Goal: Contribute content: Contribute content

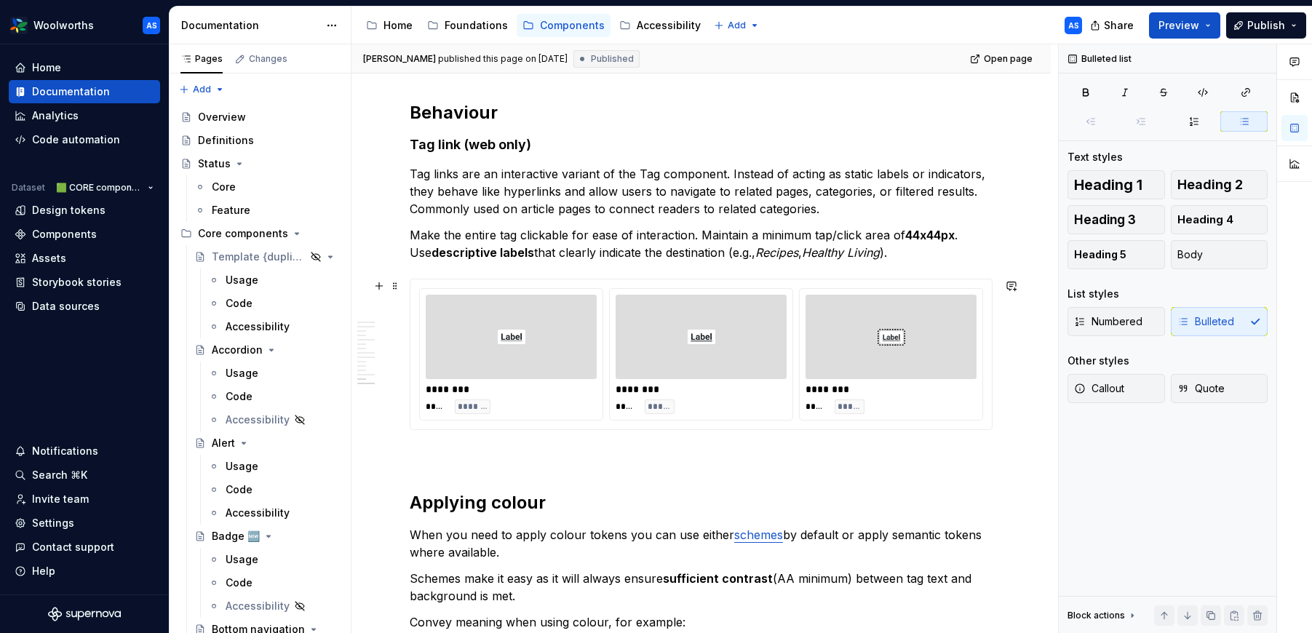
scroll to position [3892, 0]
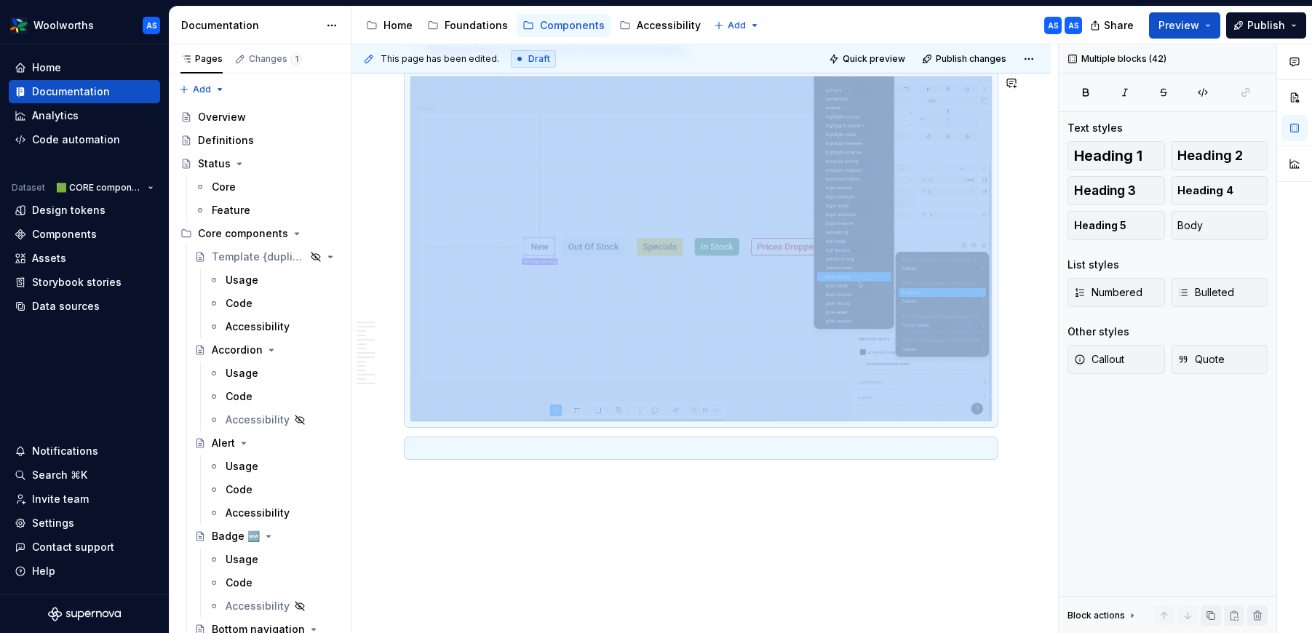
copy div "**********"
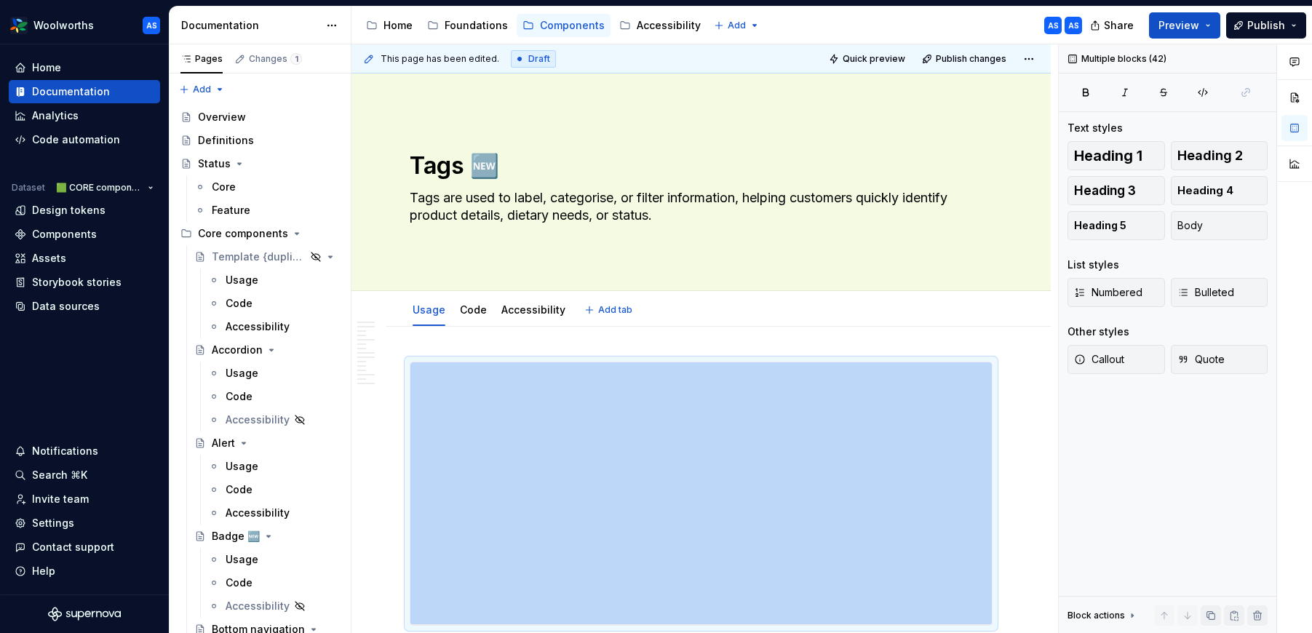
scroll to position [0, 0]
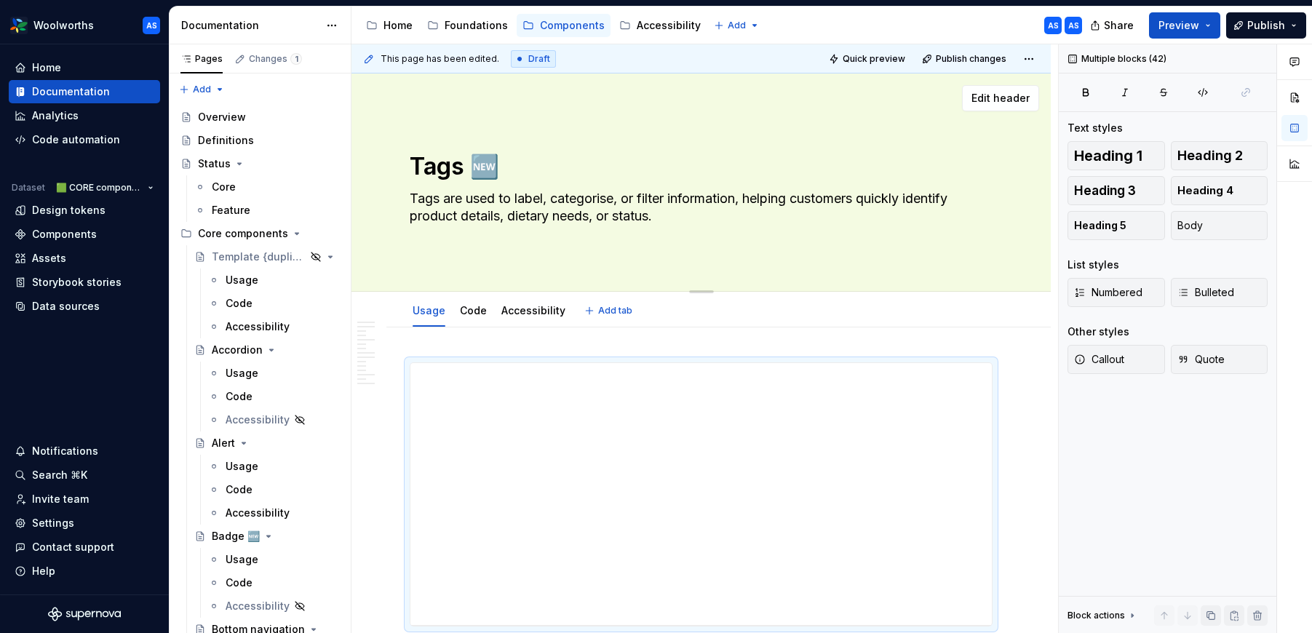
click at [560, 214] on textarea "Tags are used to label, categorise, or filter information, helping customers qu…" at bounding box center [698, 207] width 583 height 41
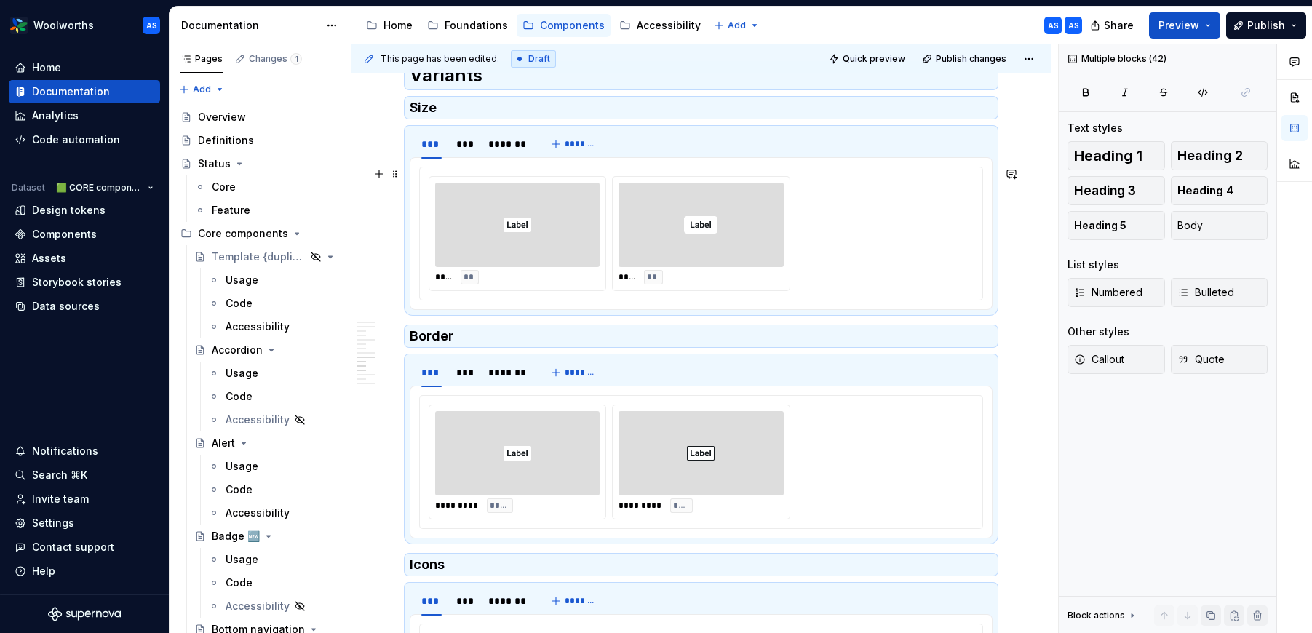
scroll to position [2521, 0]
type textarea "*"
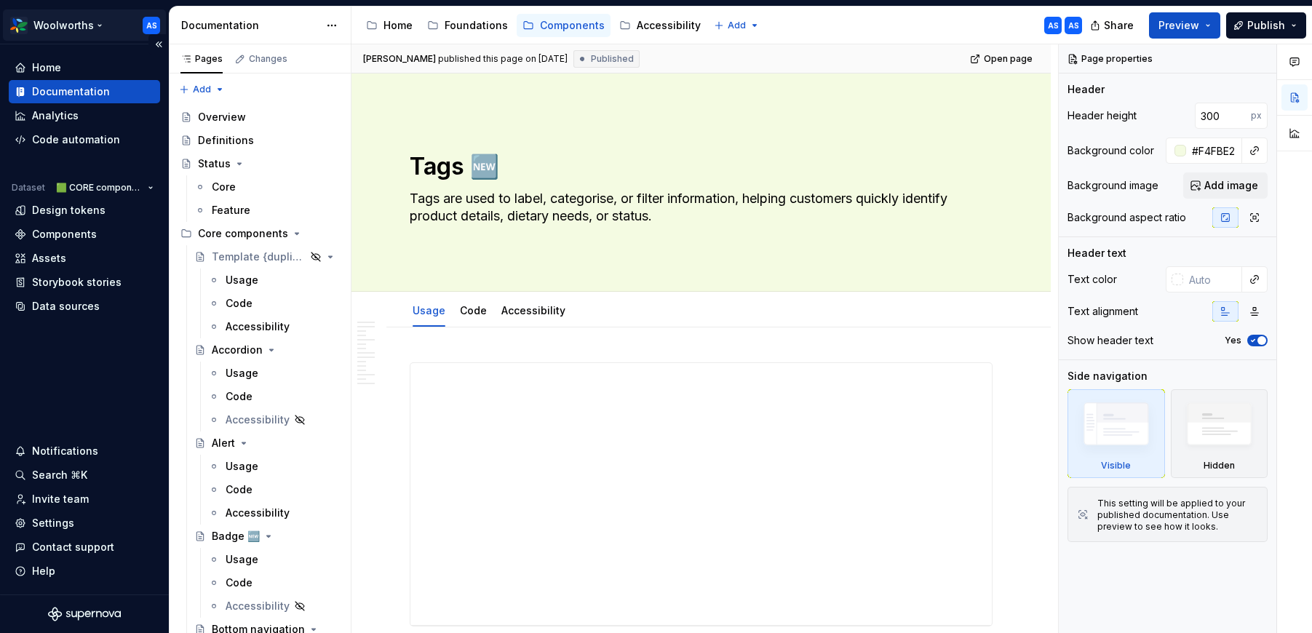
click at [79, 30] on html "Woolworths AS Home Documentation Analytics Code automation Dataset 🟩 CORE compo…" at bounding box center [656, 316] width 1312 height 633
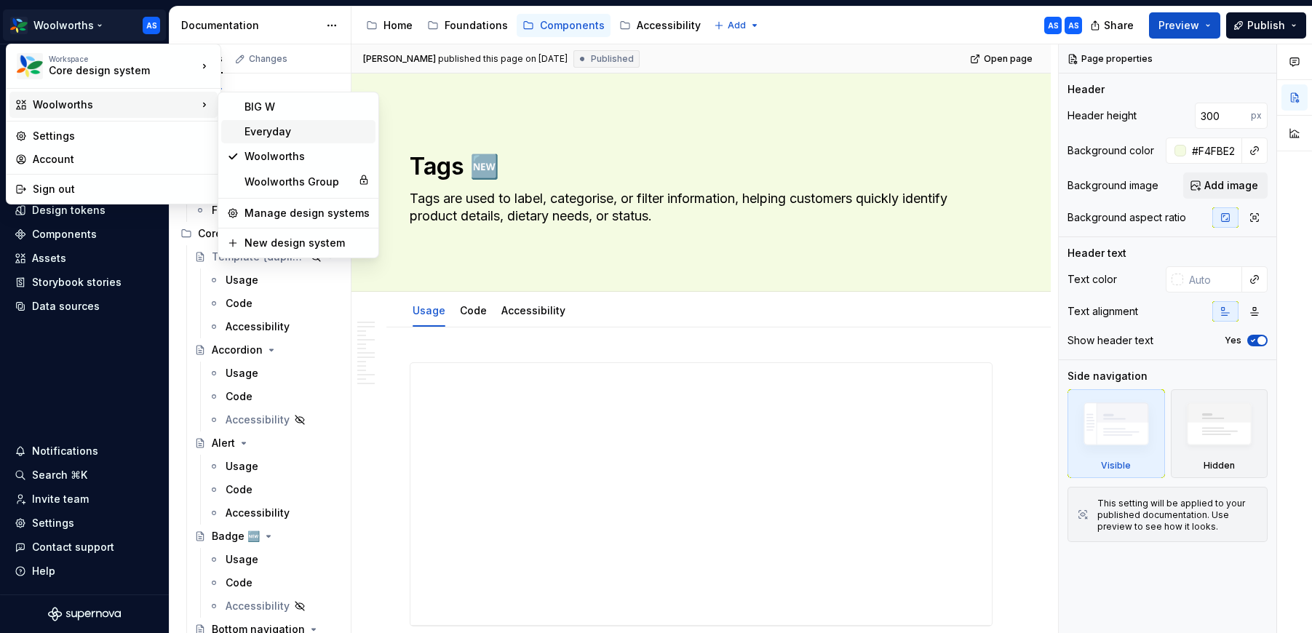
click at [264, 128] on div "Everyday" at bounding box center [306, 131] width 125 height 15
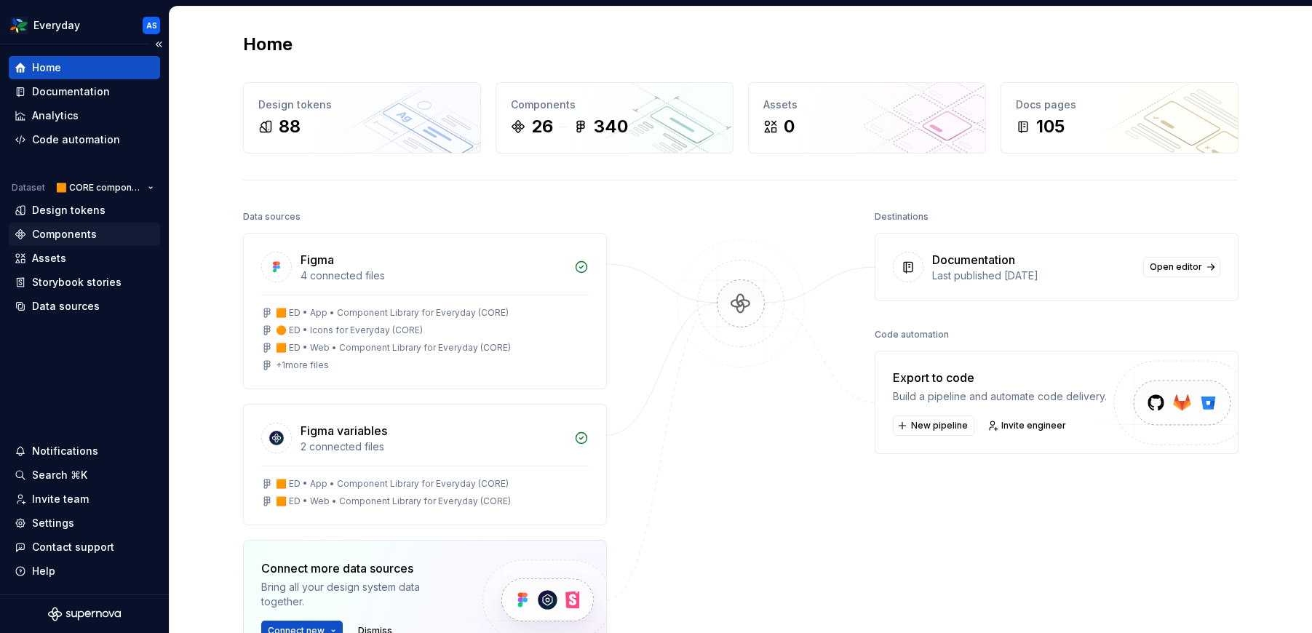
click at [87, 227] on div "Components" at bounding box center [64, 234] width 65 height 15
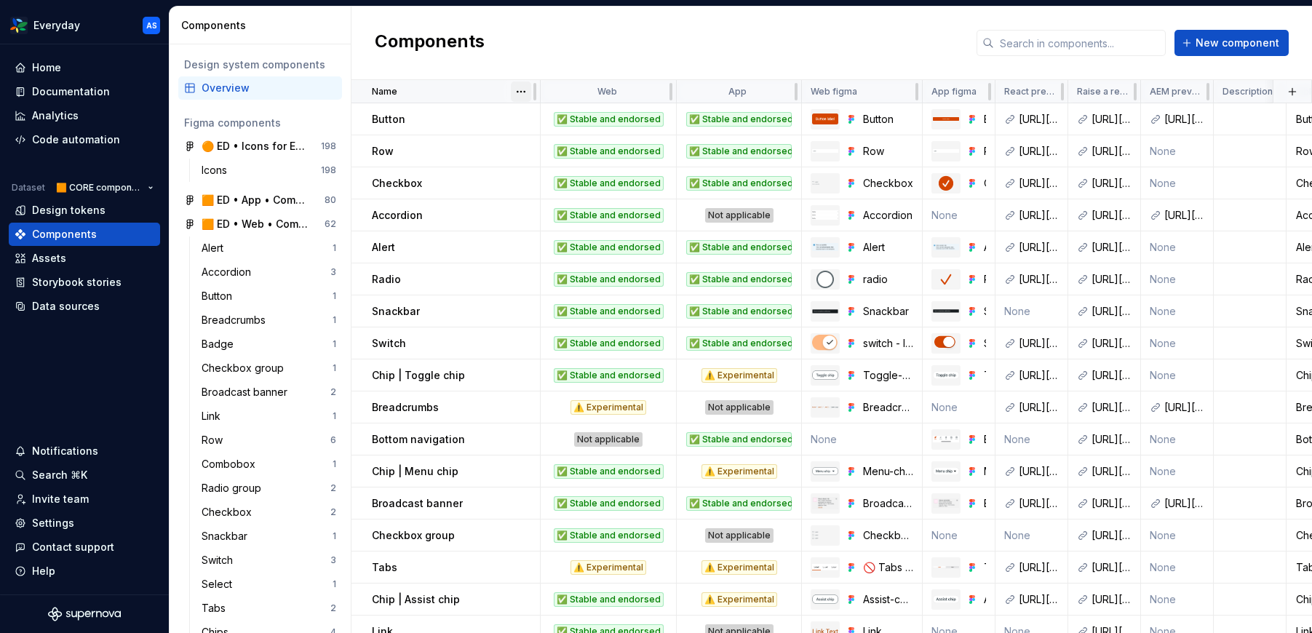
click at [519, 90] on html "Everyday AS Home Documentation Analytics Code automation Dataset 🟧 CORE compone…" at bounding box center [656, 316] width 1312 height 633
click at [545, 115] on div "Sort ascending" at bounding box center [585, 120] width 95 height 15
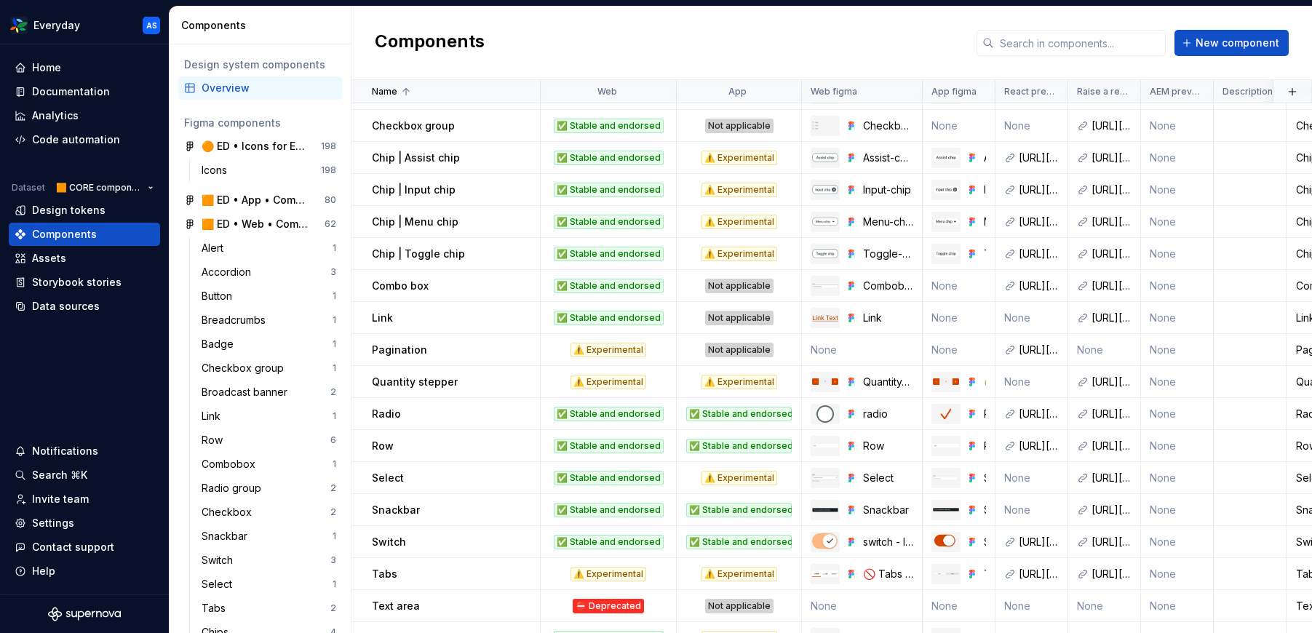
scroll to position [303, 0]
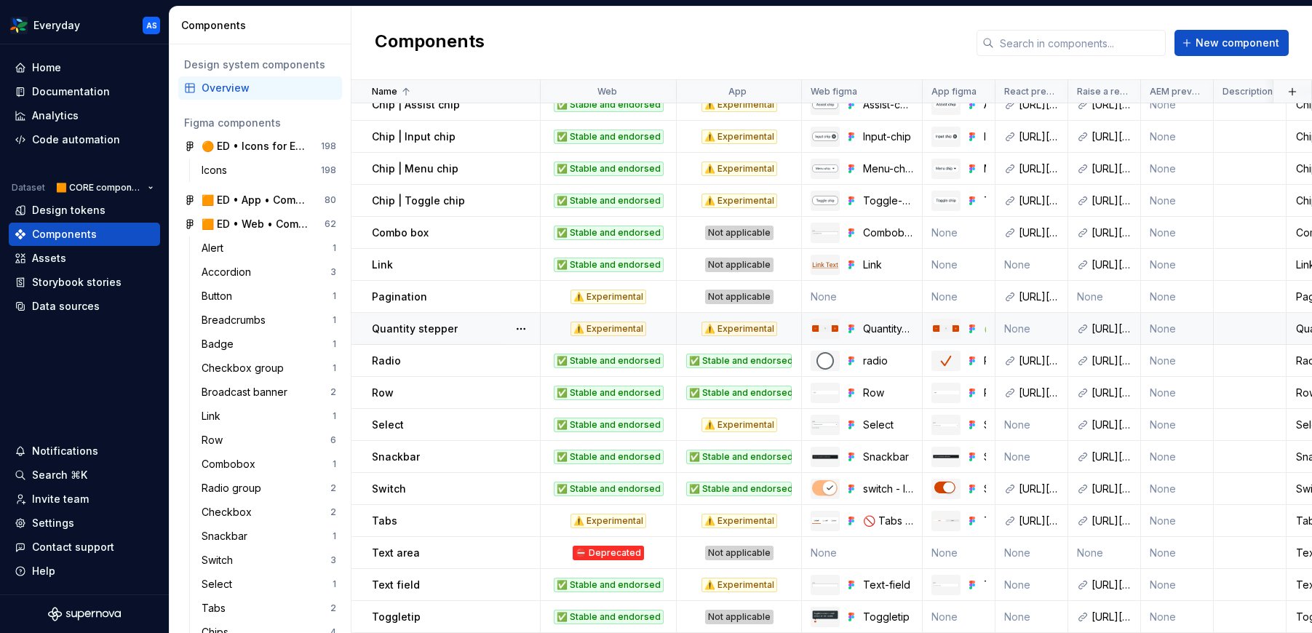
click at [469, 327] on div "Quantity stepper" at bounding box center [455, 329] width 167 height 15
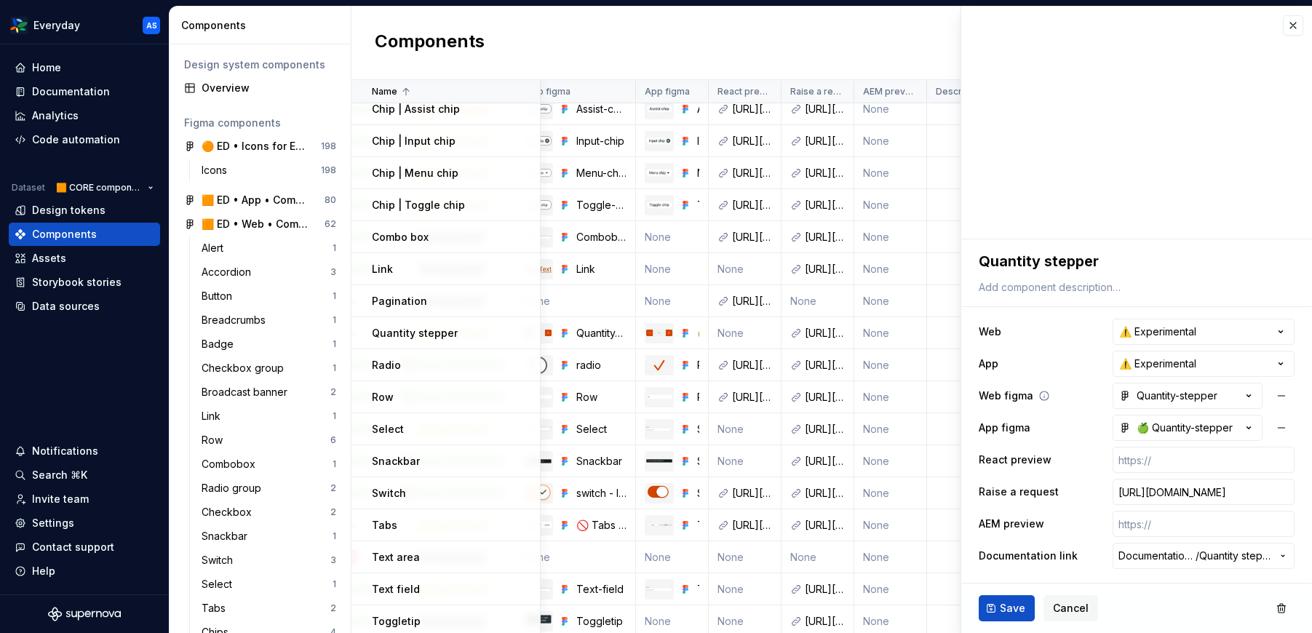
scroll to position [298, 287]
click at [1160, 454] on input "text" at bounding box center [1203, 460] width 182 height 26
click at [1154, 523] on input "text" at bounding box center [1203, 524] width 182 height 26
click at [1093, 521] on div "AEM preview" at bounding box center [1136, 524] width 316 height 26
click at [1033, 604] on div "Save Cancel" at bounding box center [1136, 607] width 351 height 49
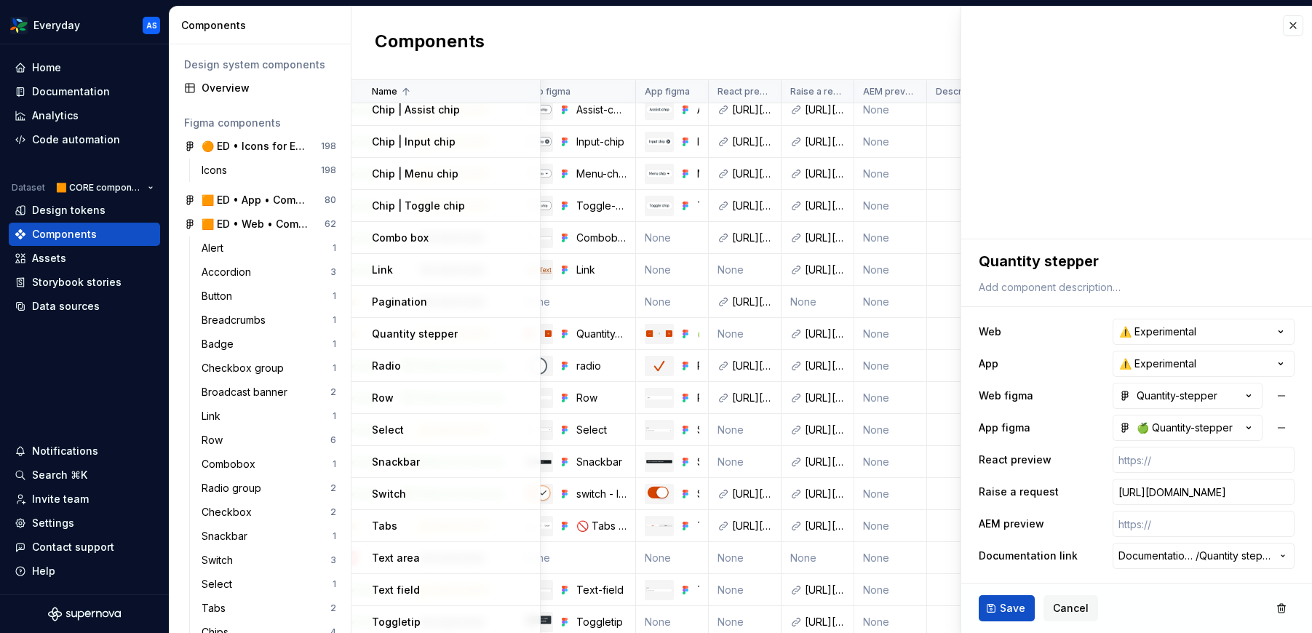
click at [1028, 606] on button "Save" at bounding box center [1006, 608] width 56 height 26
click at [105, 91] on div "Documentation" at bounding box center [71, 91] width 78 height 15
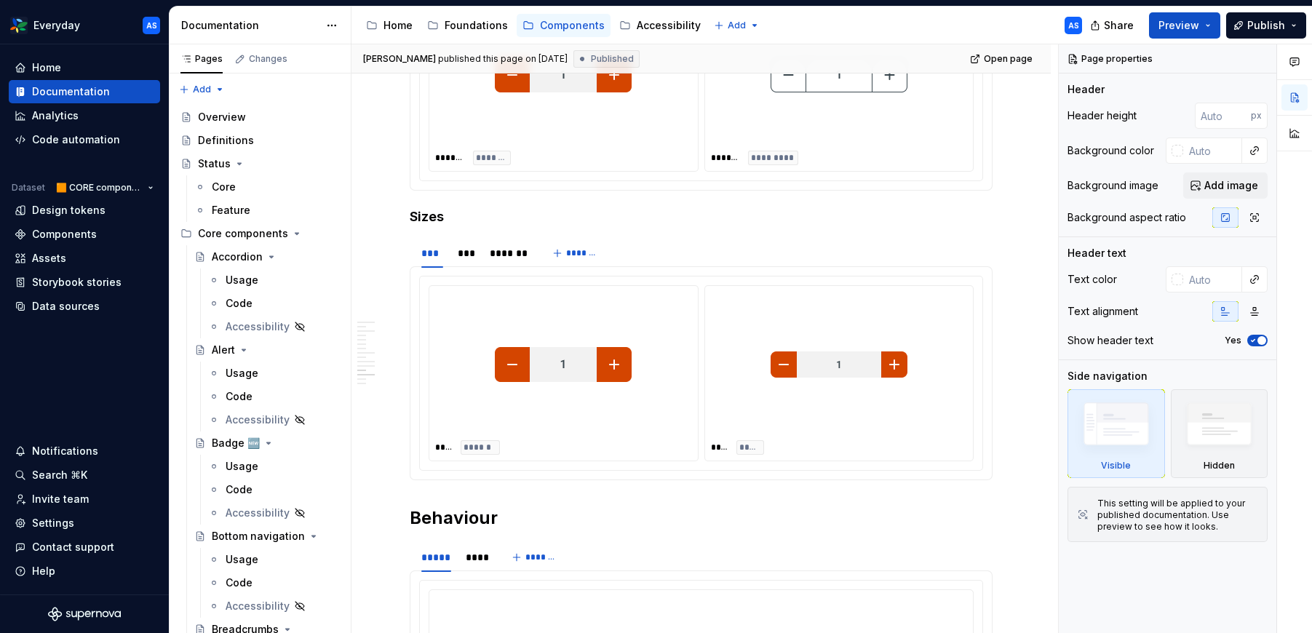
scroll to position [2753, 0]
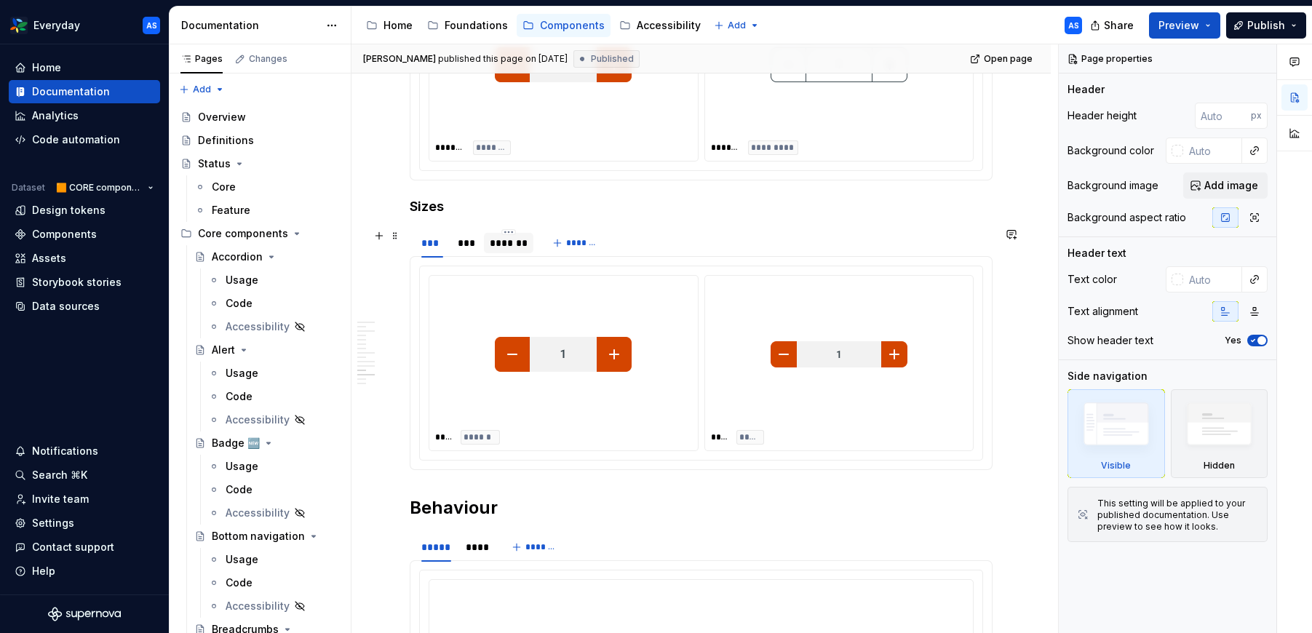
click at [520, 242] on div "*******" at bounding box center [509, 243] width 39 height 15
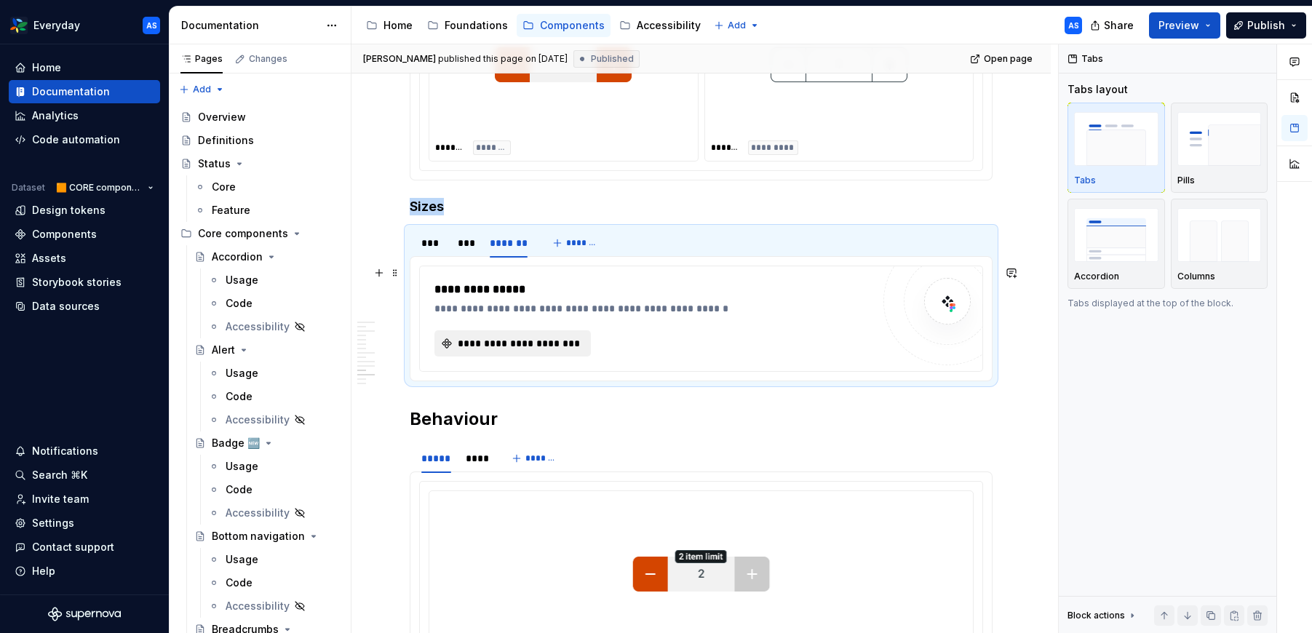
click at [543, 343] on span "**********" at bounding box center [518, 343] width 126 height 15
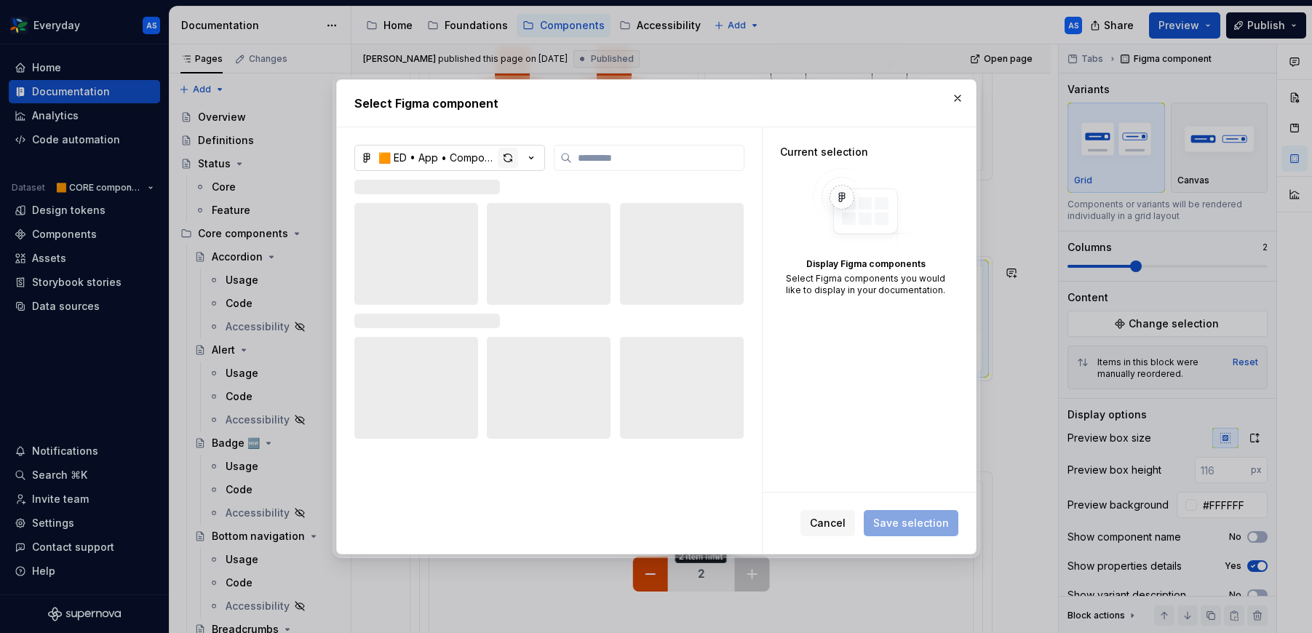
click at [508, 157] on div "button" at bounding box center [508, 158] width 20 height 20
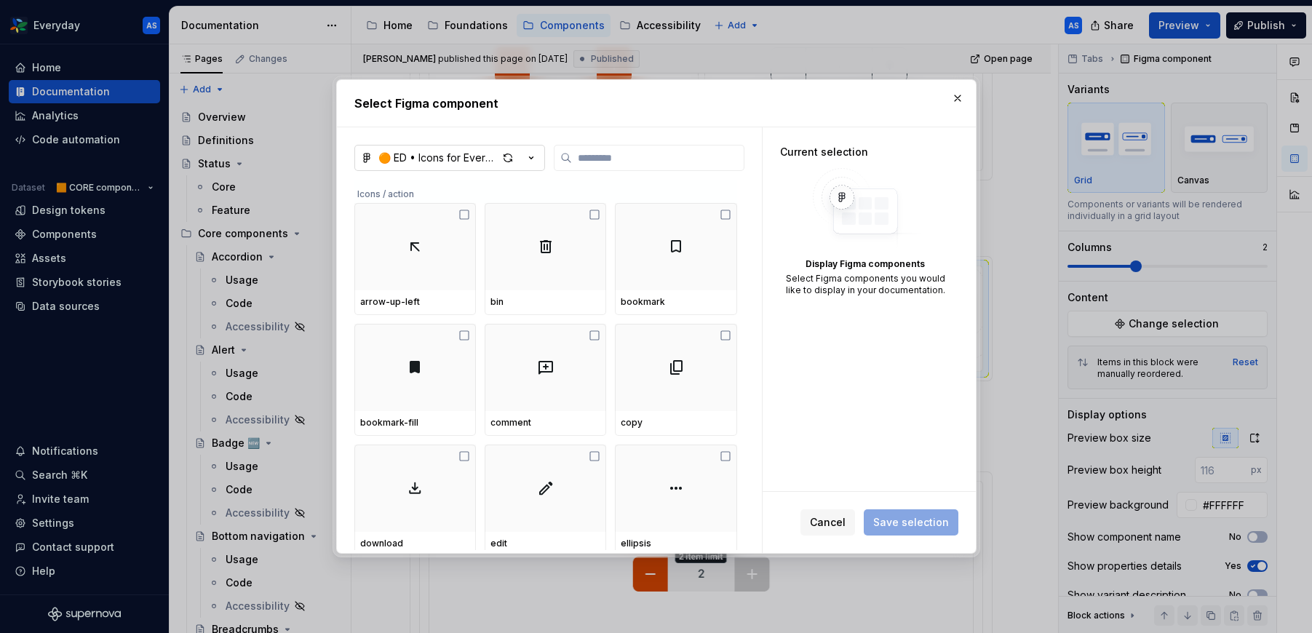
click at [535, 156] on icon "button" at bounding box center [531, 158] width 15 height 15
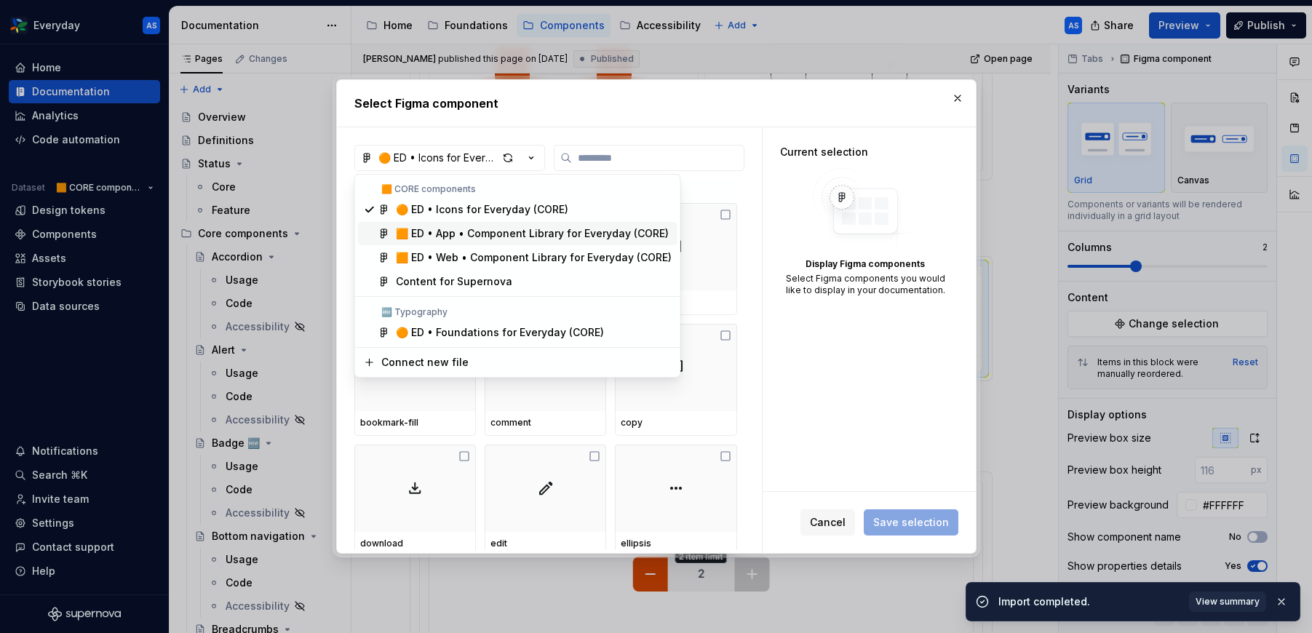
click at [530, 230] on div "🟧 ED • App • Component Library for Everyday (CORE)" at bounding box center [532, 233] width 273 height 15
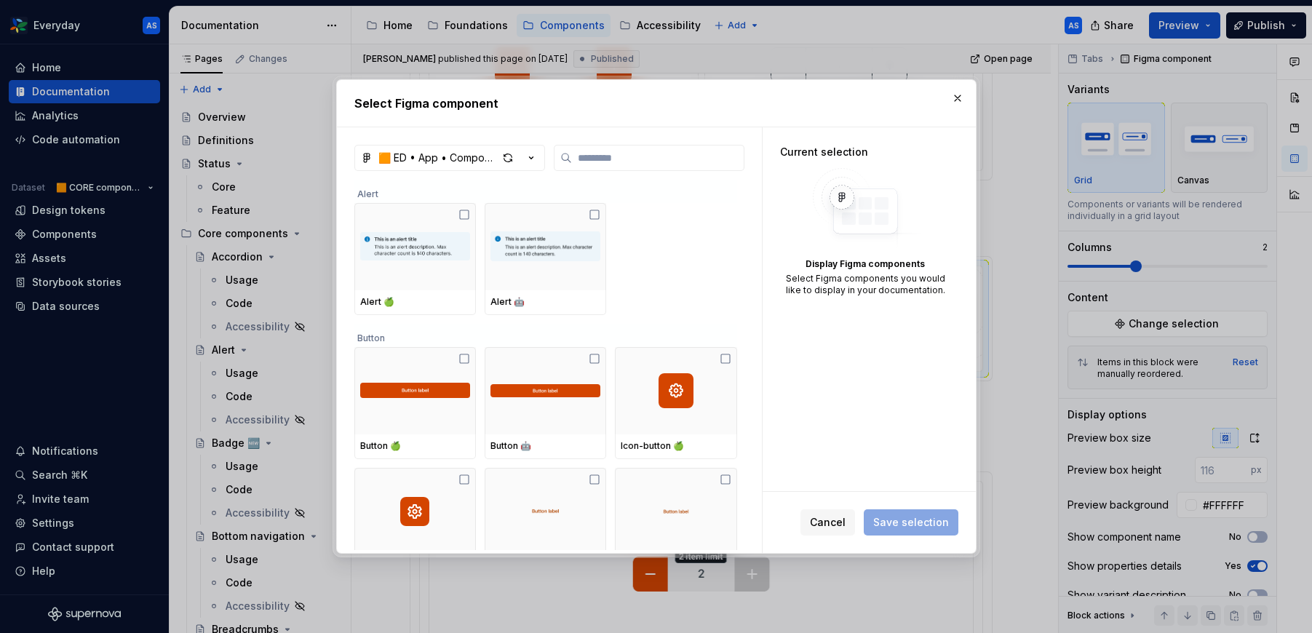
type textarea "*"
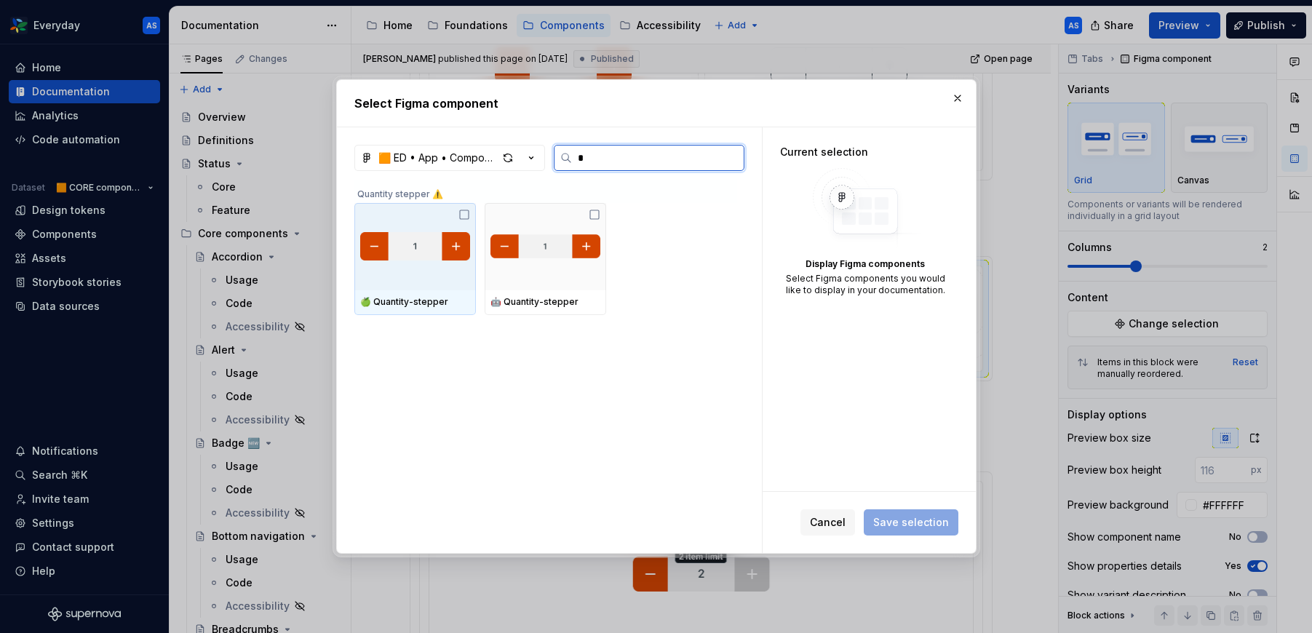
type input "**"
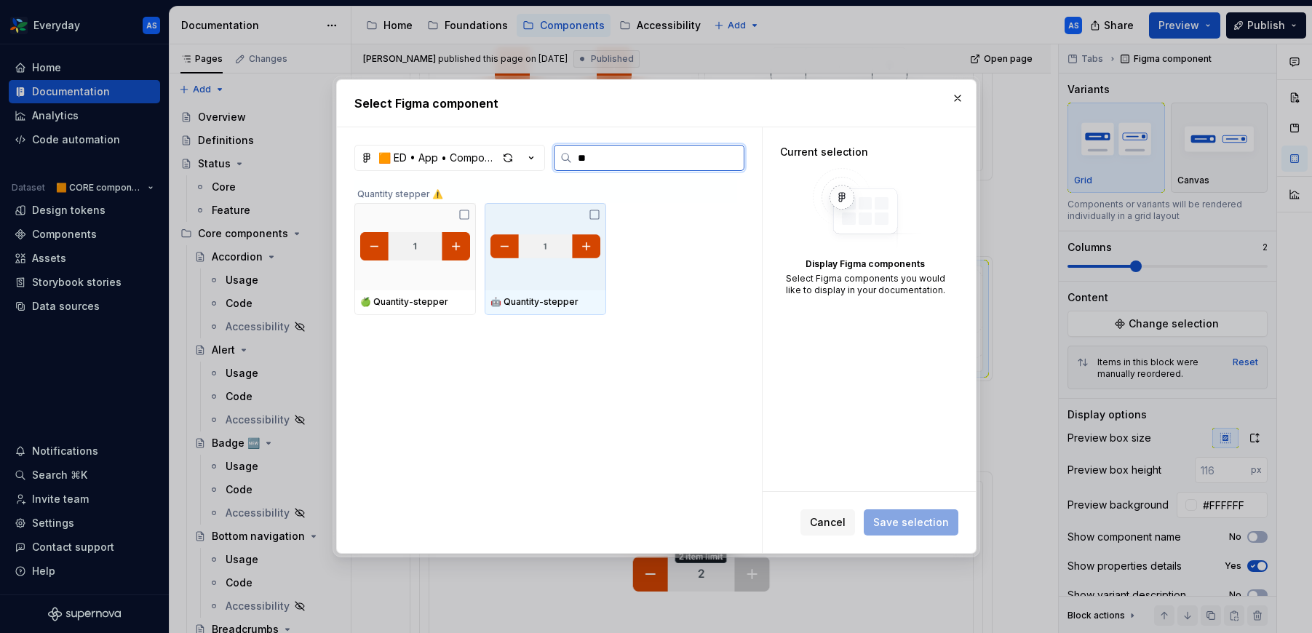
click at [546, 230] on img at bounding box center [545, 246] width 110 height 35
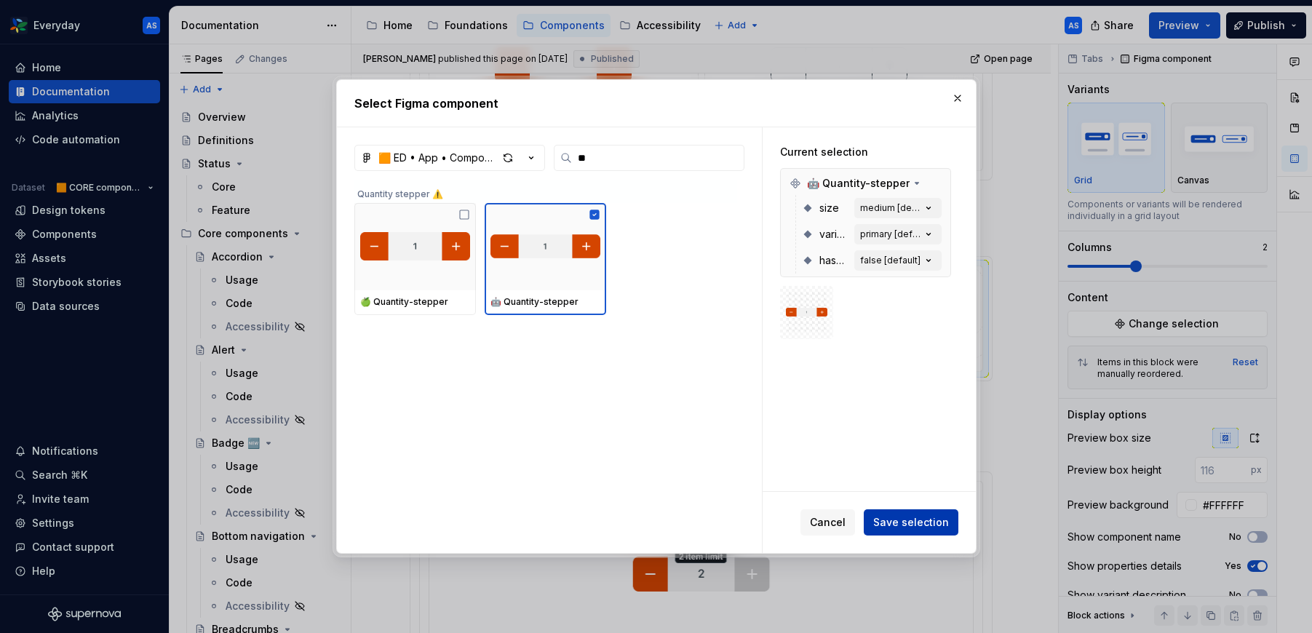
click at [937, 522] on span "Save selection" at bounding box center [911, 522] width 76 height 15
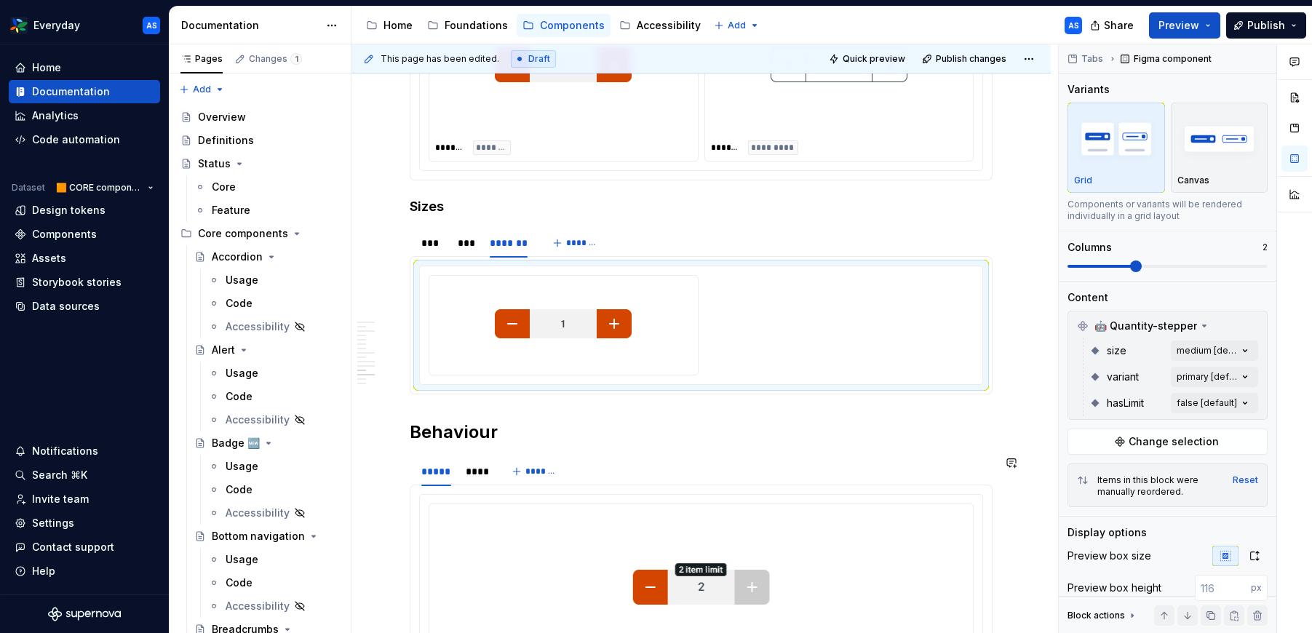
type textarea "*"
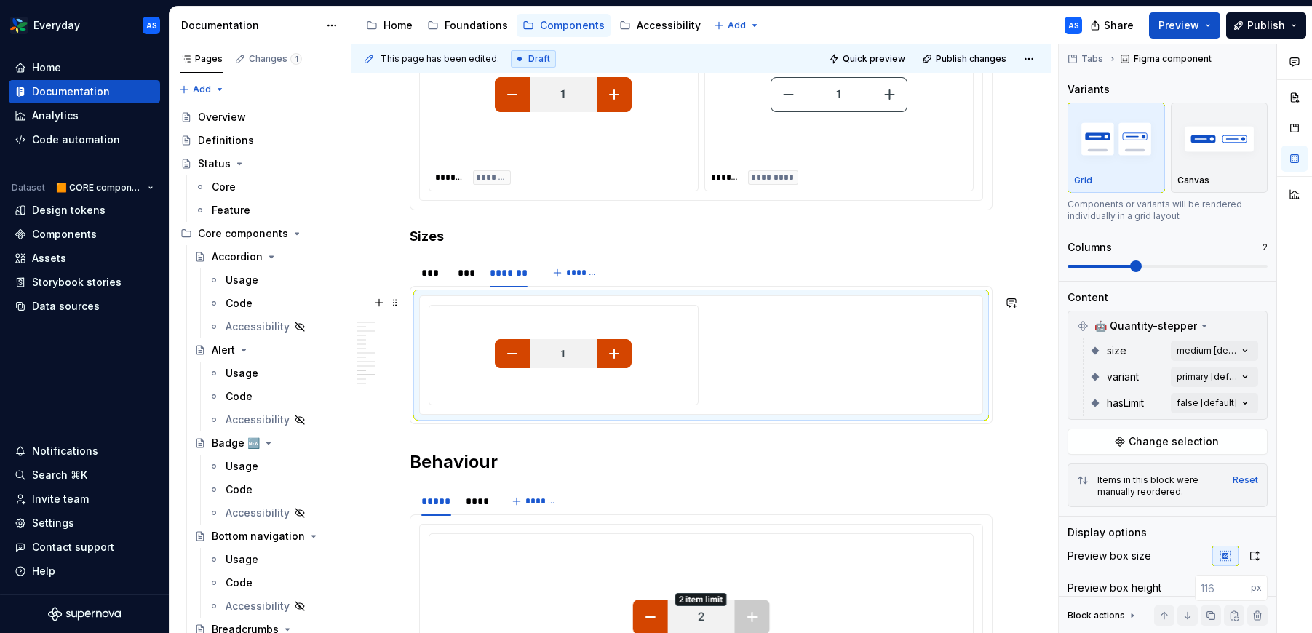
scroll to position [2724, 0]
click at [1251, 344] on div "Comments Open comments No comments yet Select ‘Comment’ from the block context …" at bounding box center [1184, 338] width 253 height 589
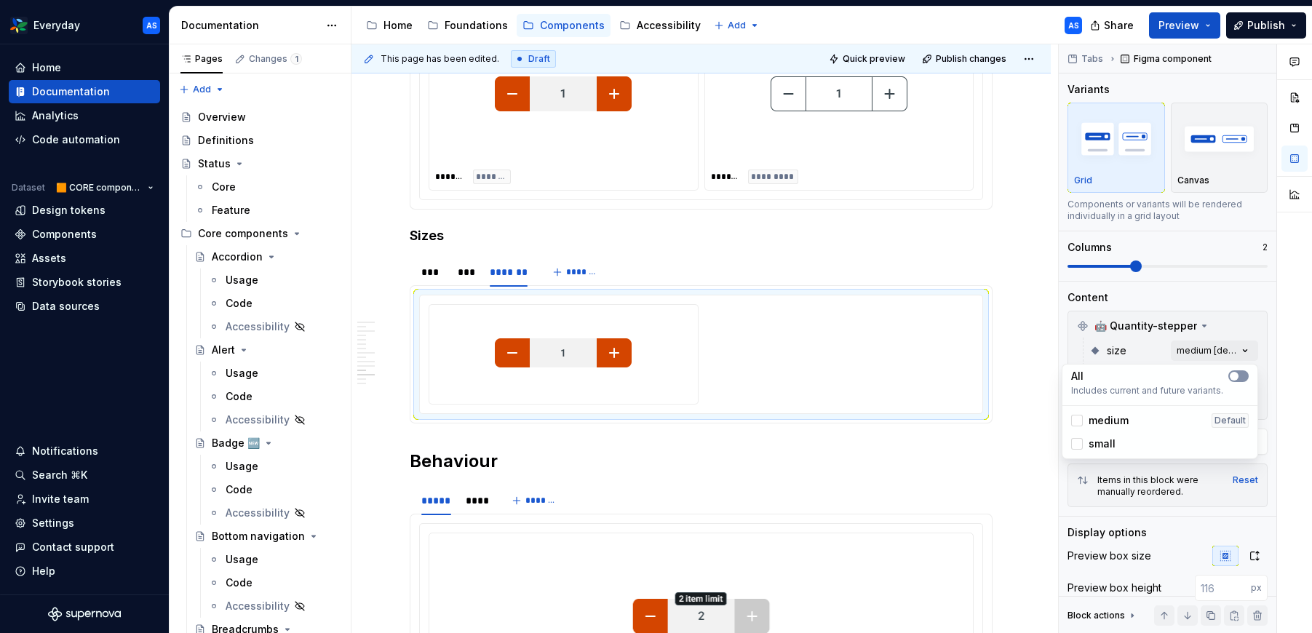
click at [1245, 379] on button "button" at bounding box center [1238, 376] width 20 height 12
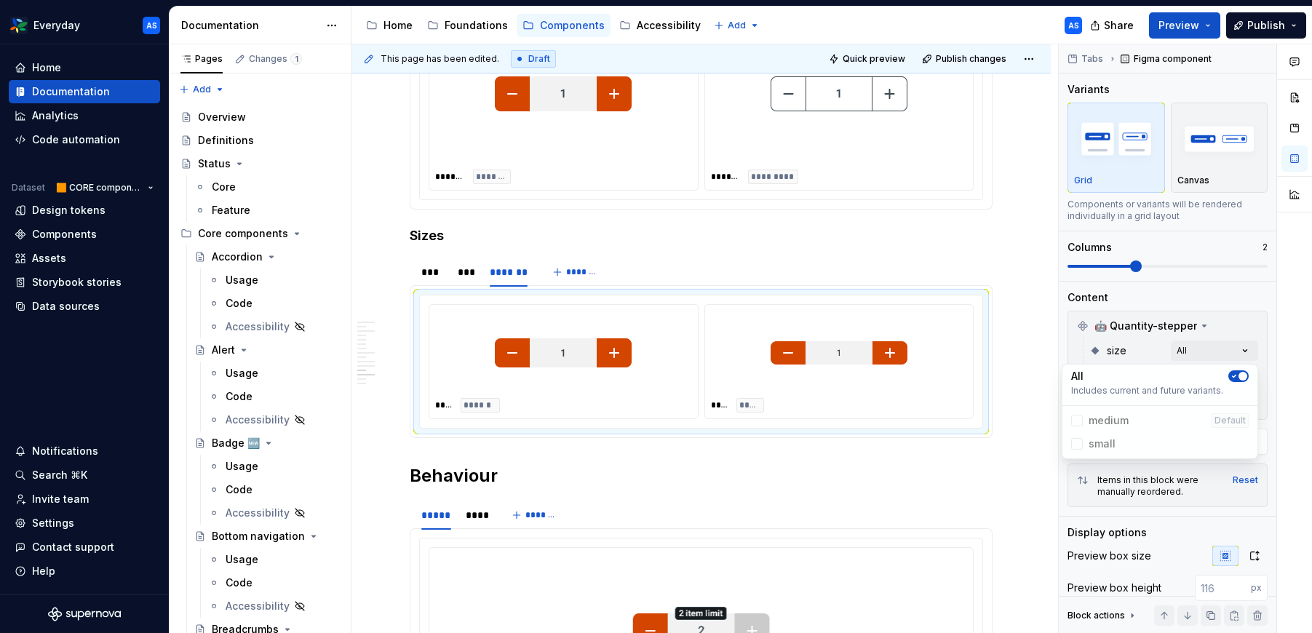
click at [1042, 343] on html "Everyday AS Home Documentation Analytics Code automation Dataset 🟧 CORE compone…" at bounding box center [656, 316] width 1312 height 633
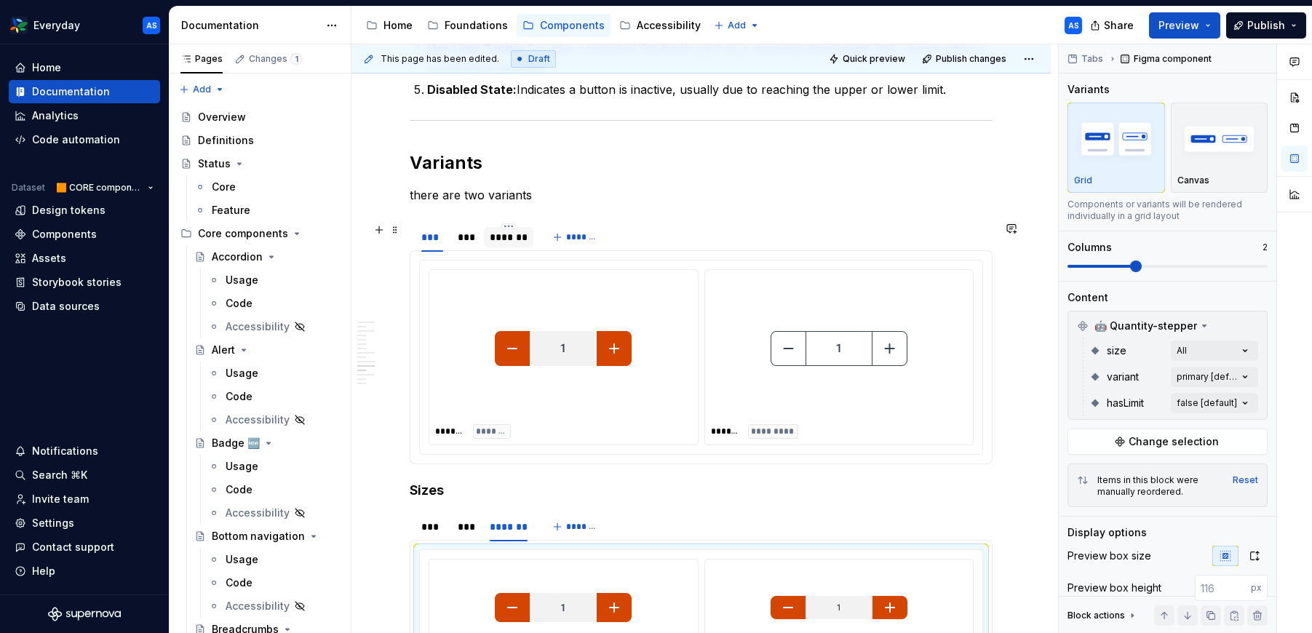
click at [498, 241] on div "*******" at bounding box center [509, 237] width 39 height 15
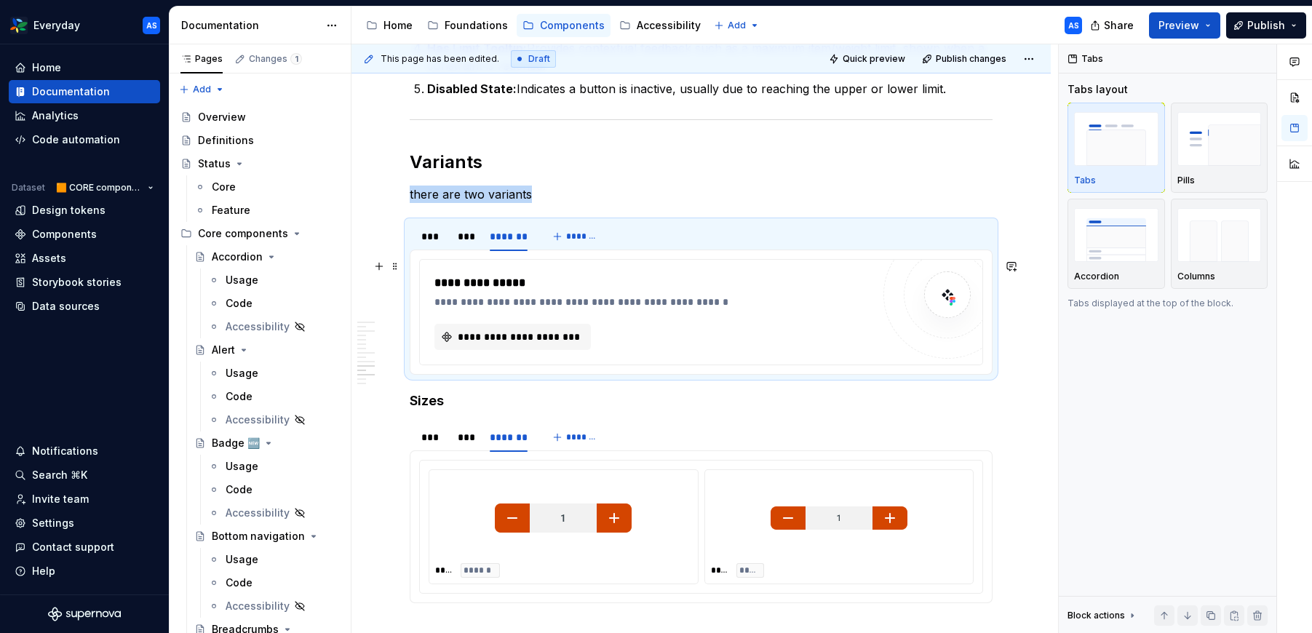
click at [871, 348] on div "**********" at bounding box center [701, 312] width 562 height 105
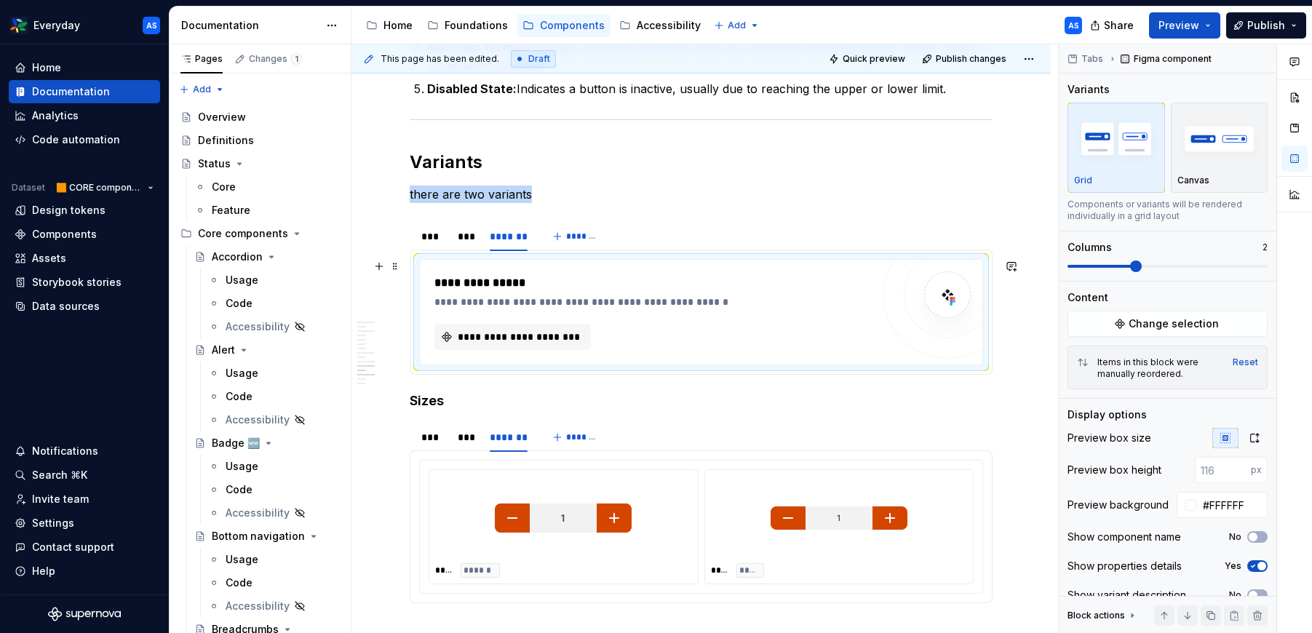
scroll to position [2476, 0]
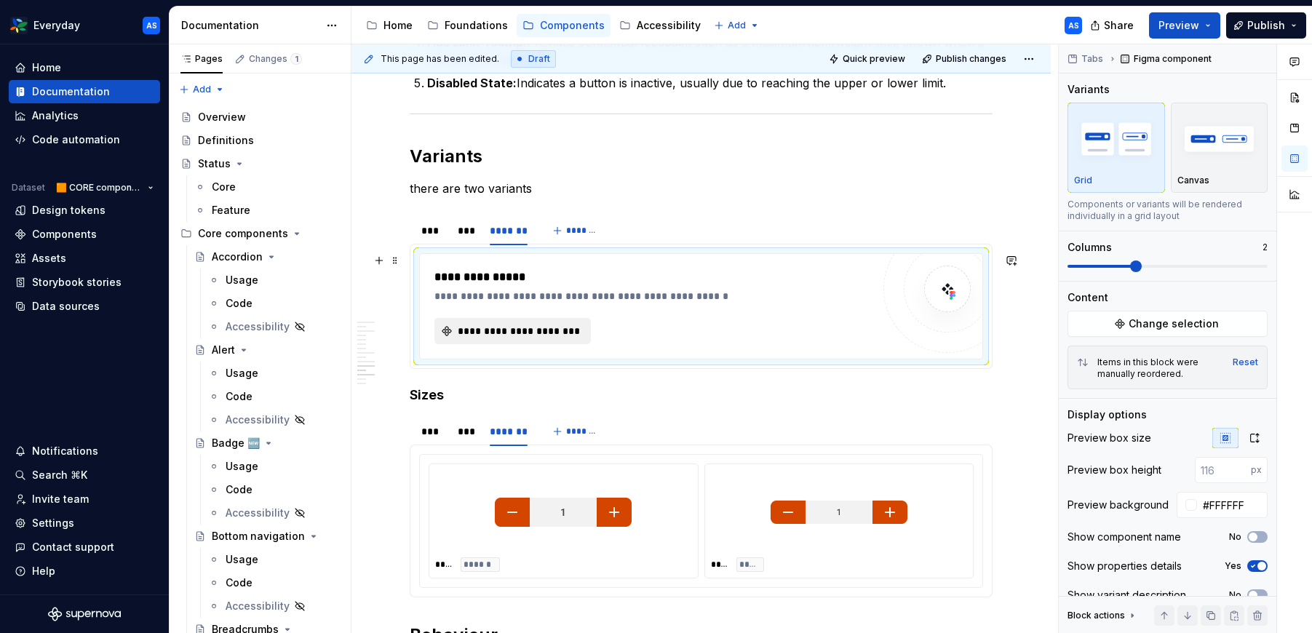
click at [490, 331] on span "**********" at bounding box center [518, 331] width 126 height 15
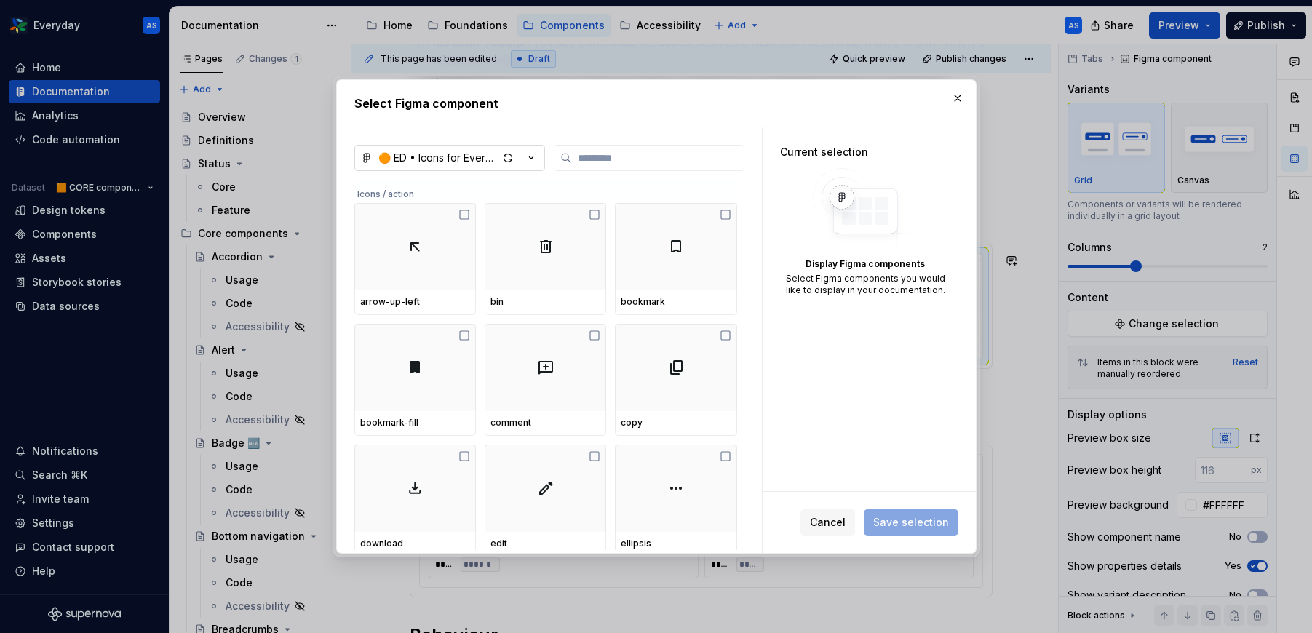
click at [524, 160] on icon "button" at bounding box center [531, 158] width 15 height 15
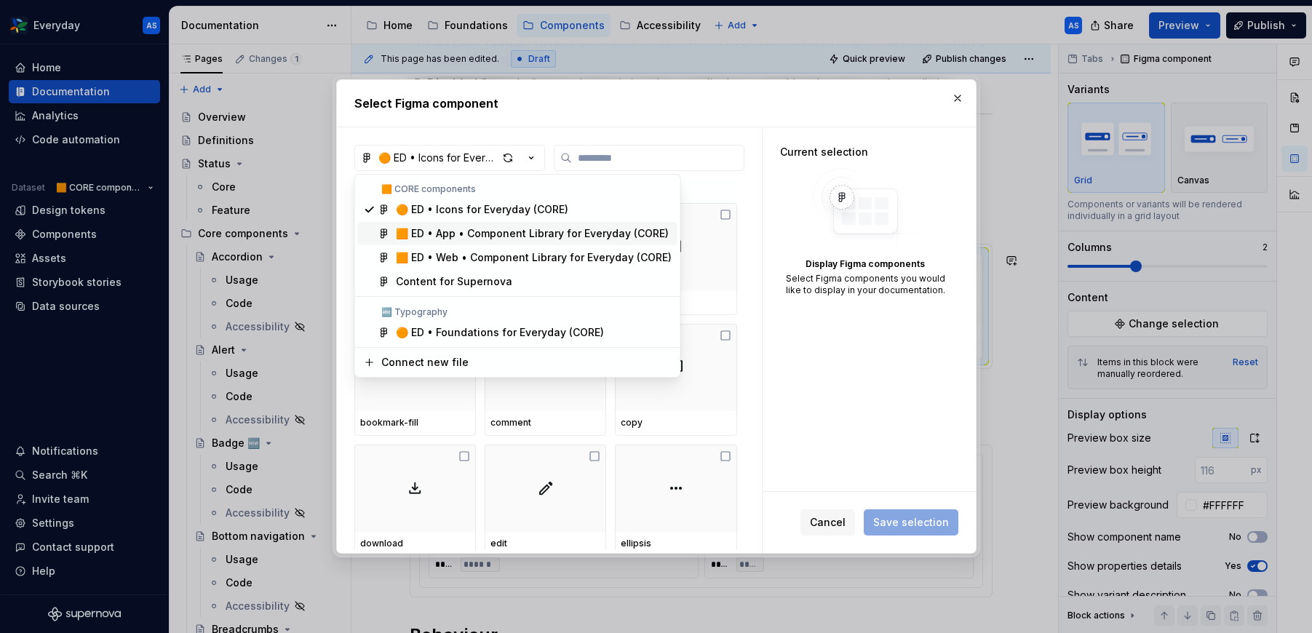
click at [502, 234] on div "🟧 ED • App • Component Library for Everyday (CORE)" at bounding box center [532, 233] width 273 height 15
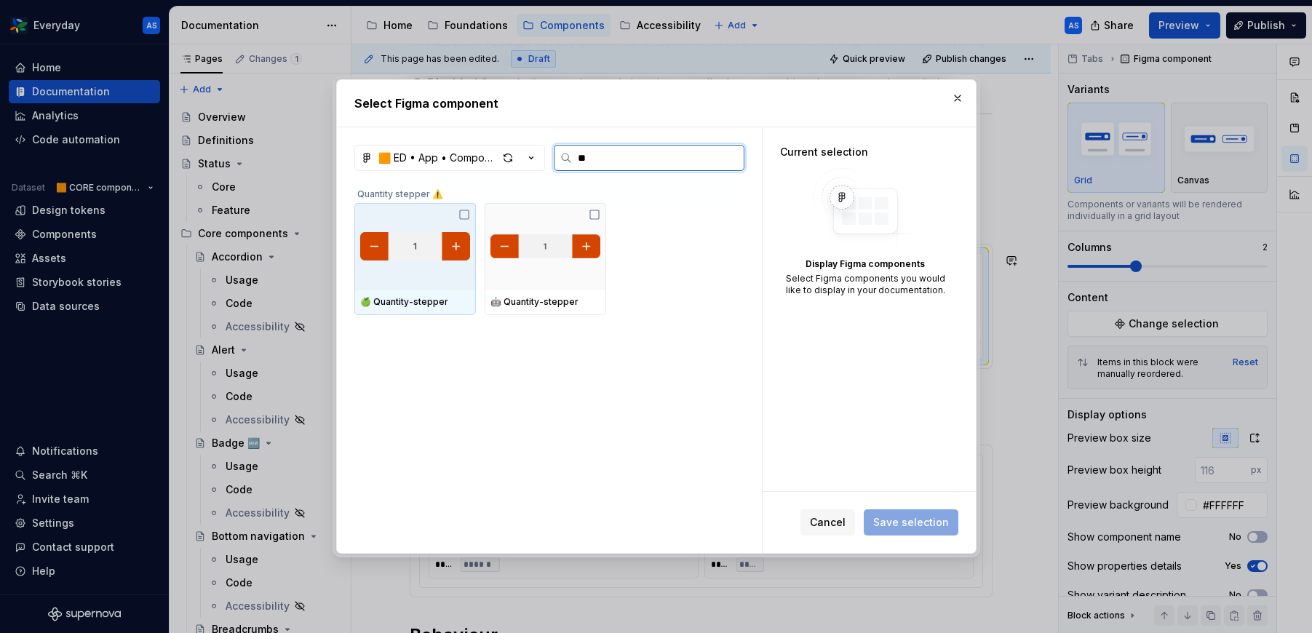
type input "***"
click at [592, 228] on div at bounding box center [544, 246] width 121 height 87
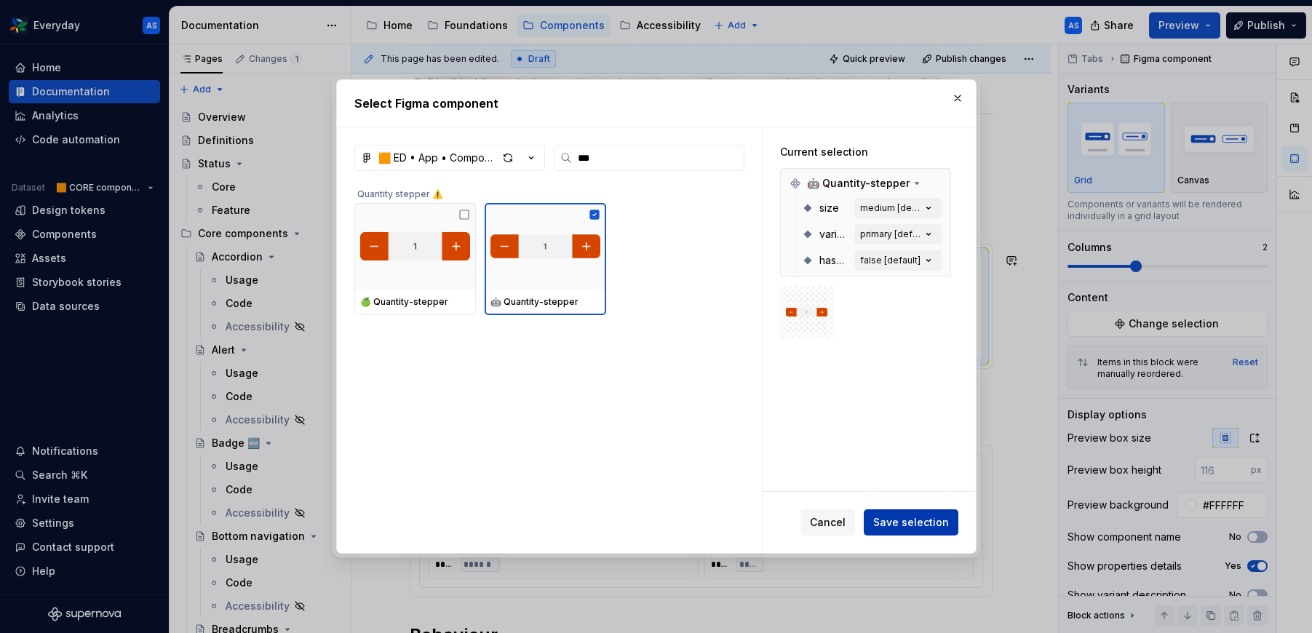
click at [946, 519] on span "Save selection" at bounding box center [911, 522] width 76 height 15
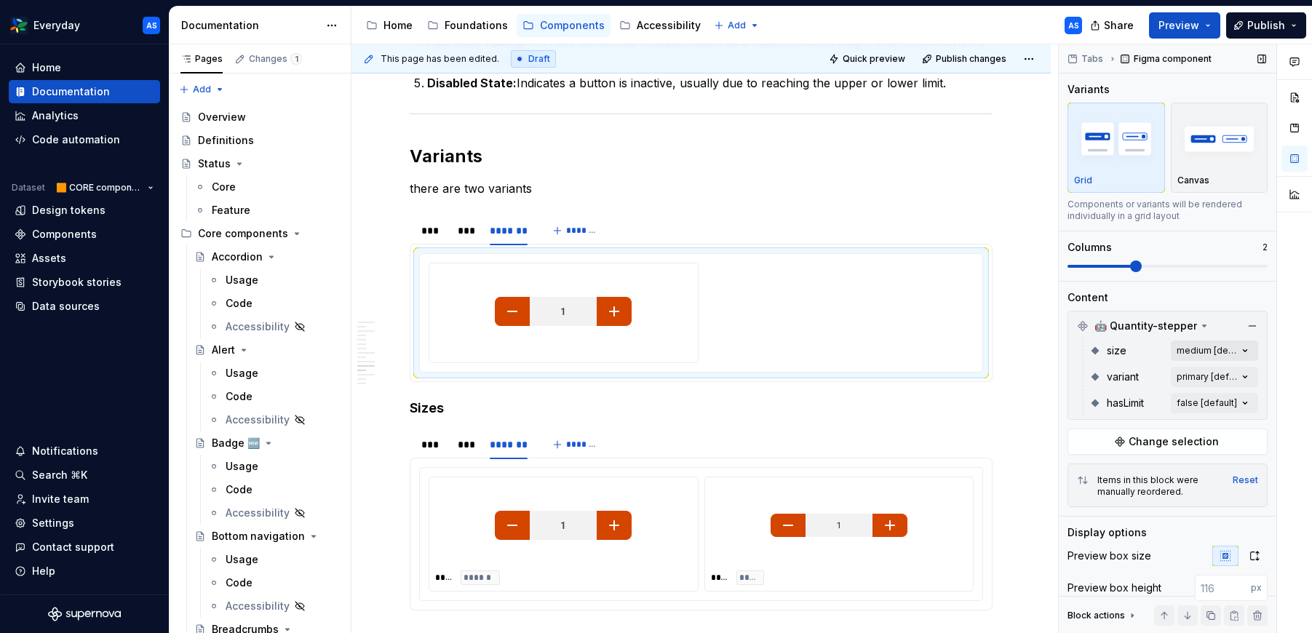
click at [1249, 343] on div "Comments Open comments No comments yet Select ‘Comment’ from the block context …" at bounding box center [1184, 338] width 253 height 589
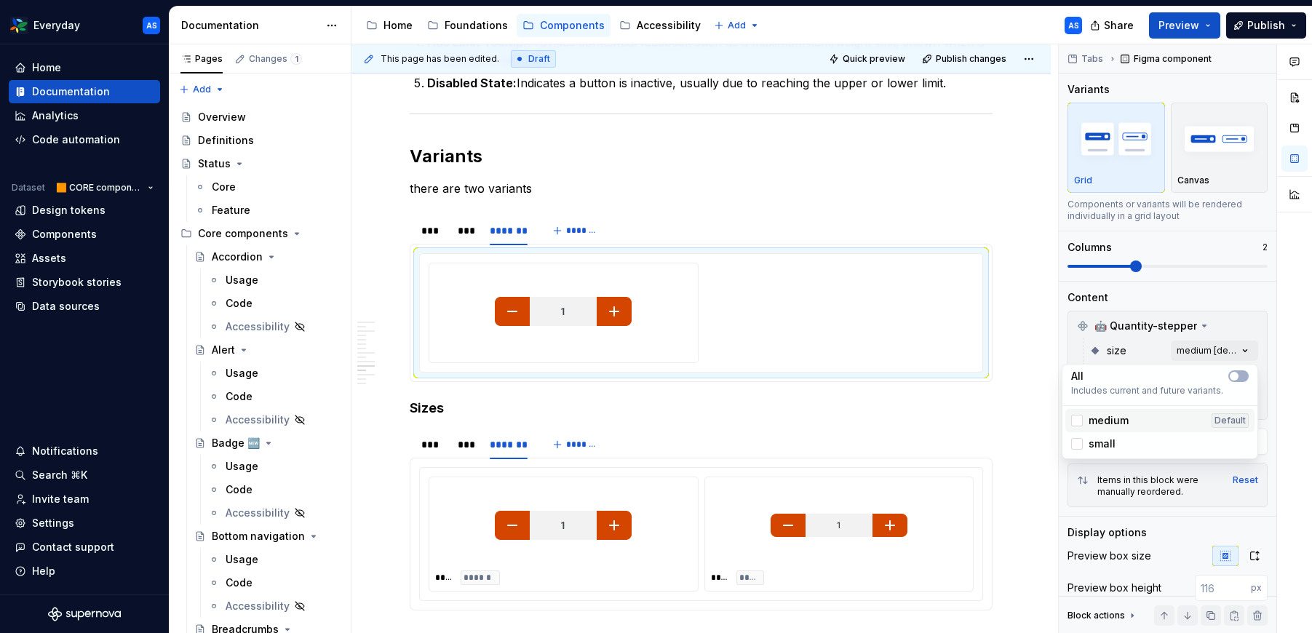
click at [1159, 419] on div "medium Default" at bounding box center [1159, 420] width 177 height 15
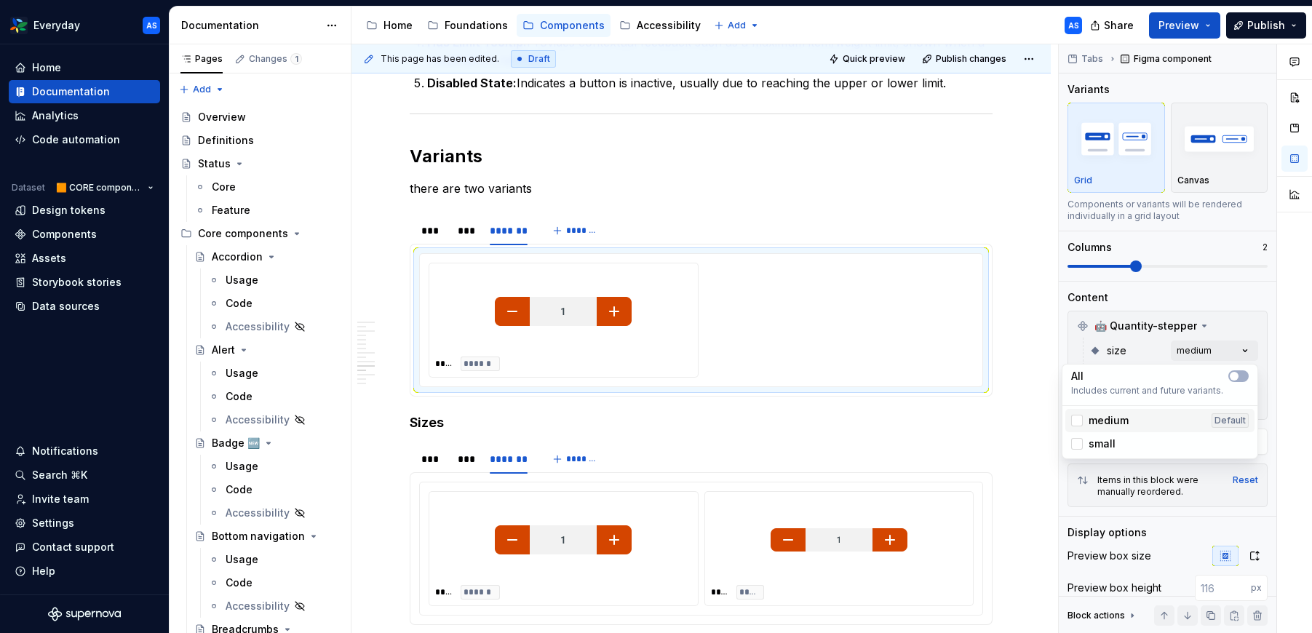
click at [1159, 419] on div "medium Default" at bounding box center [1159, 420] width 177 height 15
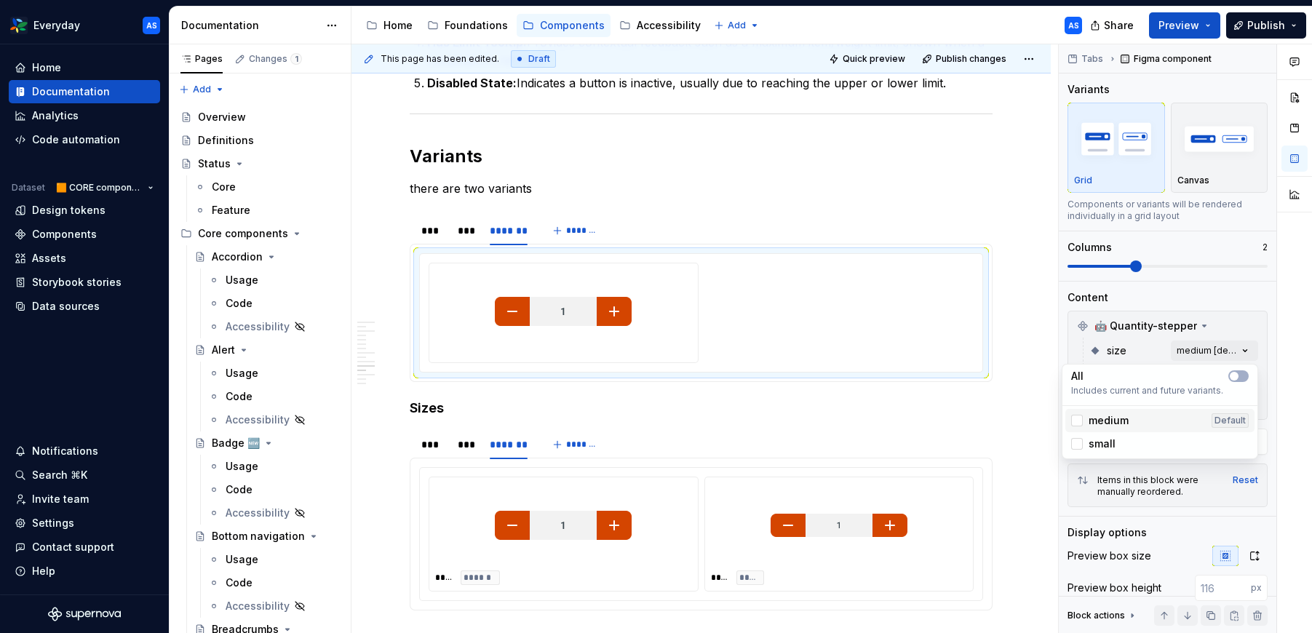
click at [1159, 419] on div "medium Default" at bounding box center [1159, 420] width 177 height 15
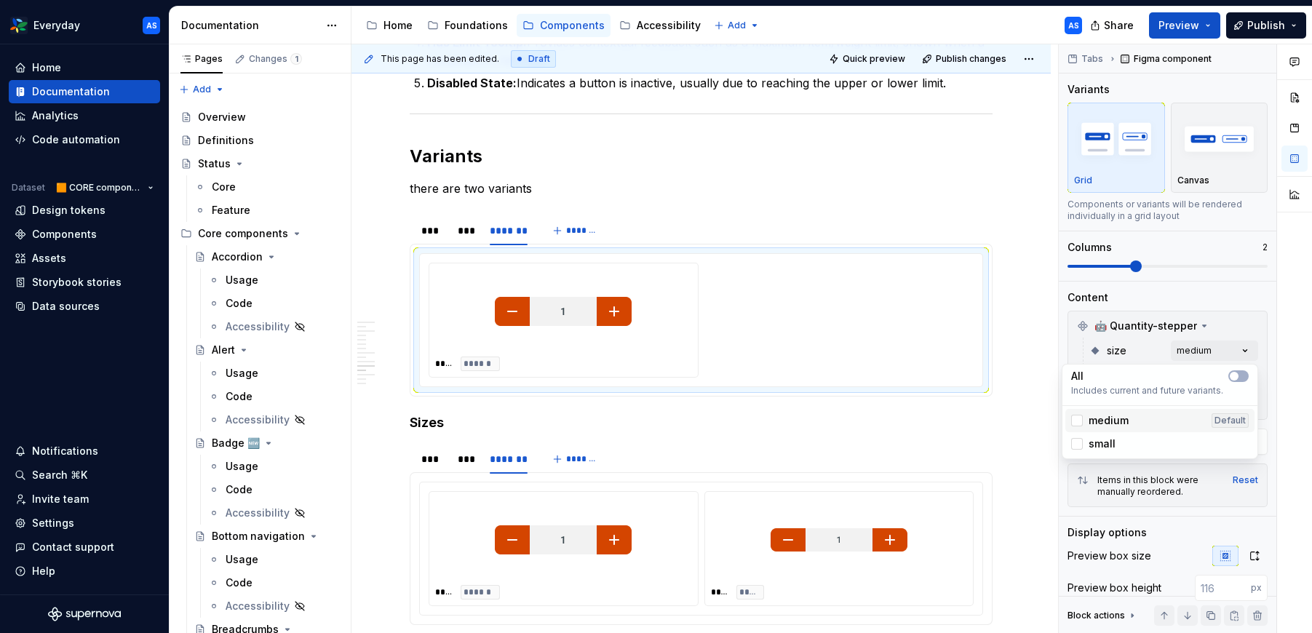
click at [1159, 419] on div "medium Default" at bounding box center [1159, 420] width 177 height 15
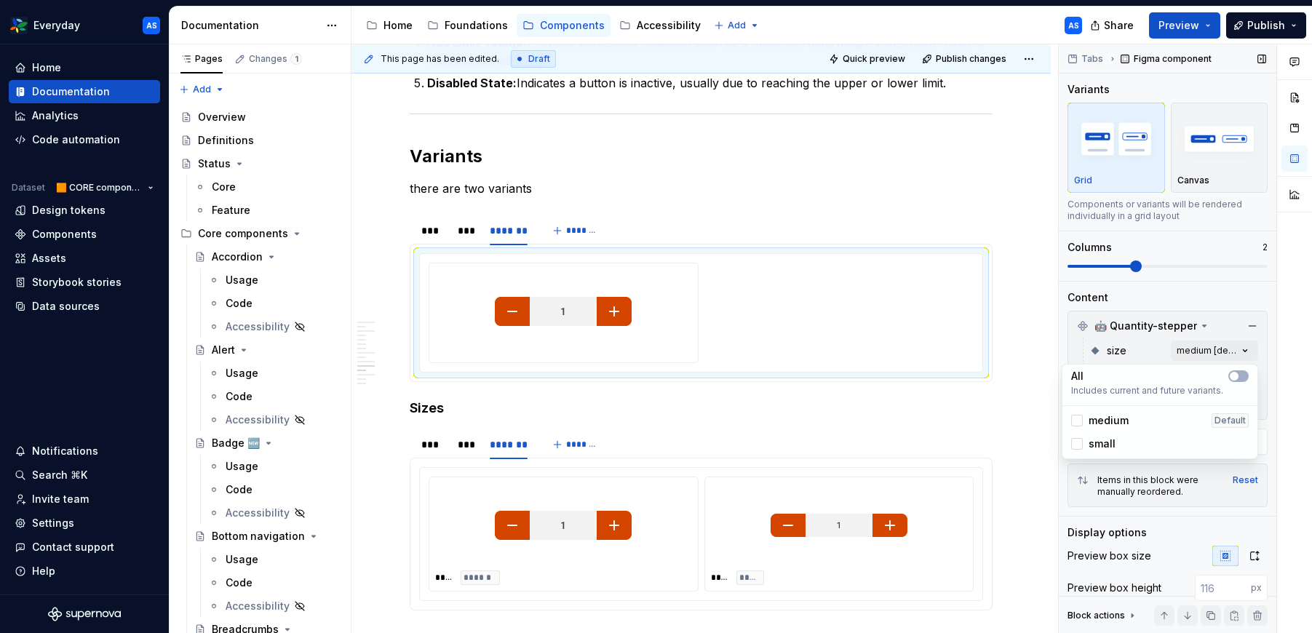
click at [1266, 360] on div "Comments Open comments No comments yet Select ‘Comment’ from the block context …" at bounding box center [1184, 338] width 253 height 589
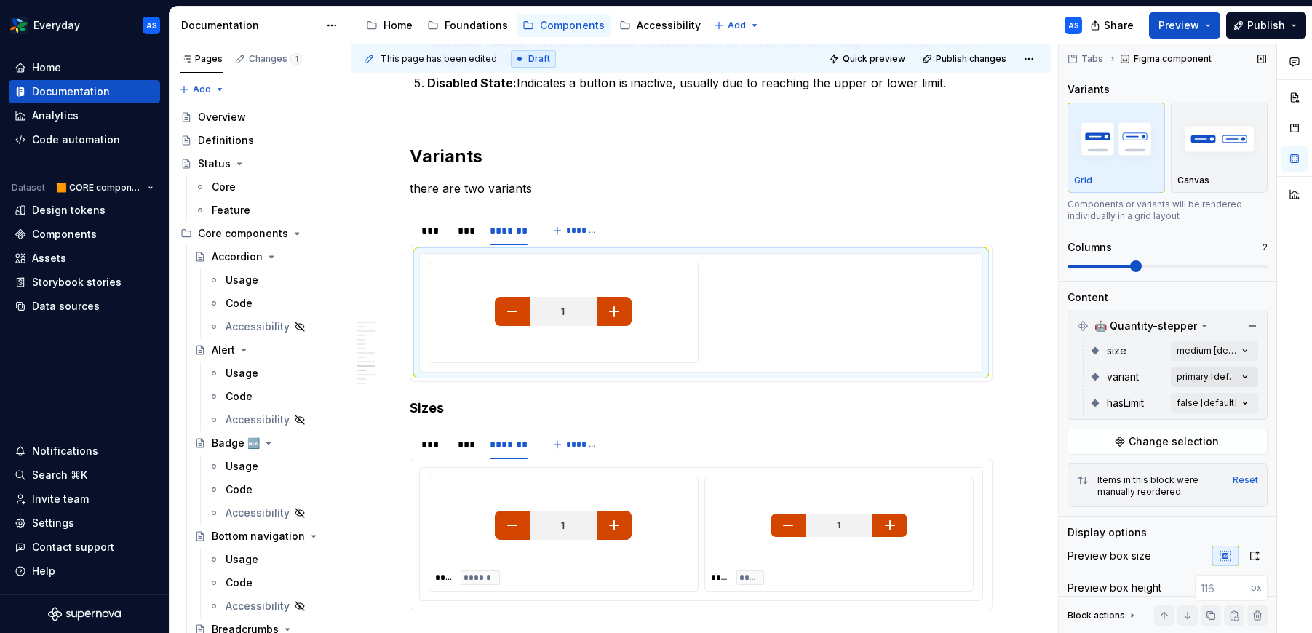
click at [1241, 375] on div "Comments Open comments No comments yet Select ‘Comment’ from the block context …" at bounding box center [1184, 338] width 253 height 589
click at [1237, 404] on icon "button" at bounding box center [1234, 402] width 12 height 9
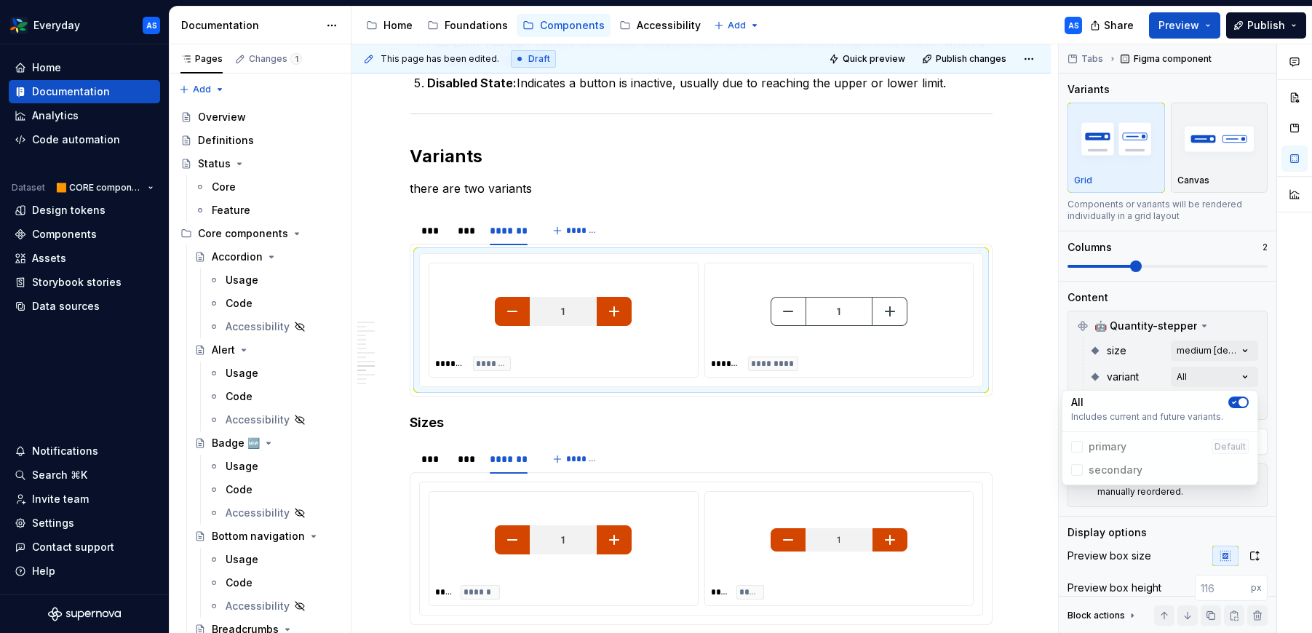
click at [914, 421] on html "Everyday AS Home Documentation Analytics Code automation Dataset 🟧 CORE compone…" at bounding box center [656, 316] width 1312 height 633
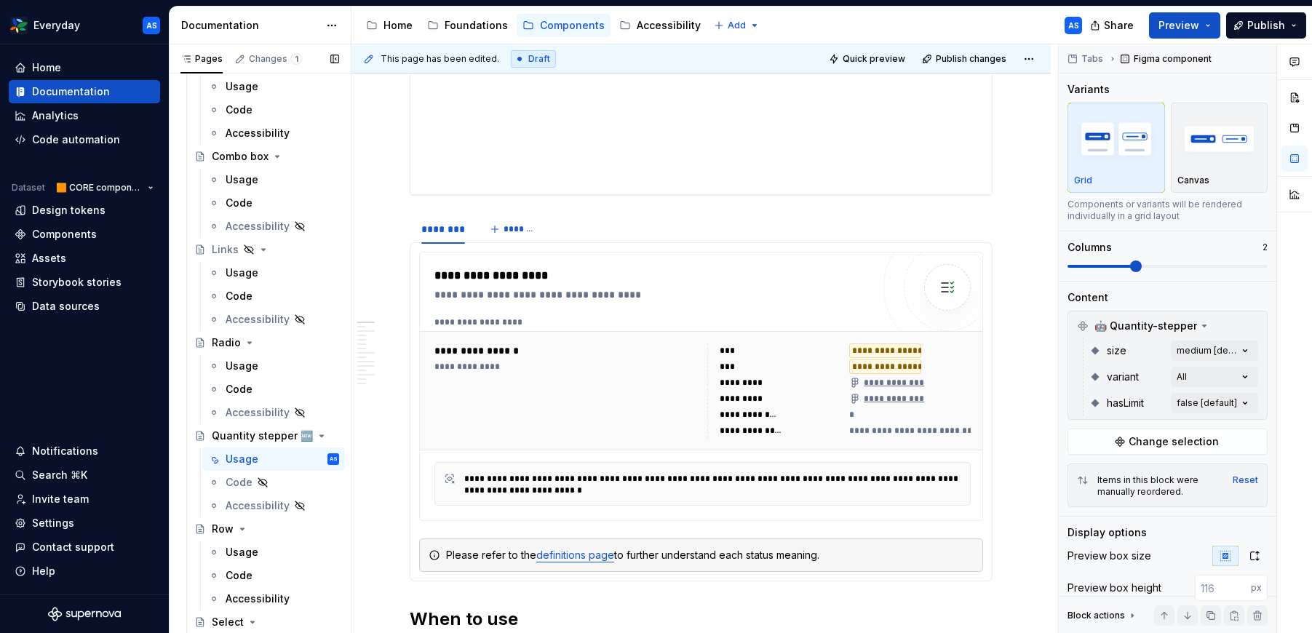
scroll to position [1587, 0]
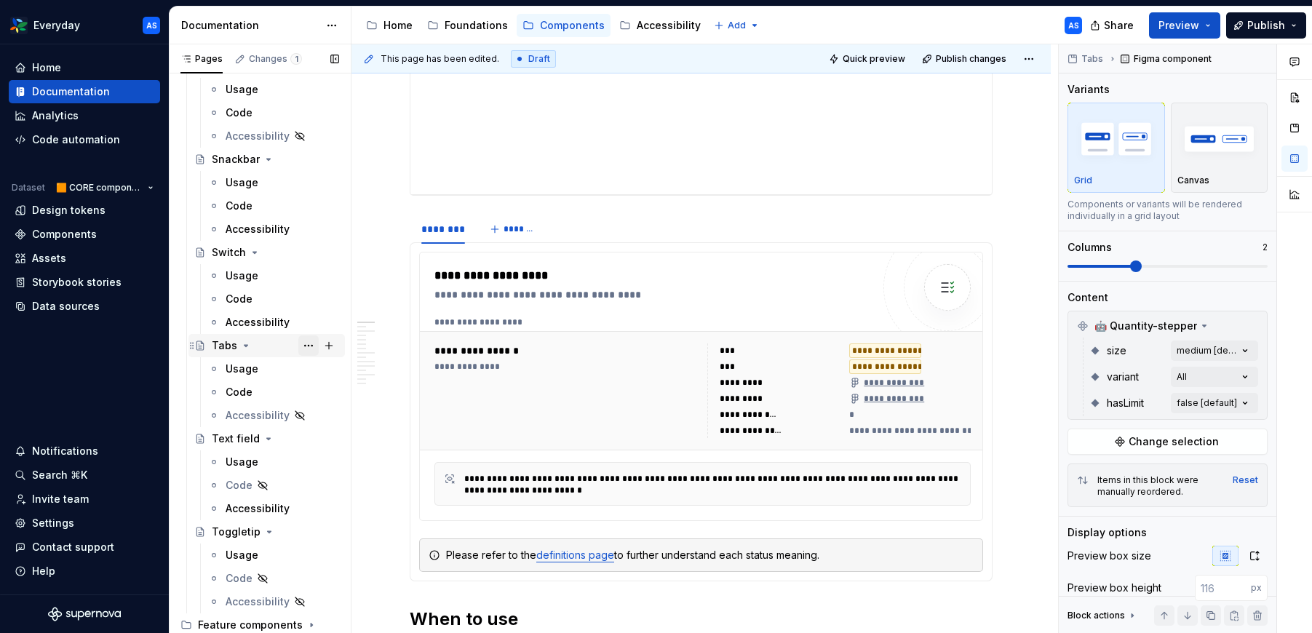
click at [306, 346] on button "Page tree" at bounding box center [308, 345] width 20 height 20
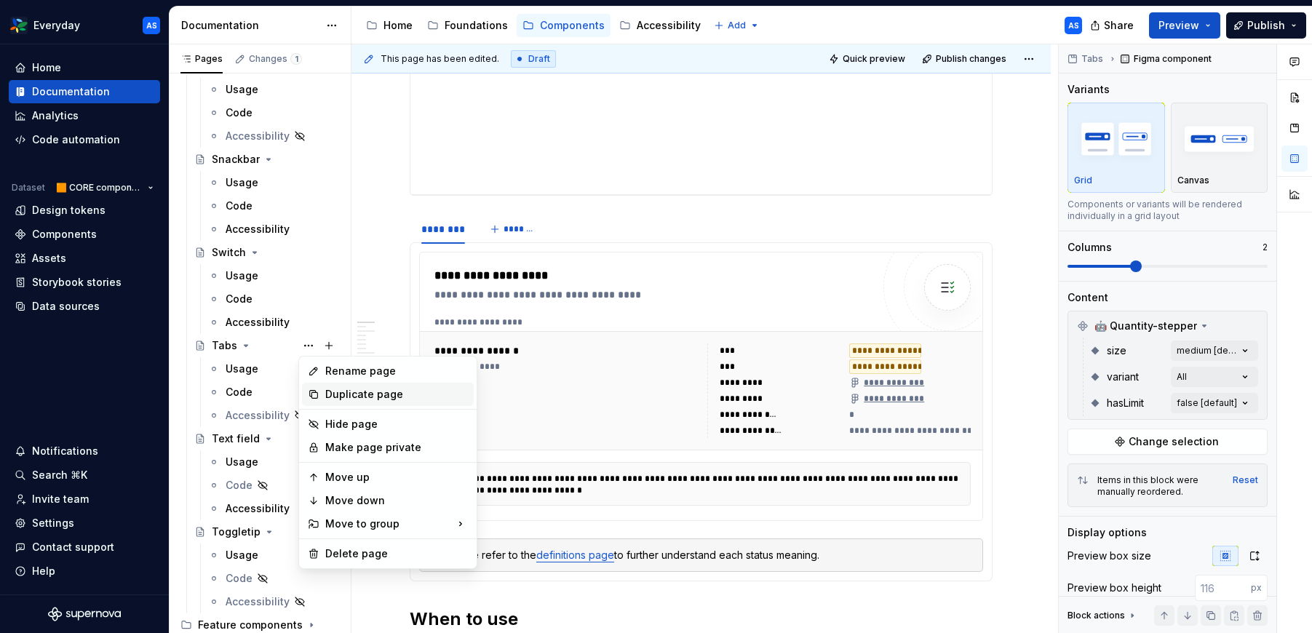
click at [364, 394] on div "Duplicate page" at bounding box center [396, 394] width 143 height 15
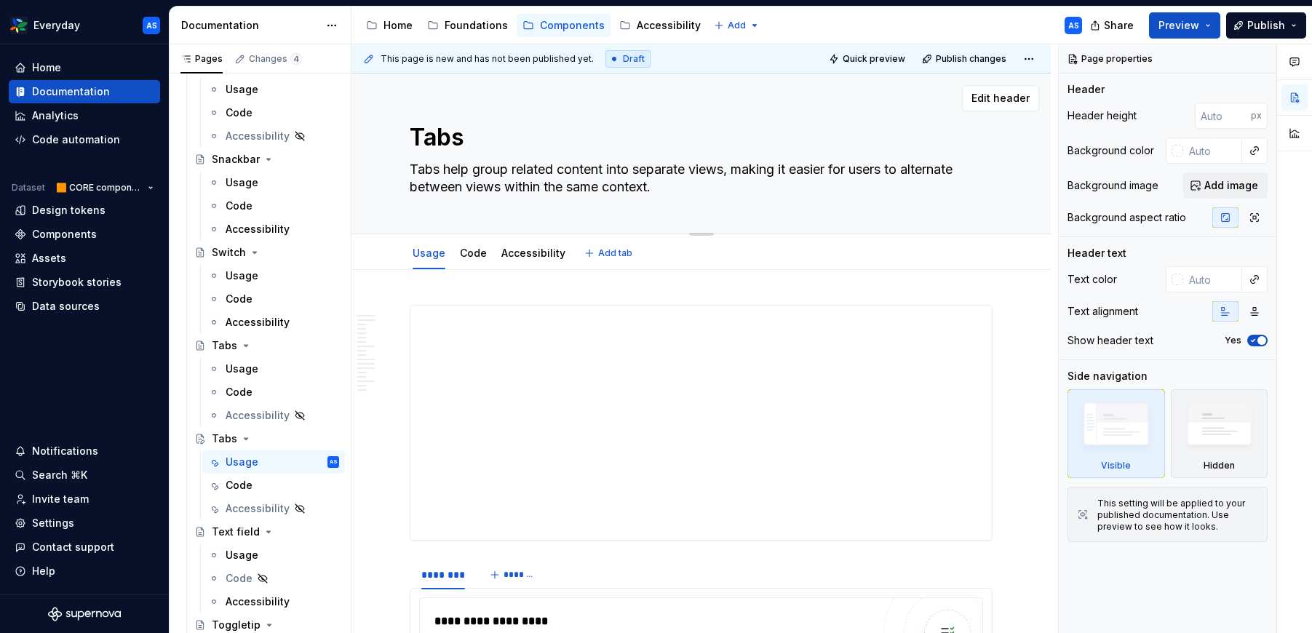
click at [474, 135] on textarea "Tabs" at bounding box center [698, 137] width 583 height 35
type textarea "*"
type textarea "T"
type textarea "*"
type textarea "Ta"
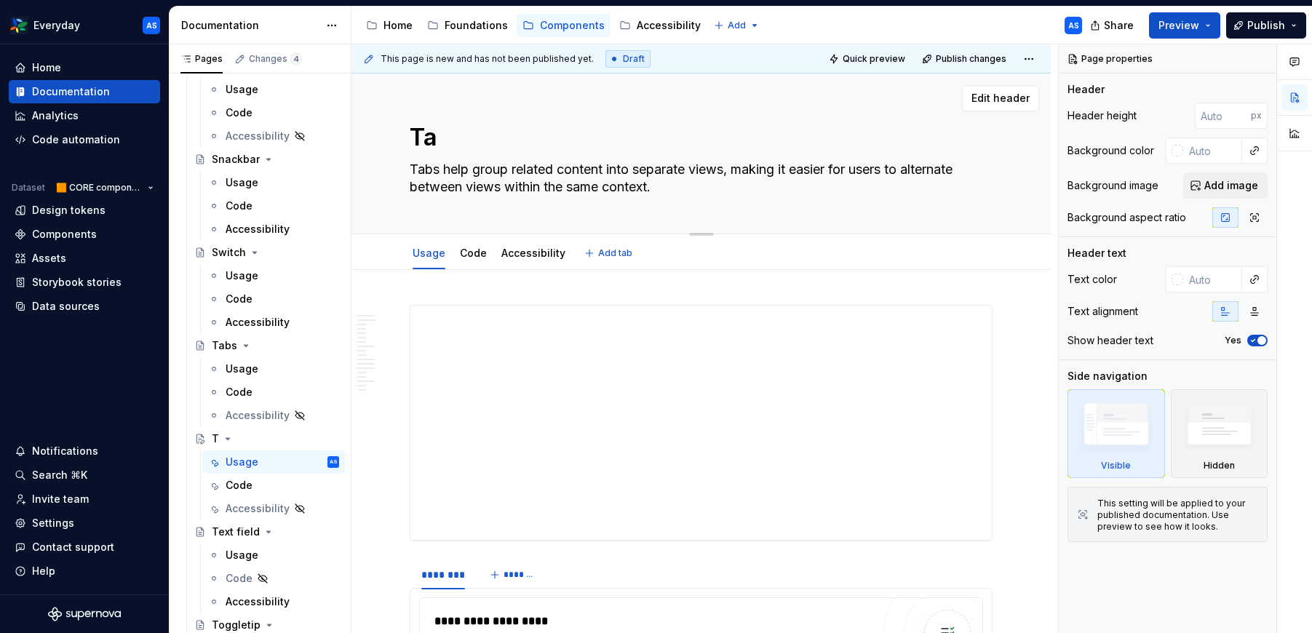
type textarea "*"
type textarea "Tag"
type textarea "*"
type textarea "Tags"
type textarea "*"
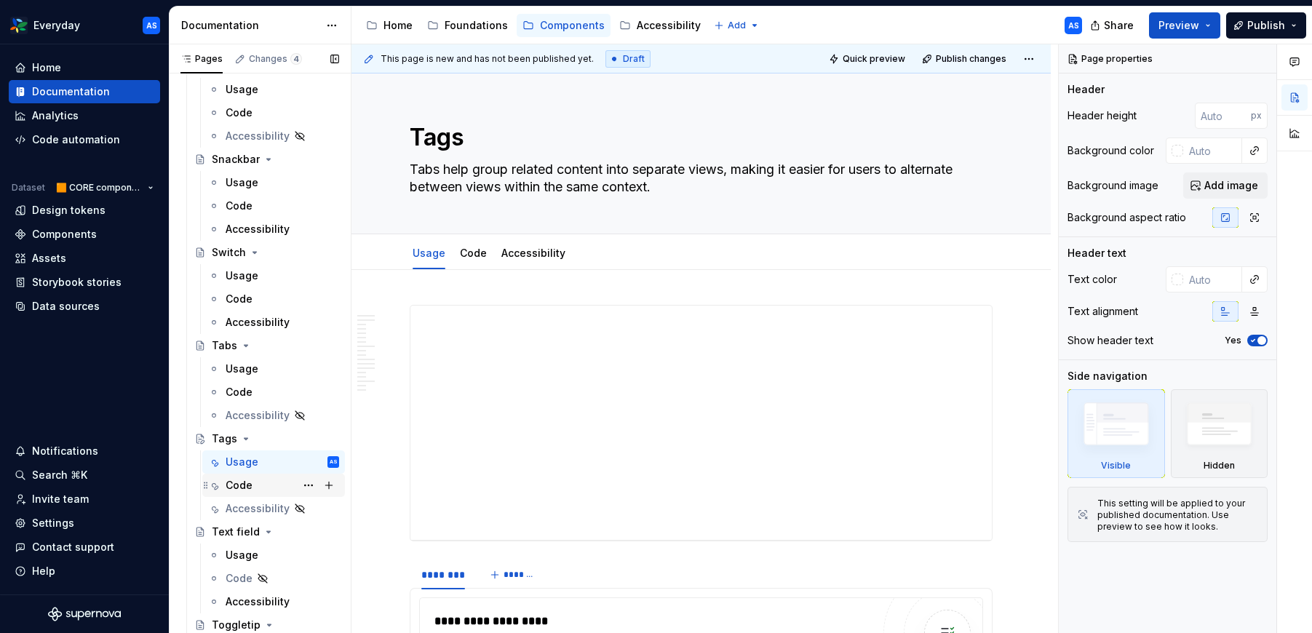
type textarea "Tags"
click at [278, 485] on div "Code" at bounding box center [281, 485] width 113 height 20
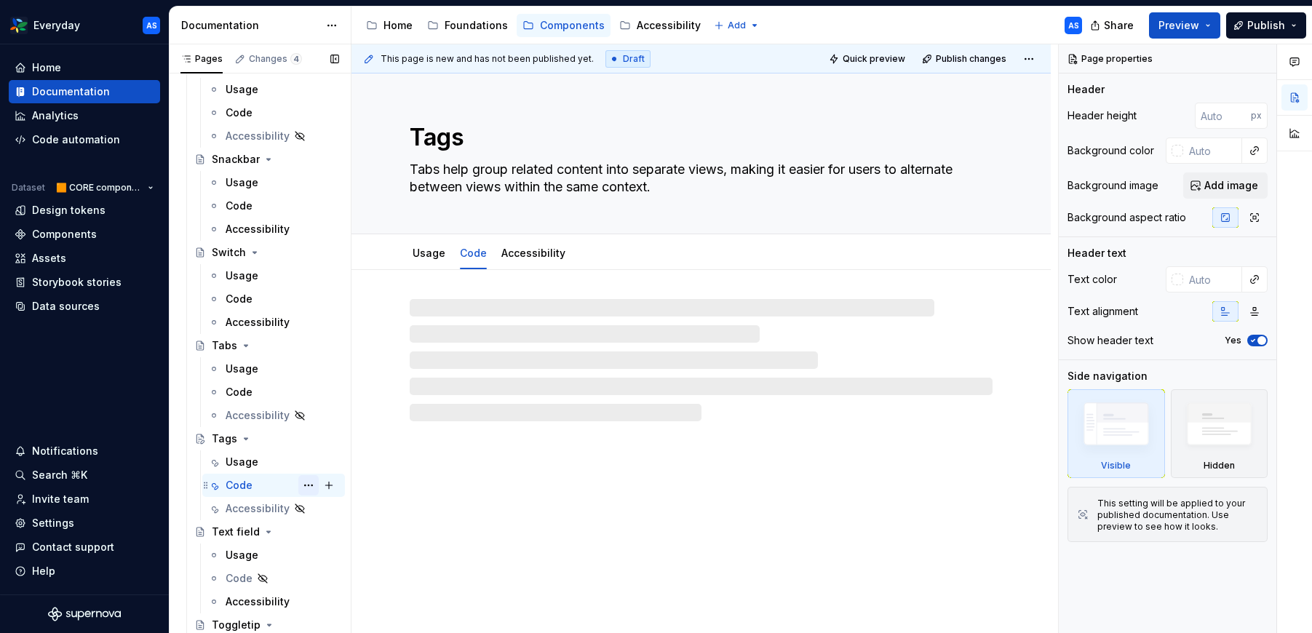
click at [308, 484] on button "Page tree" at bounding box center [308, 485] width 20 height 20
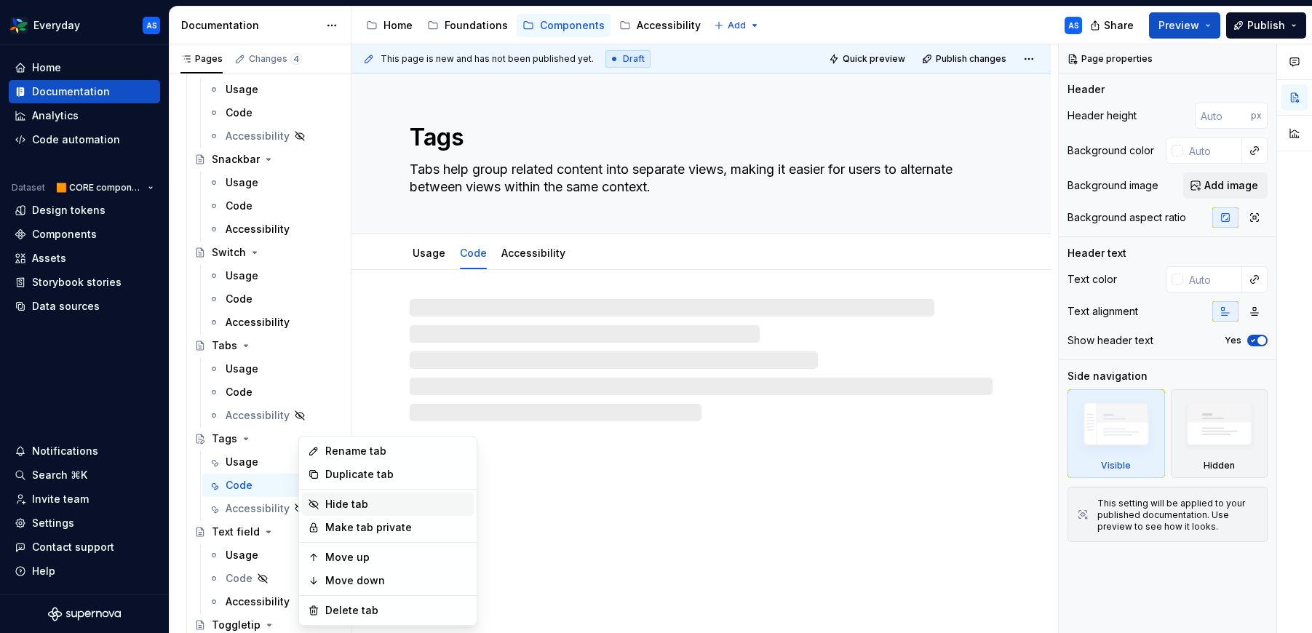
click at [375, 503] on div "Hide tab" at bounding box center [396, 504] width 143 height 15
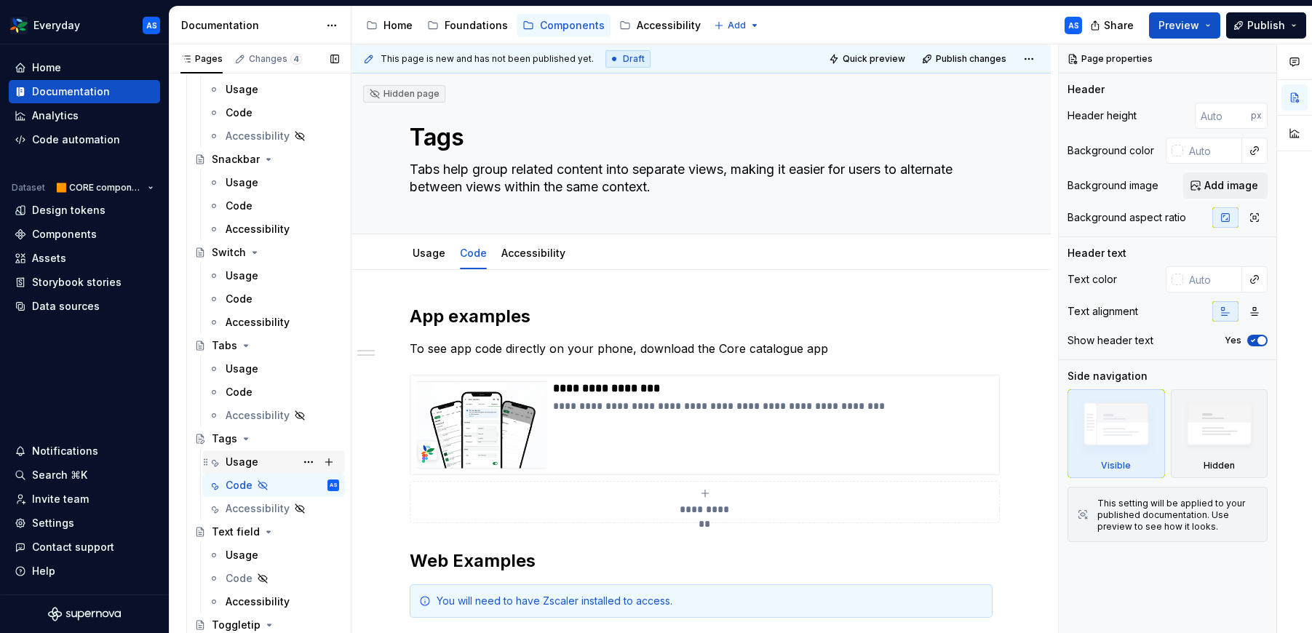
click at [247, 459] on div "Usage" at bounding box center [241, 462] width 33 height 15
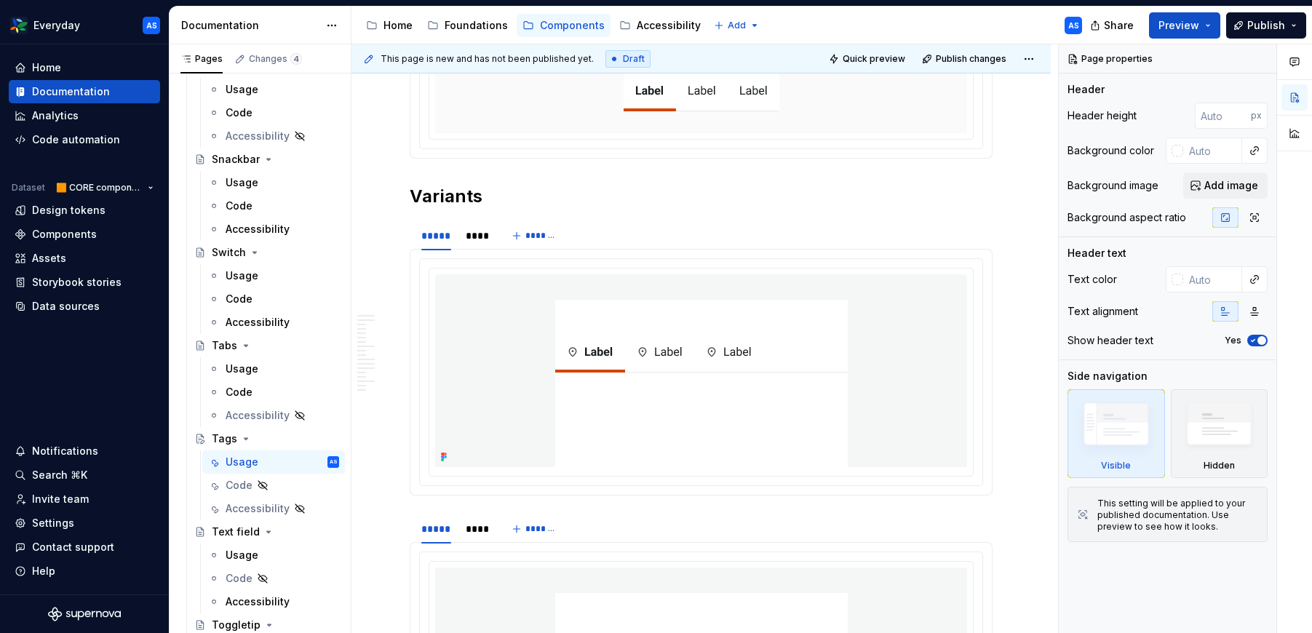
scroll to position [3466, 0]
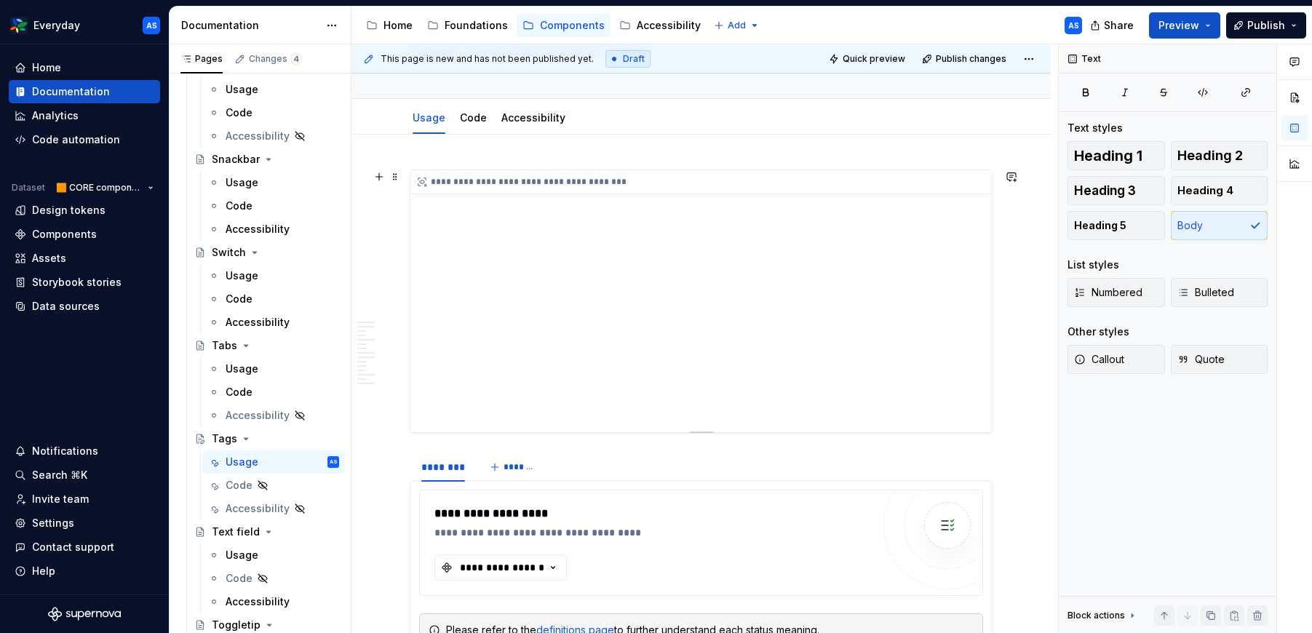
scroll to position [0, 0]
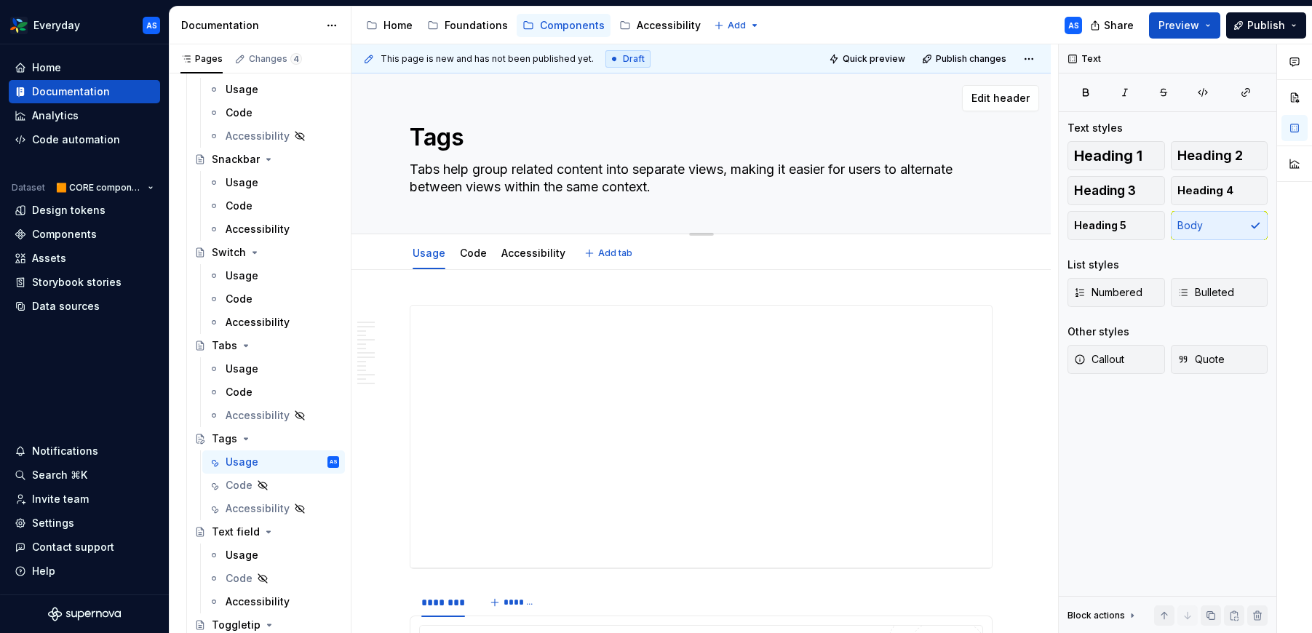
click at [537, 170] on textarea "Tabs help group related content into separate views, making it easier for users…" at bounding box center [698, 178] width 583 height 41
paste textarea "gs are used to label, categorise, or filter information, helping customers quic…"
type textarea "*"
type textarea "Tags are used to label, categorise, or filter information, helping customers qu…"
type textarea "*"
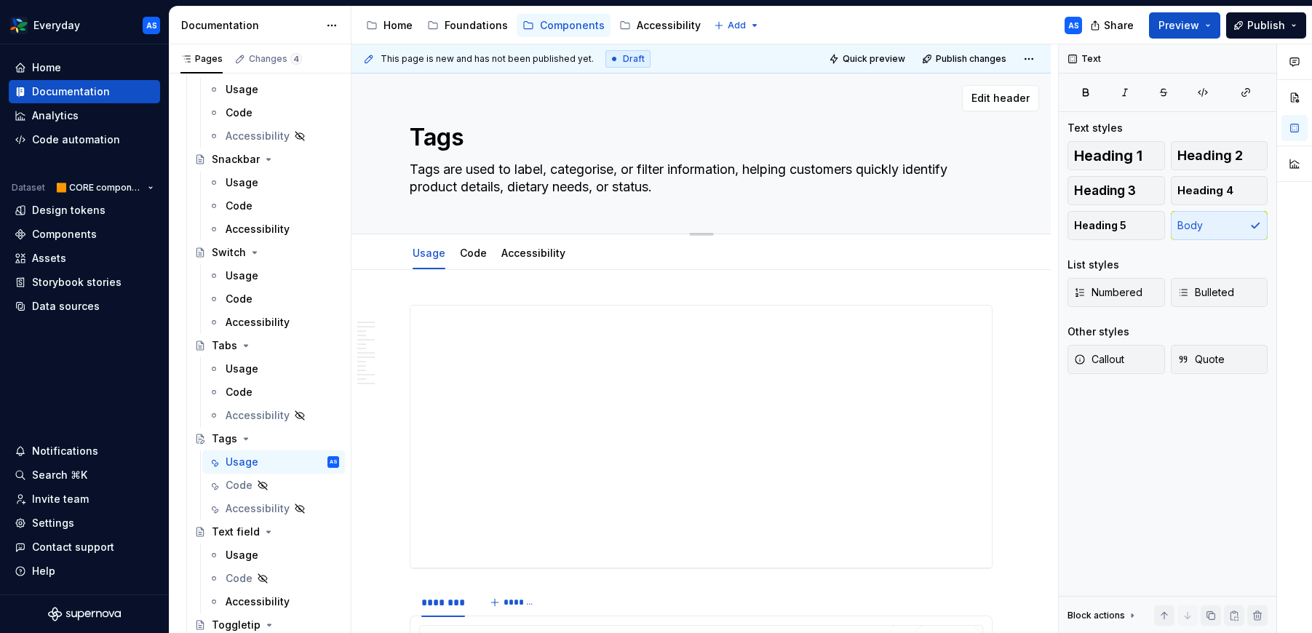
type textarea "Tags are used to label, categorise, or filter information, helping customers qu…"
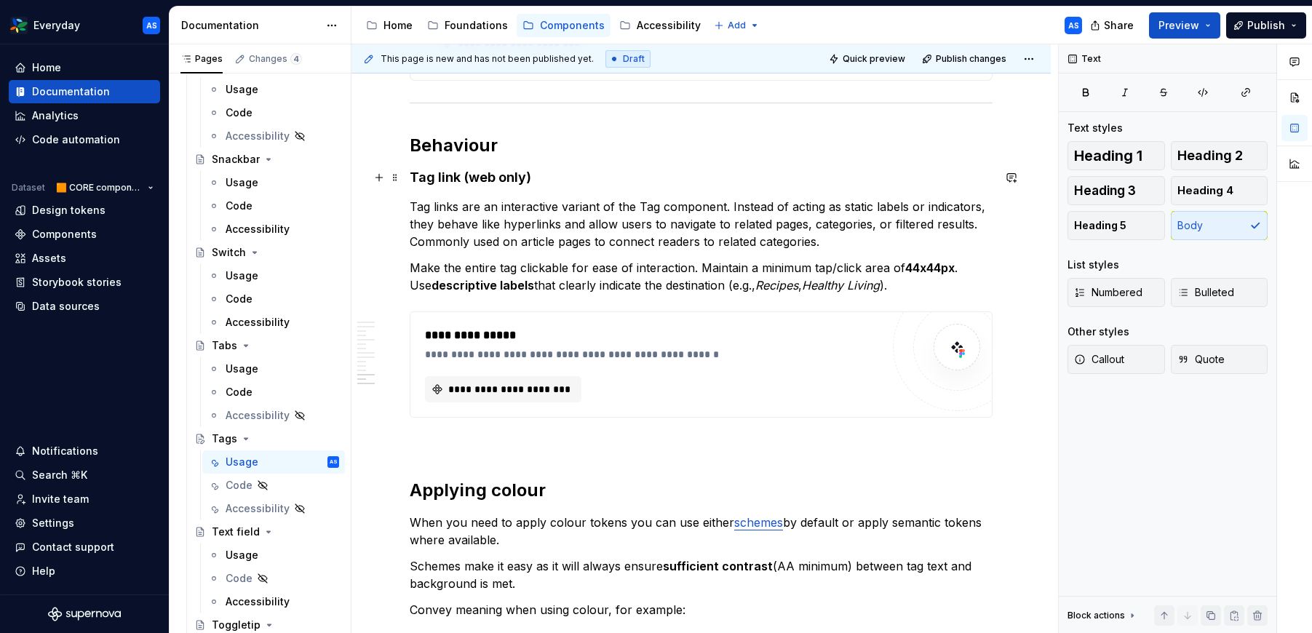
scroll to position [2606, 0]
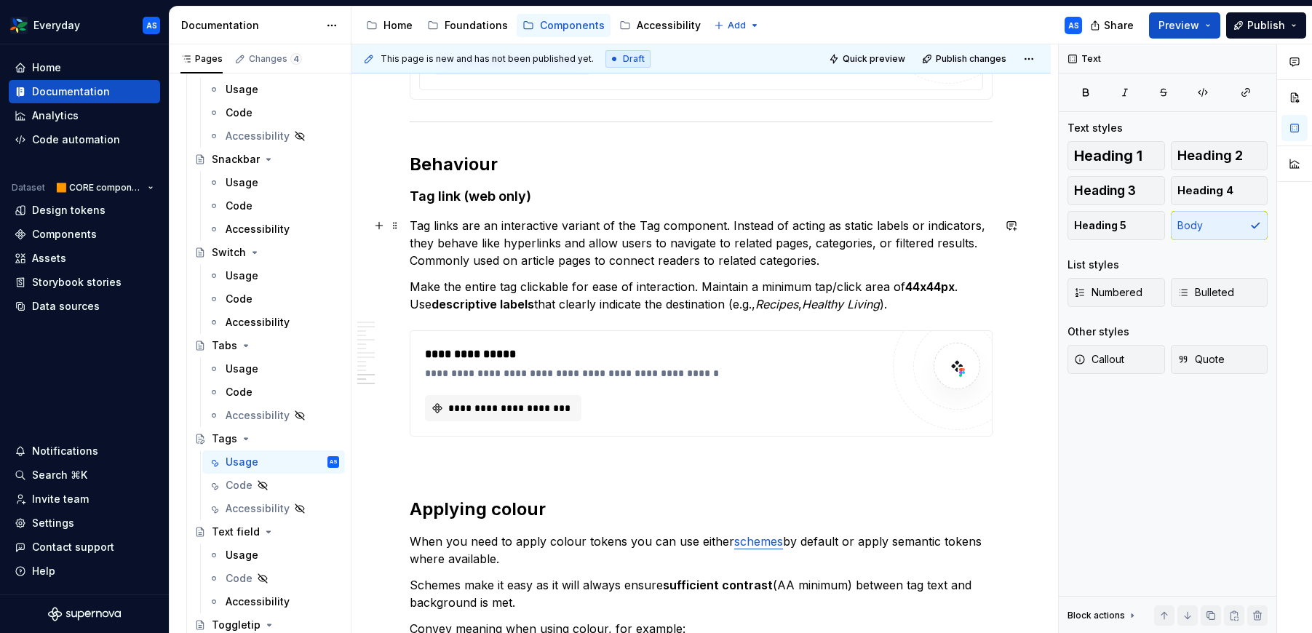
click at [668, 228] on p "Tag links are an interactive variant of the Tag component. Instead of acting as…" at bounding box center [701, 243] width 583 height 52
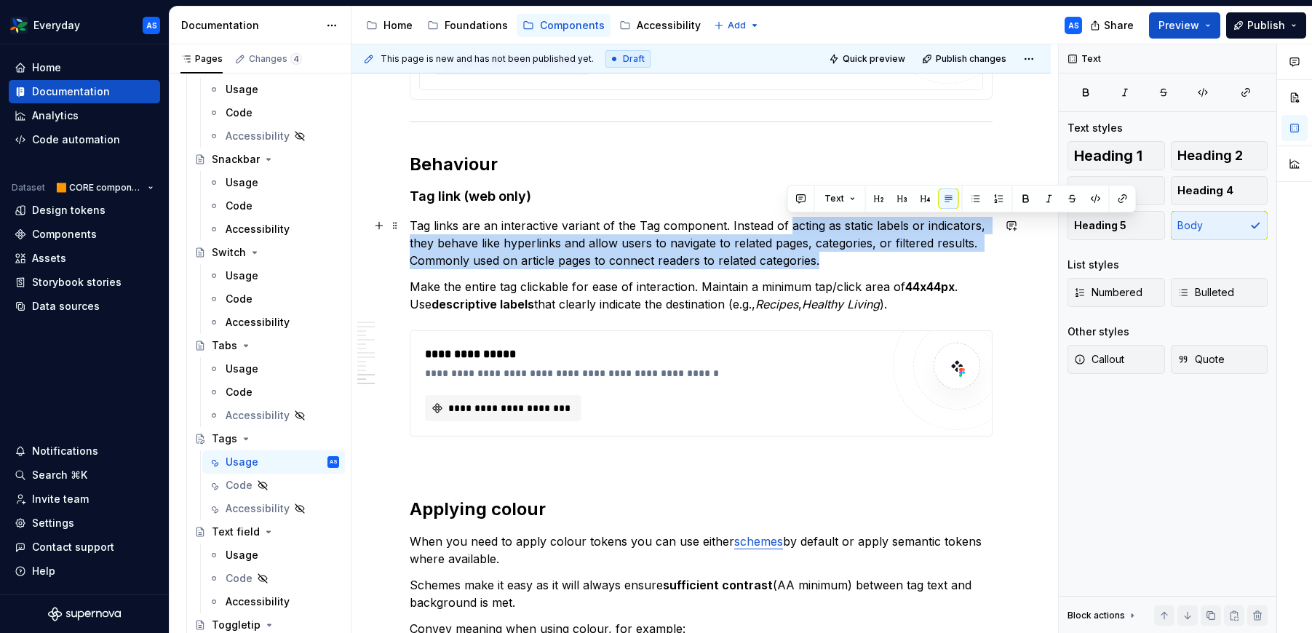
drag, startPoint x: 789, startPoint y: 224, endPoint x: 830, endPoint y: 259, distance: 53.7
click at [830, 259] on p "Tag links are an interactive variant of the Tag component. Instead of acting as…" at bounding box center [701, 243] width 583 height 52
click at [835, 244] on p "Tag links are an interactive variant of the Tag component. Instead of acting as…" at bounding box center [701, 243] width 583 height 52
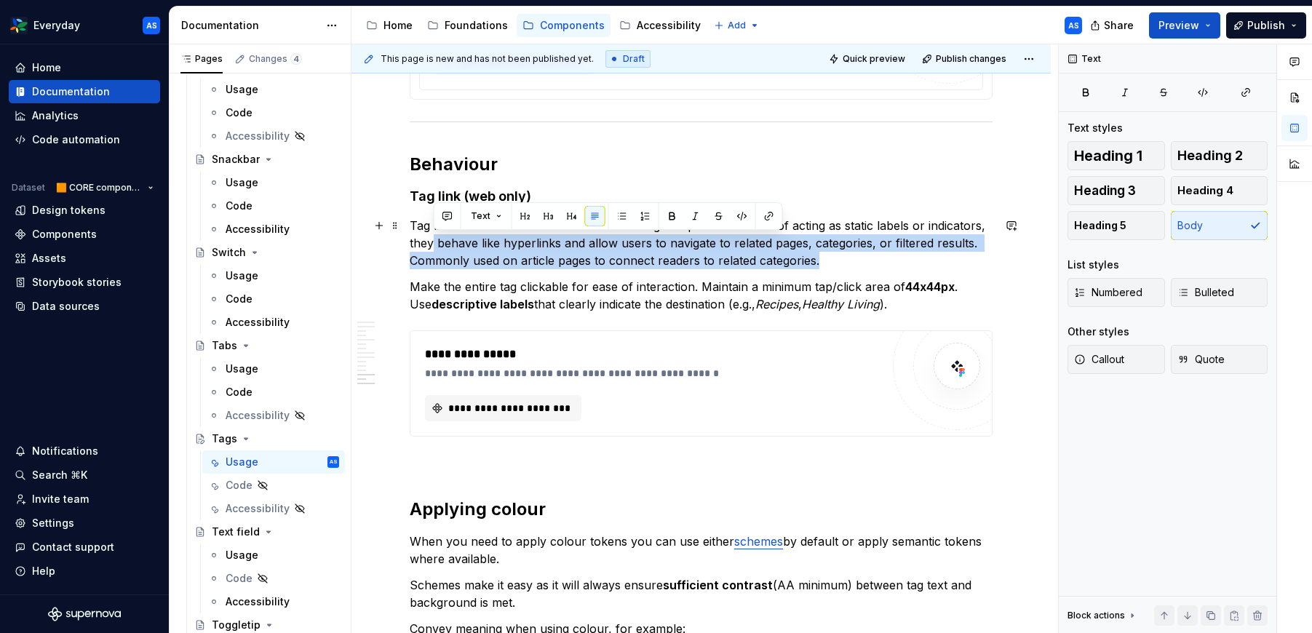
drag, startPoint x: 434, startPoint y: 242, endPoint x: 817, endPoint y: 255, distance: 383.5
click at [817, 255] on p "Tag links are an interactive variant of the Tag component. Instead of acting as…" at bounding box center [701, 243] width 583 height 52
copy p "behave like hyperlinks and allow users to navigate to related pages, categories…"
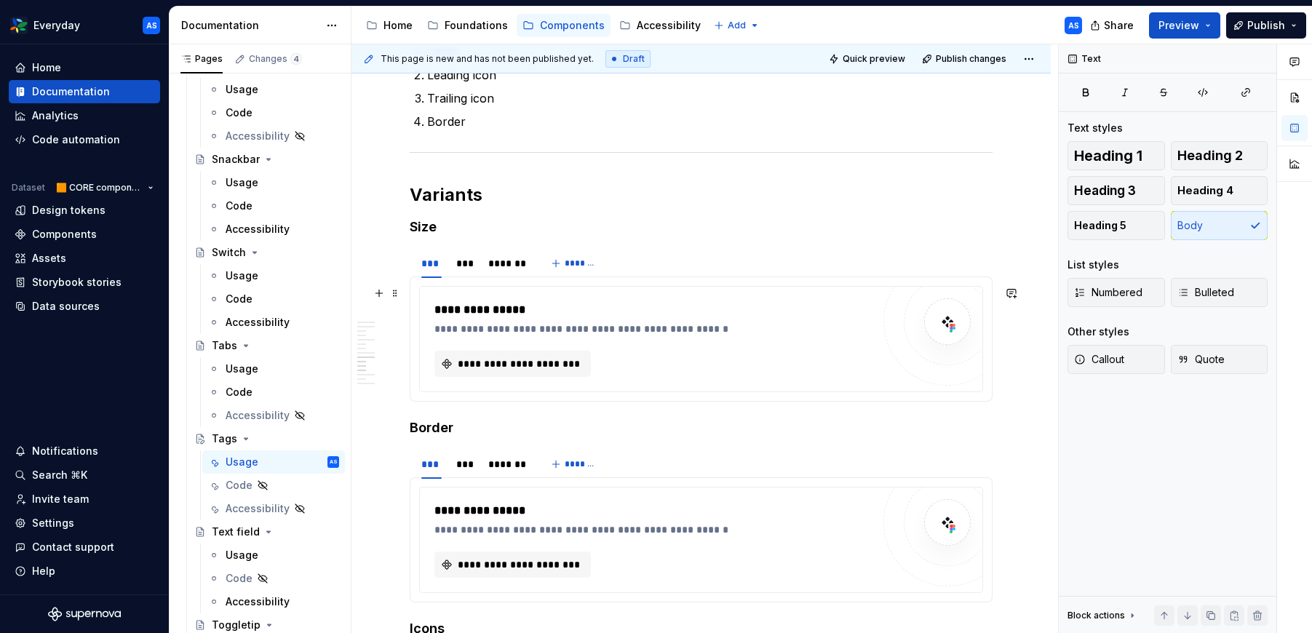
scroll to position [1854, 0]
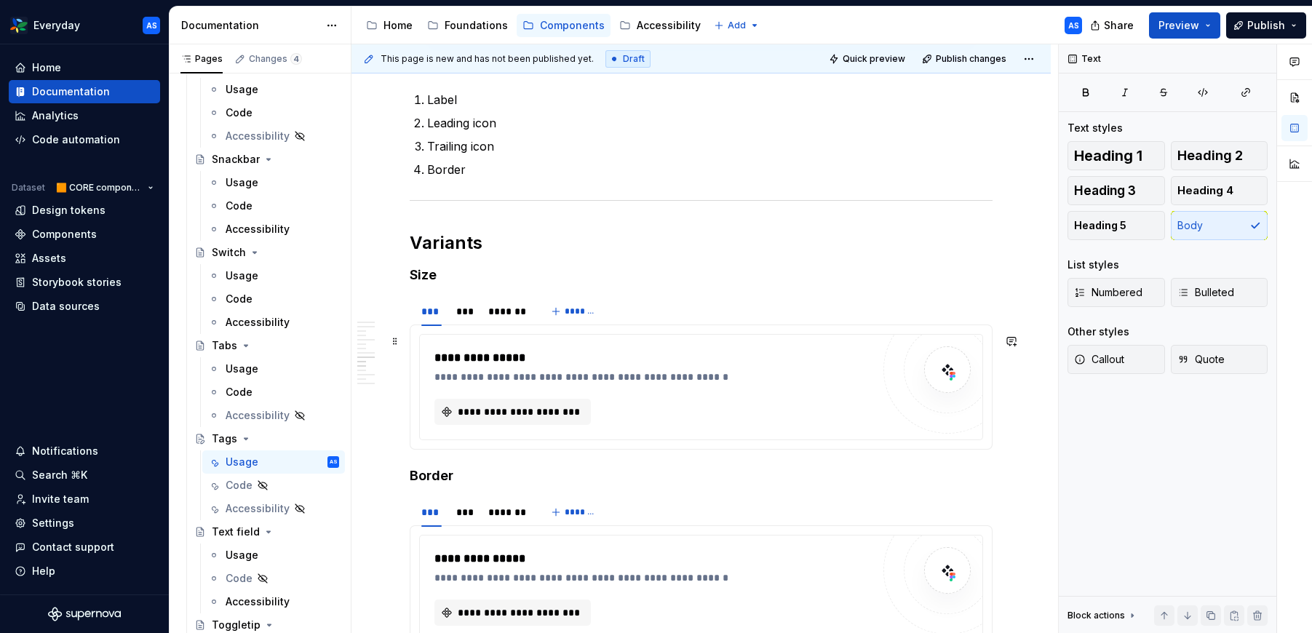
click at [717, 415] on div "**********" at bounding box center [652, 412] width 437 height 26
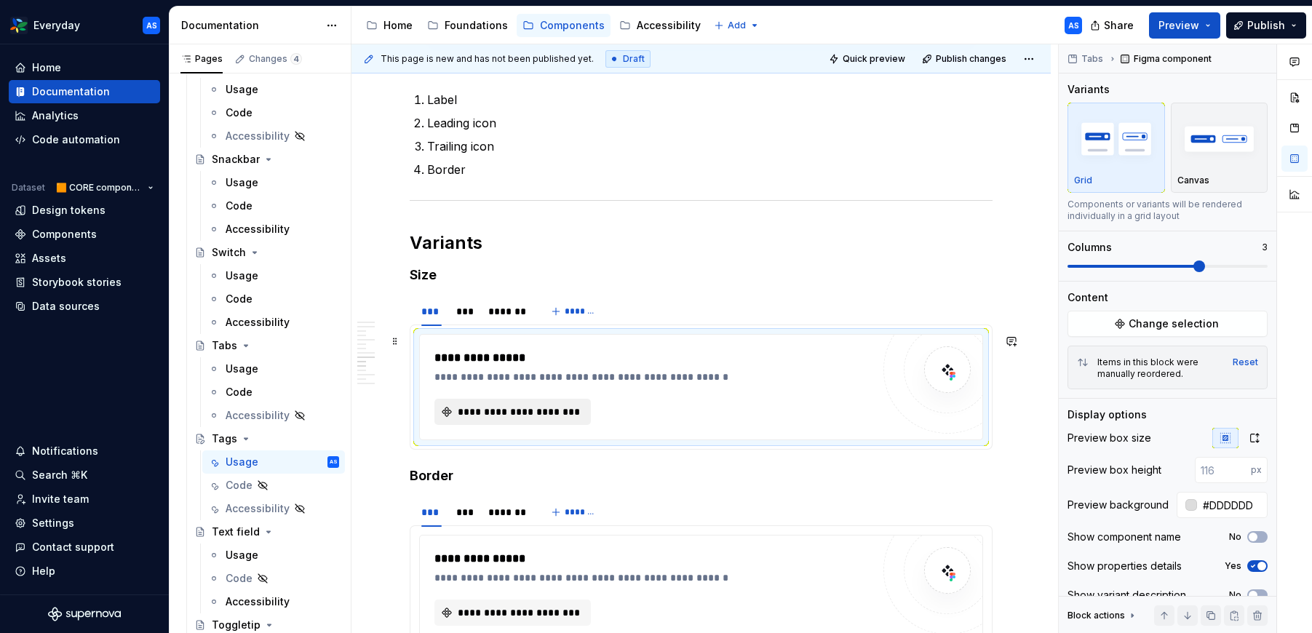
click at [511, 413] on span "**********" at bounding box center [518, 411] width 126 height 15
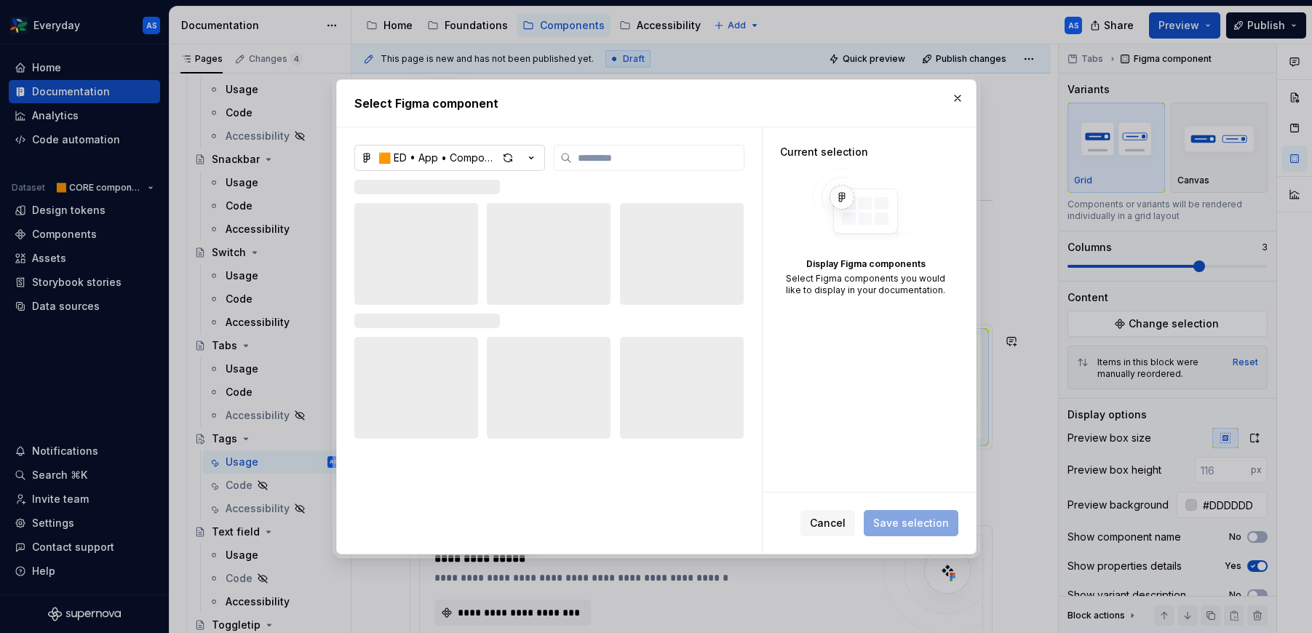
type textarea "*"
click at [539, 156] on button "🟧 ED • App • Component Library for Everyday (CORE)" at bounding box center [449, 158] width 191 height 26
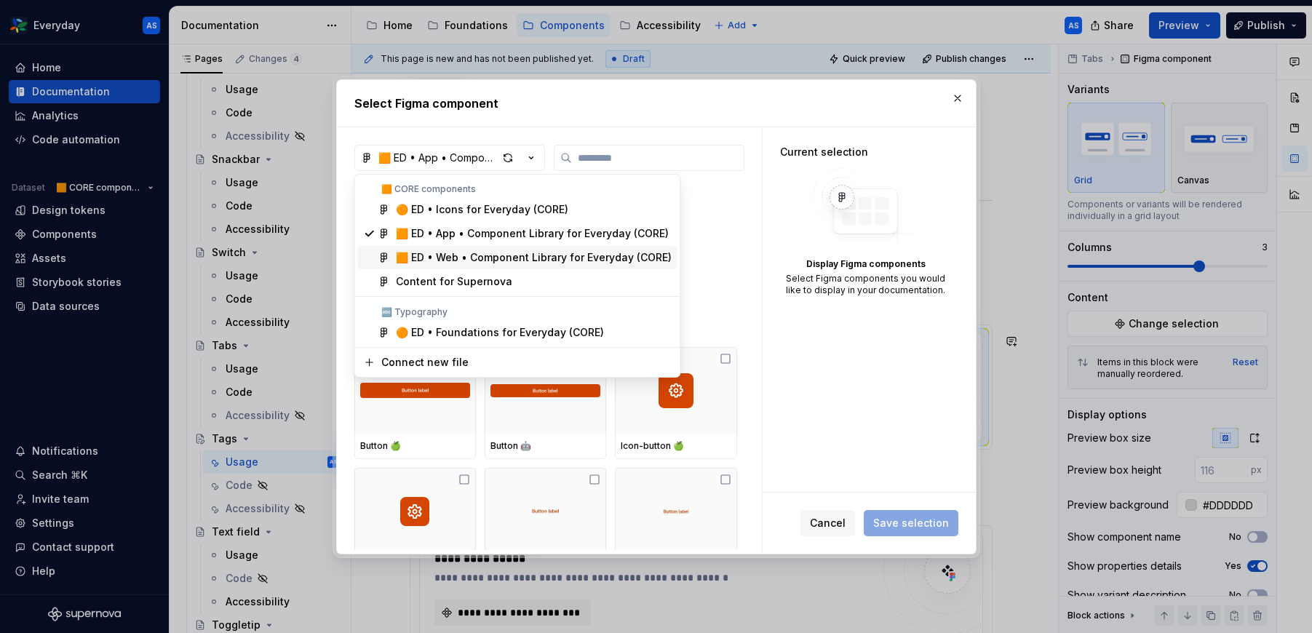
click at [513, 247] on span "🟧 ED • Web • Component Library for Everyday (CORE)" at bounding box center [517, 257] width 319 height 23
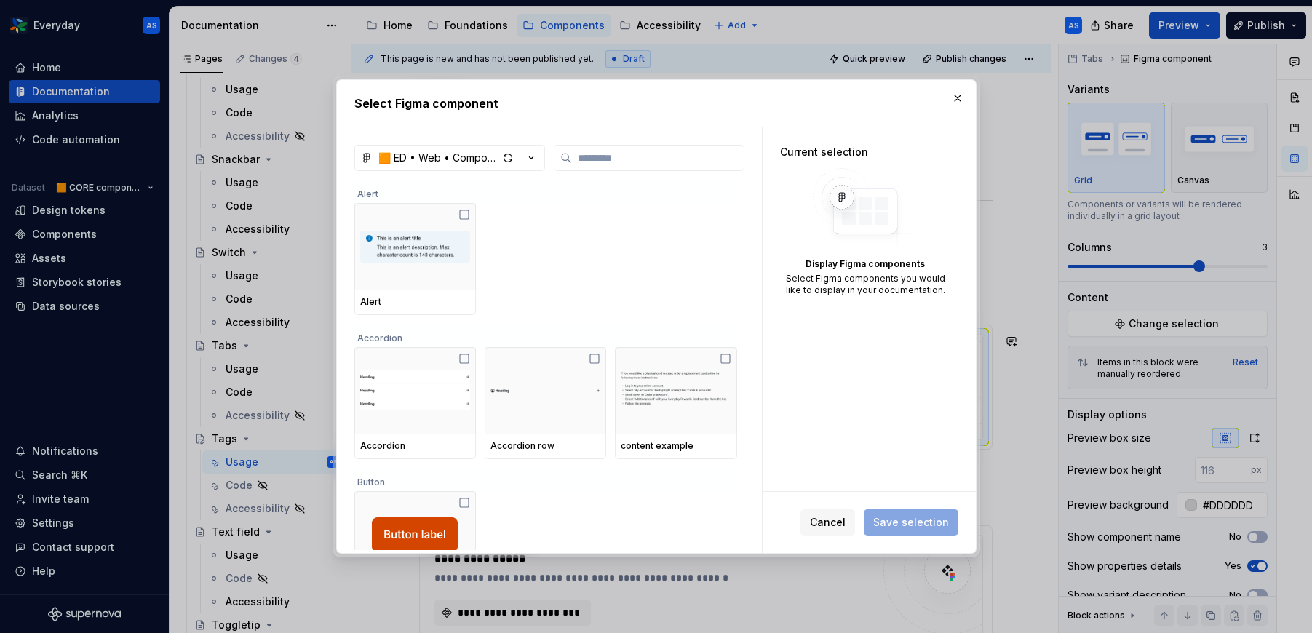
click at [609, 171] on div "🟧 ED • Web • Component Library for Everyday (CORE) Alert Alert Accordion Accord…" at bounding box center [549, 349] width 390 height 409
click at [620, 163] on input "search" at bounding box center [658, 158] width 172 height 15
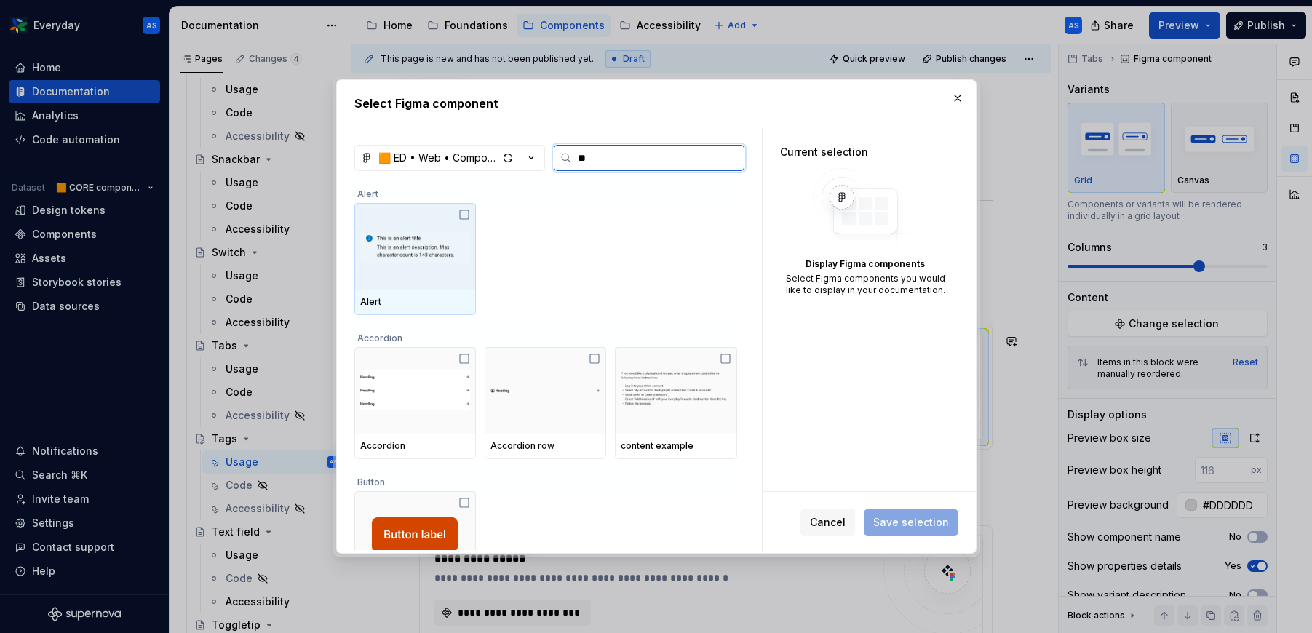
type input "***"
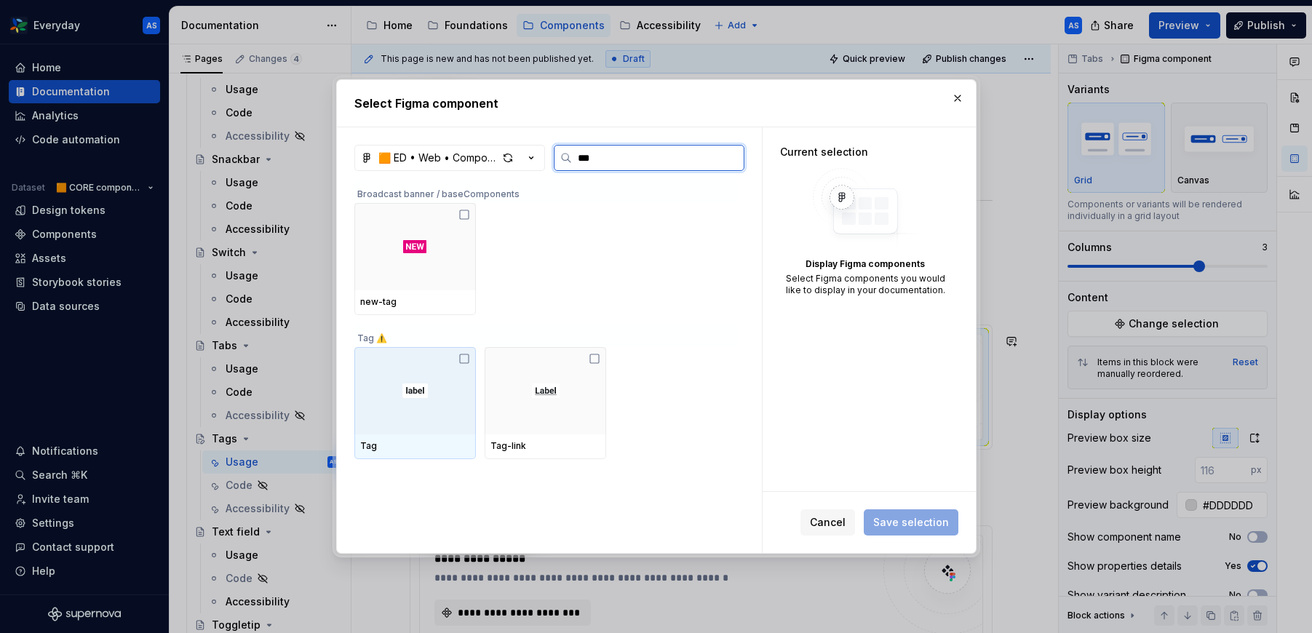
click at [415, 378] on div at bounding box center [414, 390] width 121 height 87
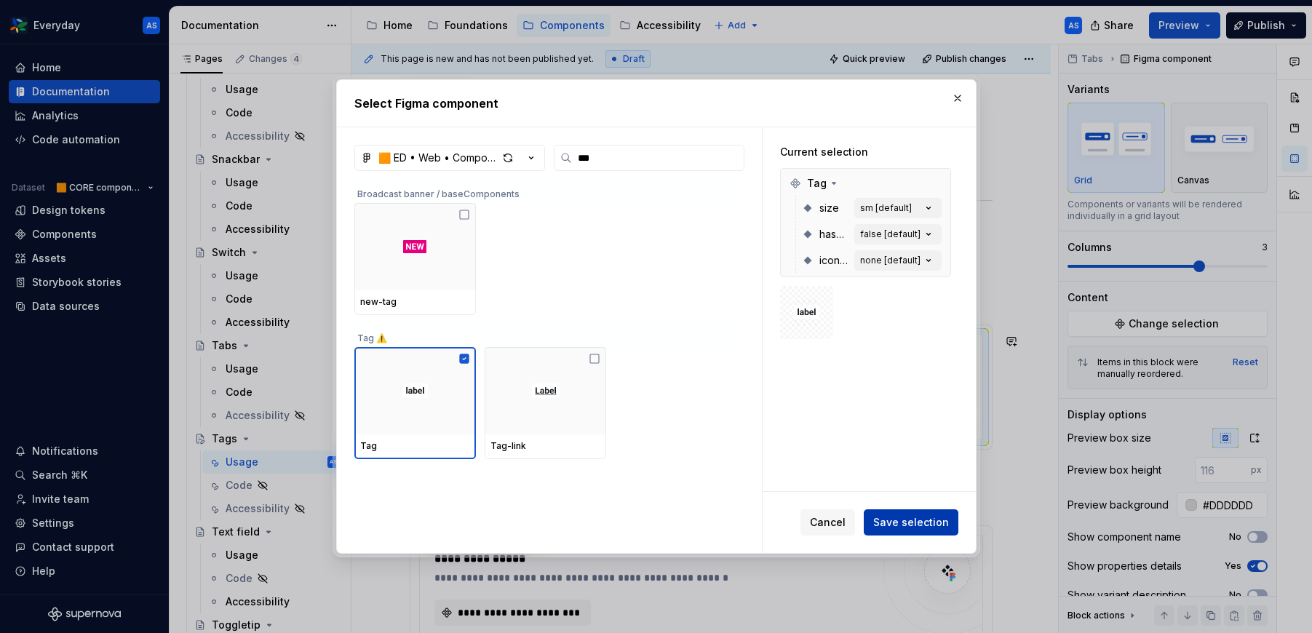
click at [899, 519] on span "Save selection" at bounding box center [911, 522] width 76 height 15
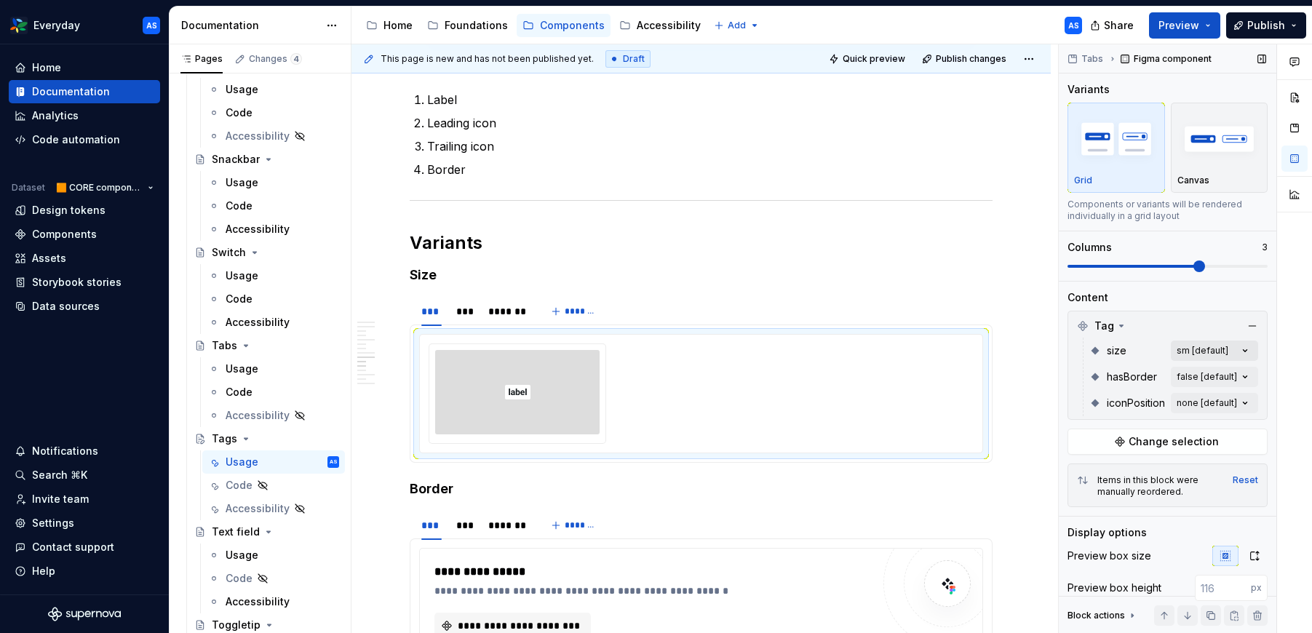
click at [1249, 346] on div "Comments Open comments No comments yet Select ‘Comment’ from the block context …" at bounding box center [1184, 338] width 253 height 589
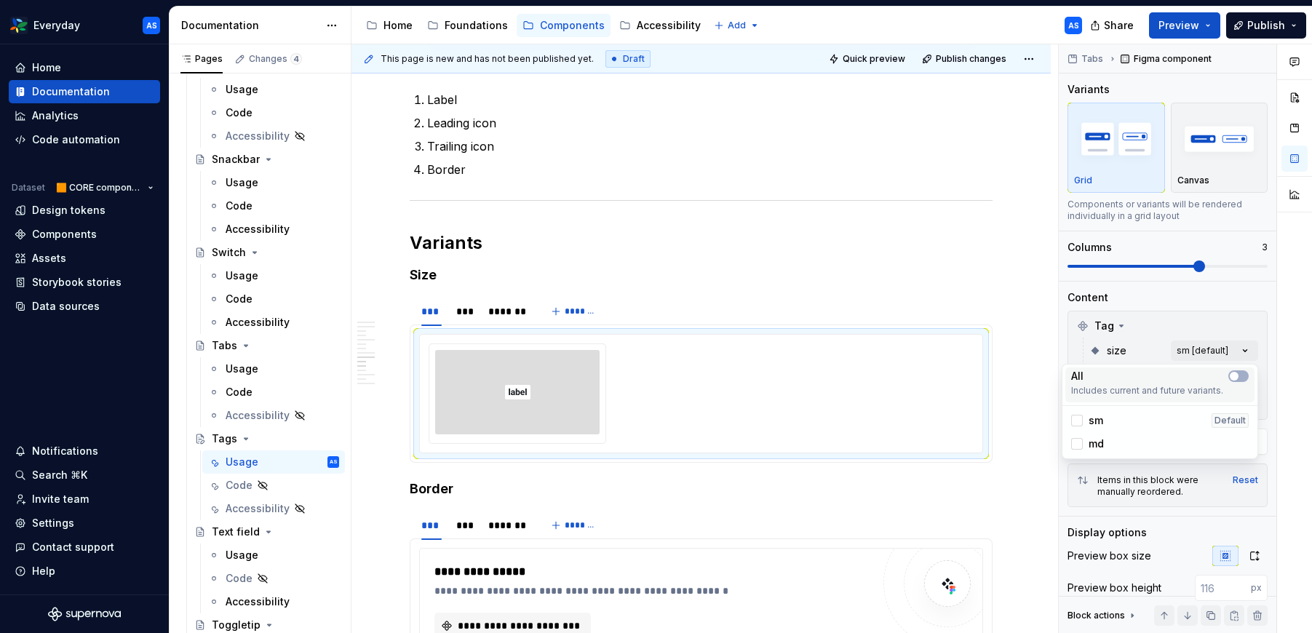
click at [1249, 375] on div "All Includes current and future variants." at bounding box center [1159, 384] width 189 height 35
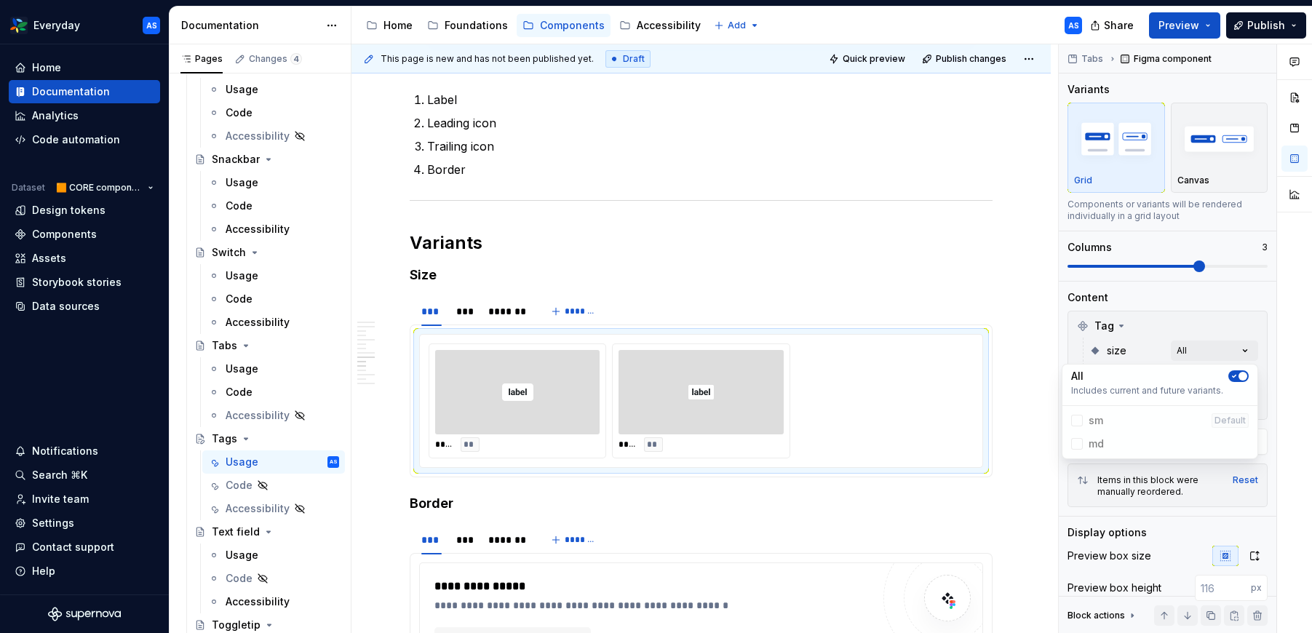
click at [521, 321] on html "Everyday AS Home Documentation Analytics Code automation Dataset 🟧 CORE compone…" at bounding box center [656, 316] width 1312 height 633
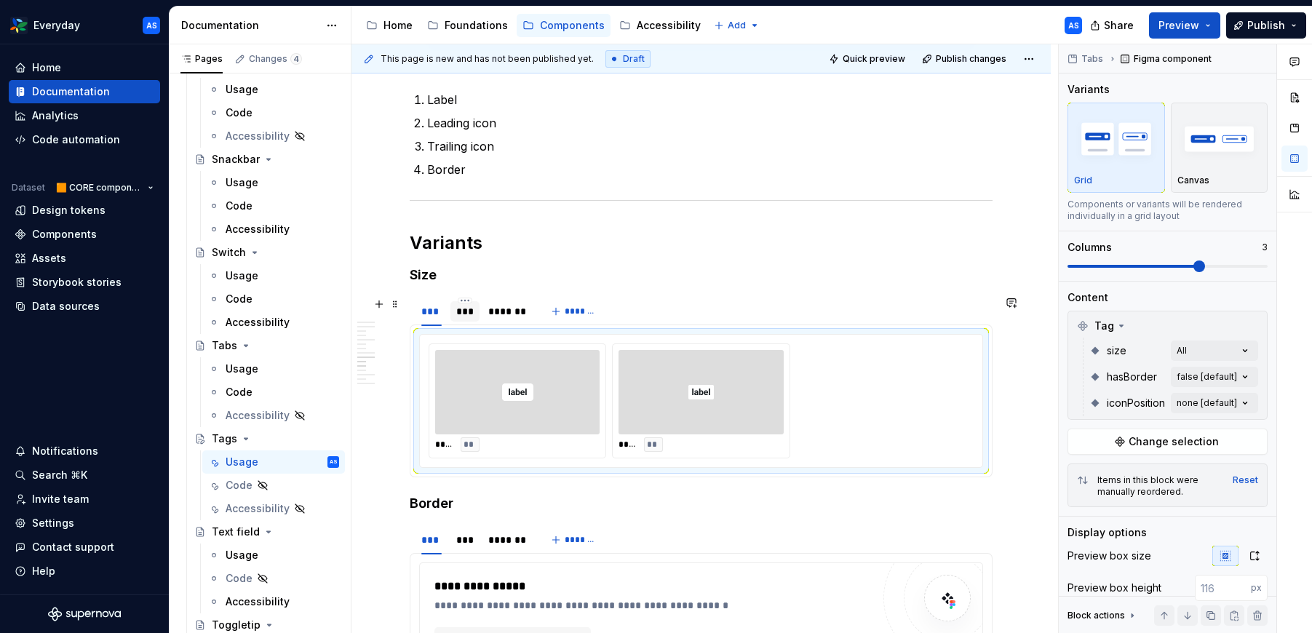
click at [461, 314] on div "***" at bounding box center [464, 311] width 17 height 15
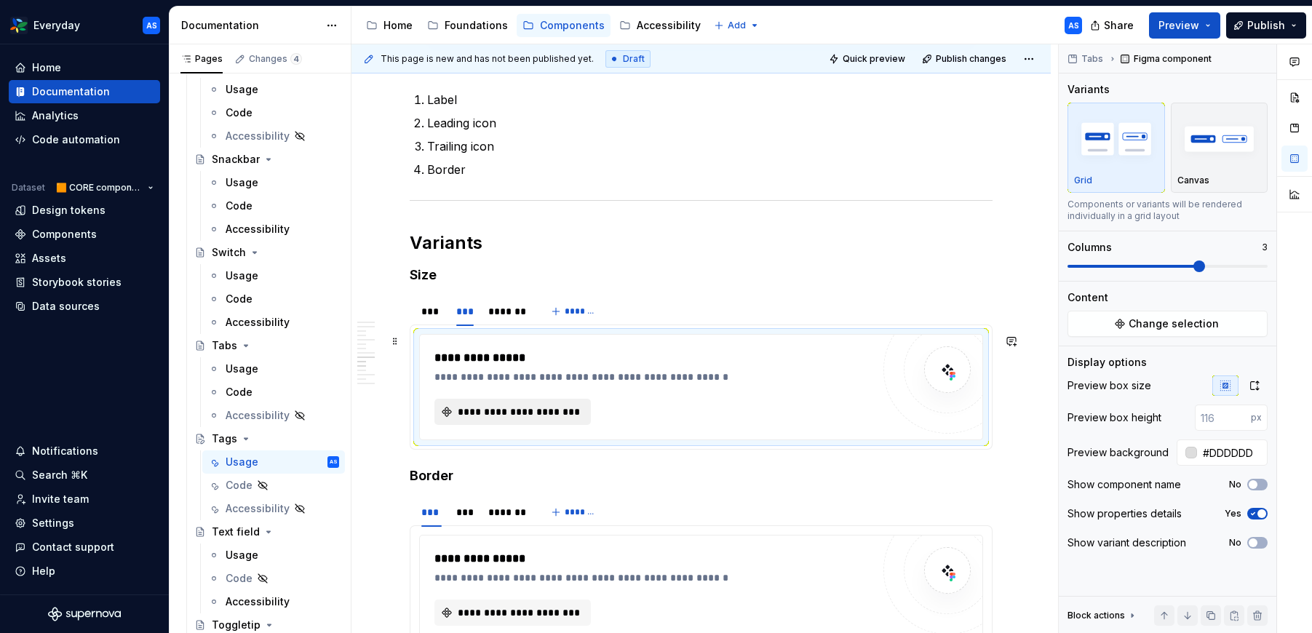
click at [566, 410] on span "**********" at bounding box center [518, 411] width 126 height 15
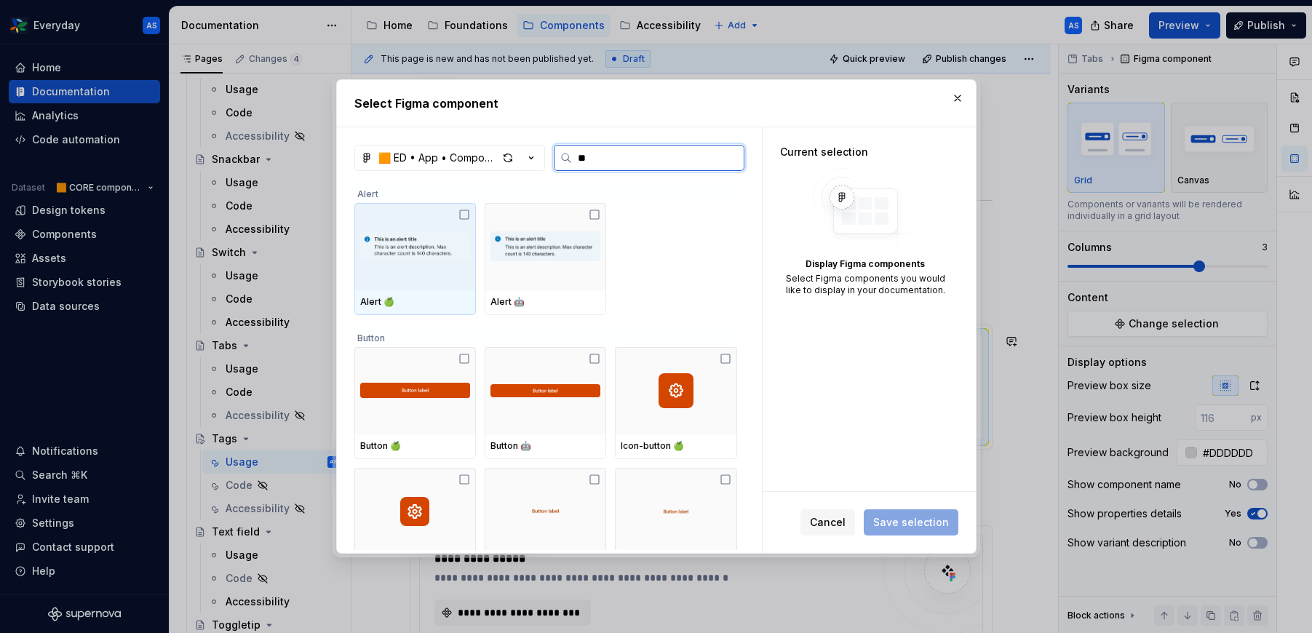
type input "***"
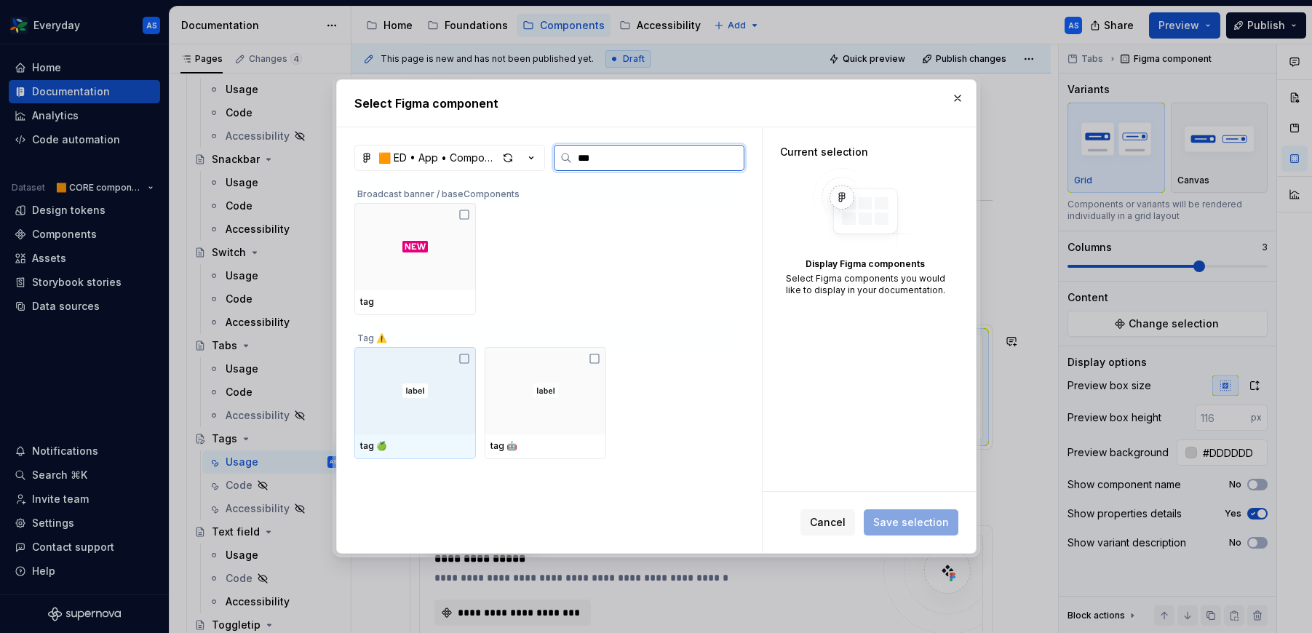
click at [439, 407] on div at bounding box center [414, 390] width 121 height 87
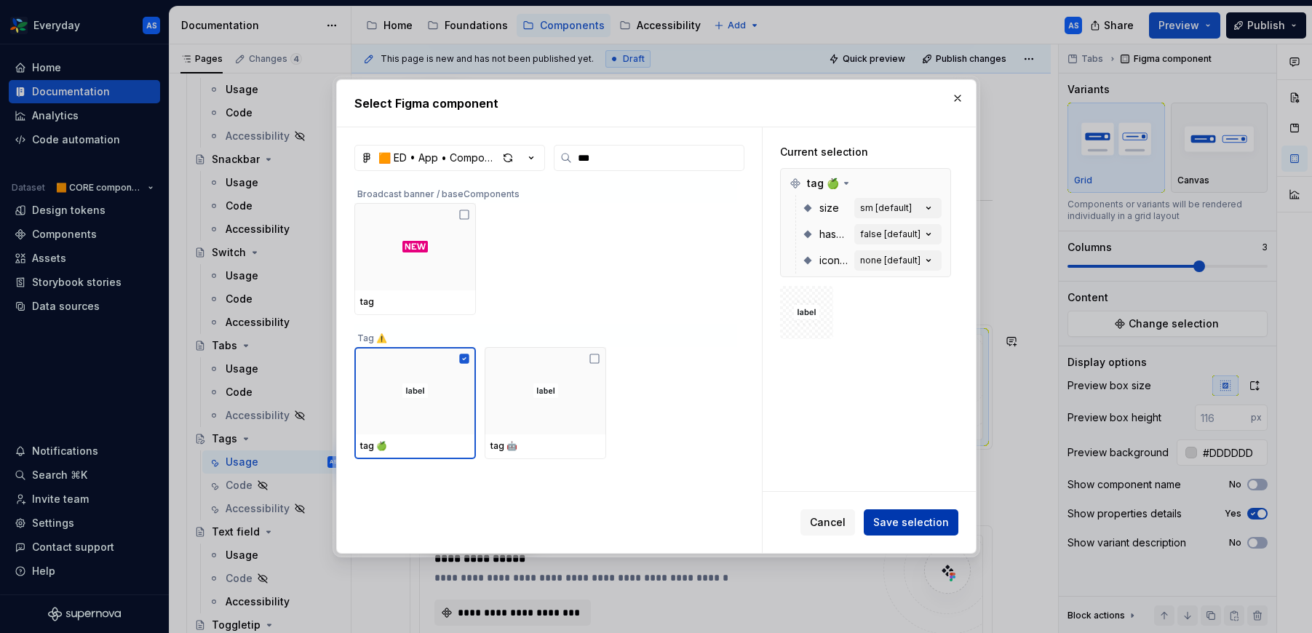
click at [909, 516] on span "Save selection" at bounding box center [911, 522] width 76 height 15
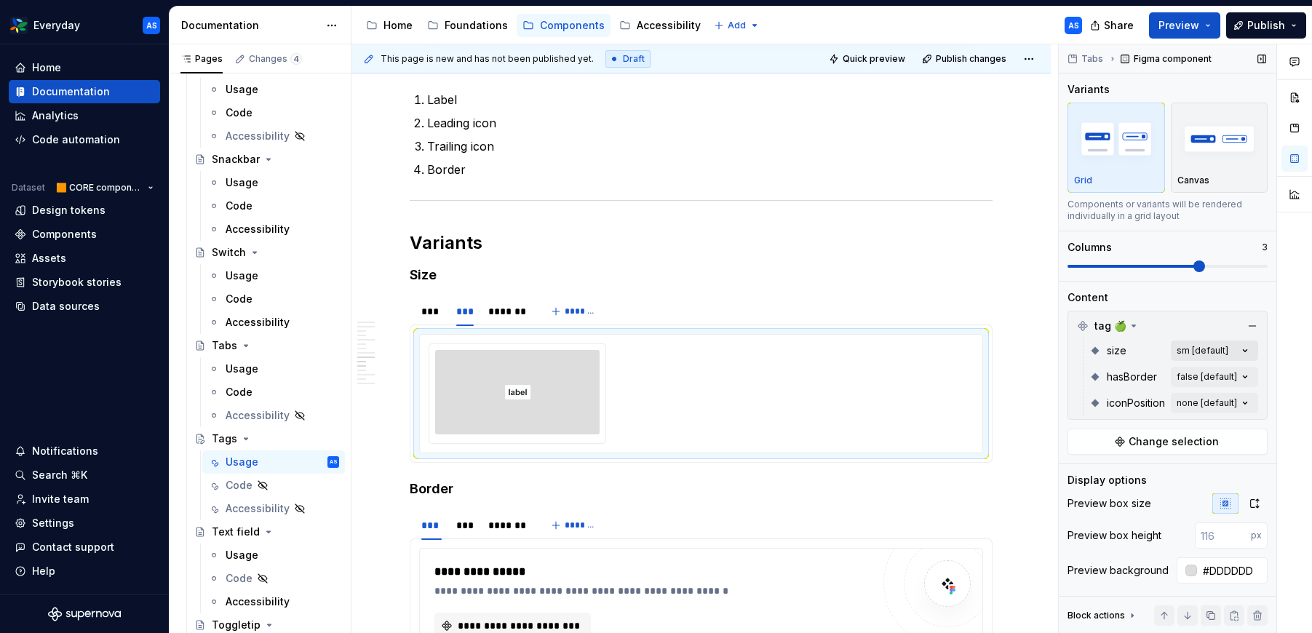
click at [1237, 355] on div "Comments Open comments No comments yet Select ‘Comment’ from the block context …" at bounding box center [1184, 338] width 253 height 589
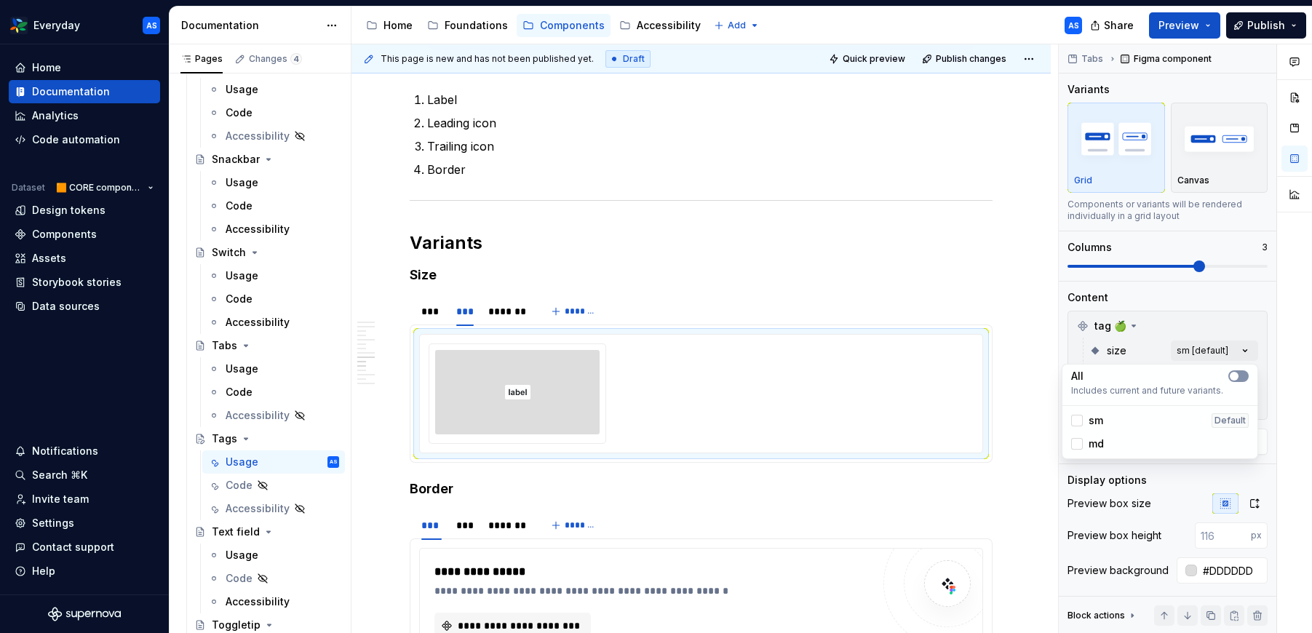
click at [1240, 378] on button "button" at bounding box center [1238, 376] width 20 height 12
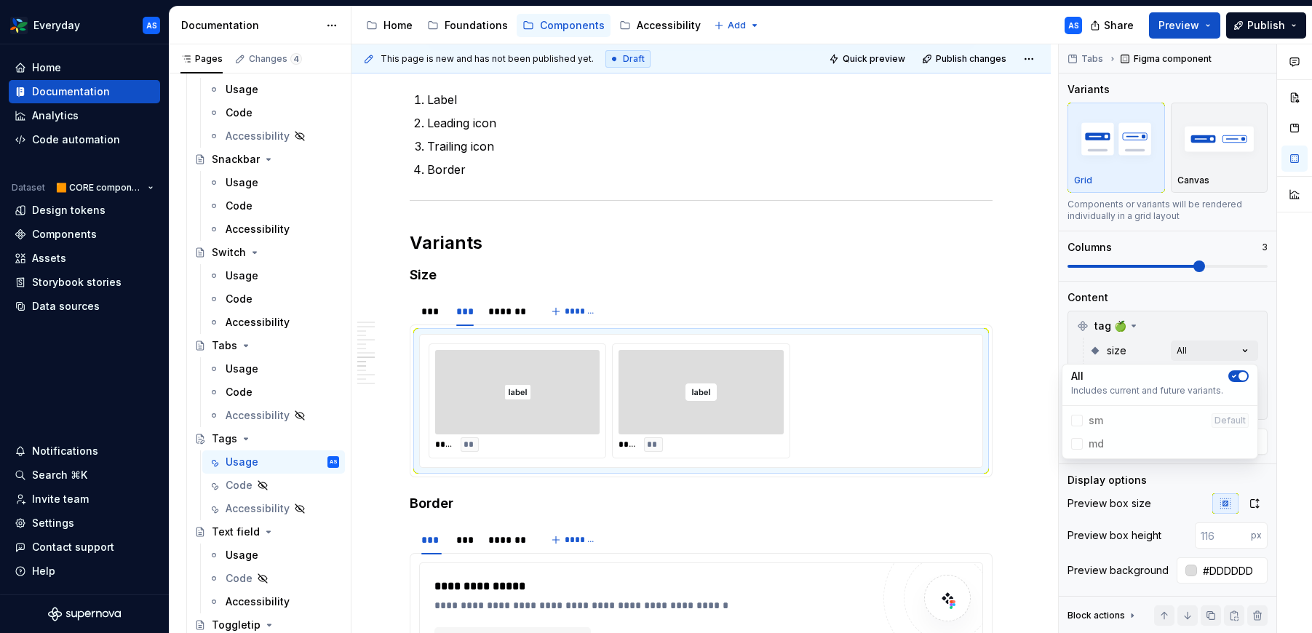
click at [724, 404] on html "Everyday AS Home Documentation Analytics Code automation Dataset 🟧 CORE compone…" at bounding box center [656, 316] width 1312 height 633
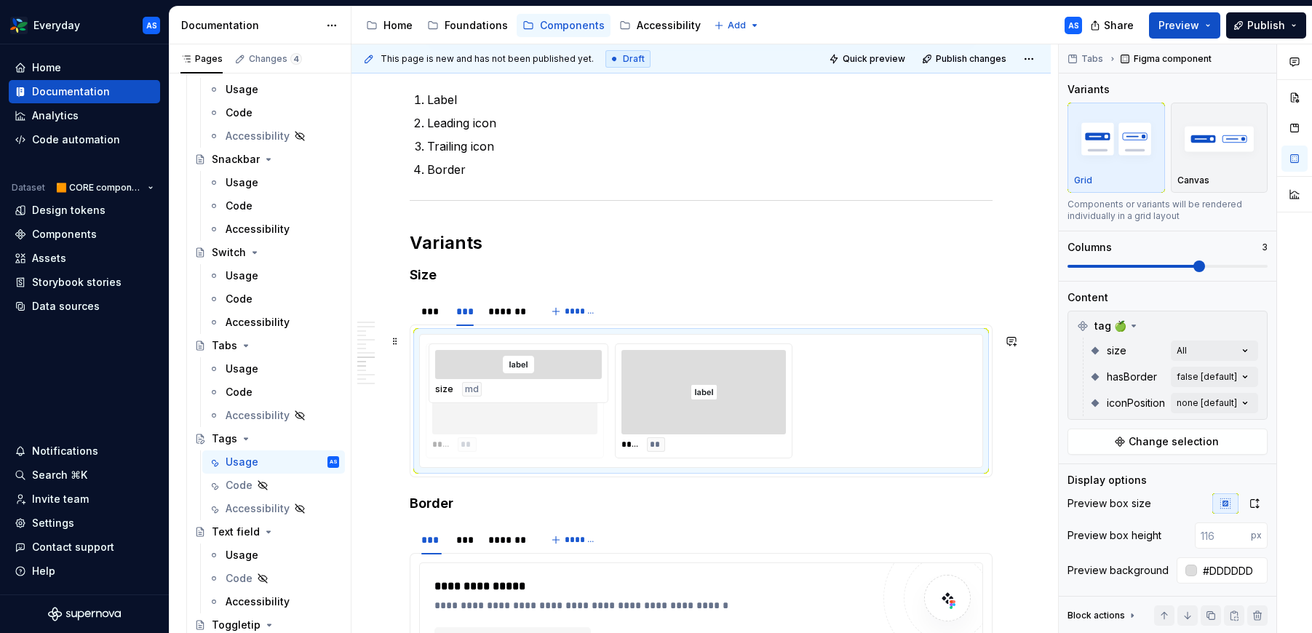
drag, startPoint x: 695, startPoint y: 397, endPoint x: 545, endPoint y: 407, distance: 150.9
click at [545, 407] on body "Everyday AS Home Documentation Analytics Code automation Dataset 🟧 CORE compone…" at bounding box center [656, 316] width 1312 height 633
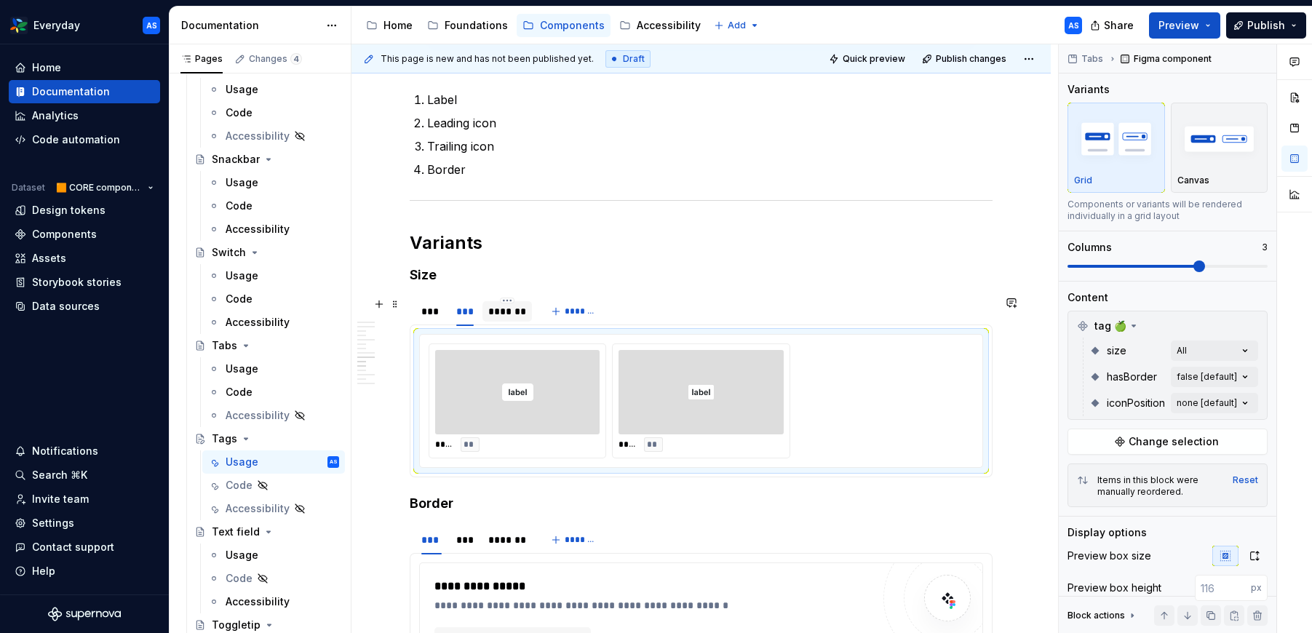
click at [519, 313] on div "*******" at bounding box center [507, 311] width 39 height 15
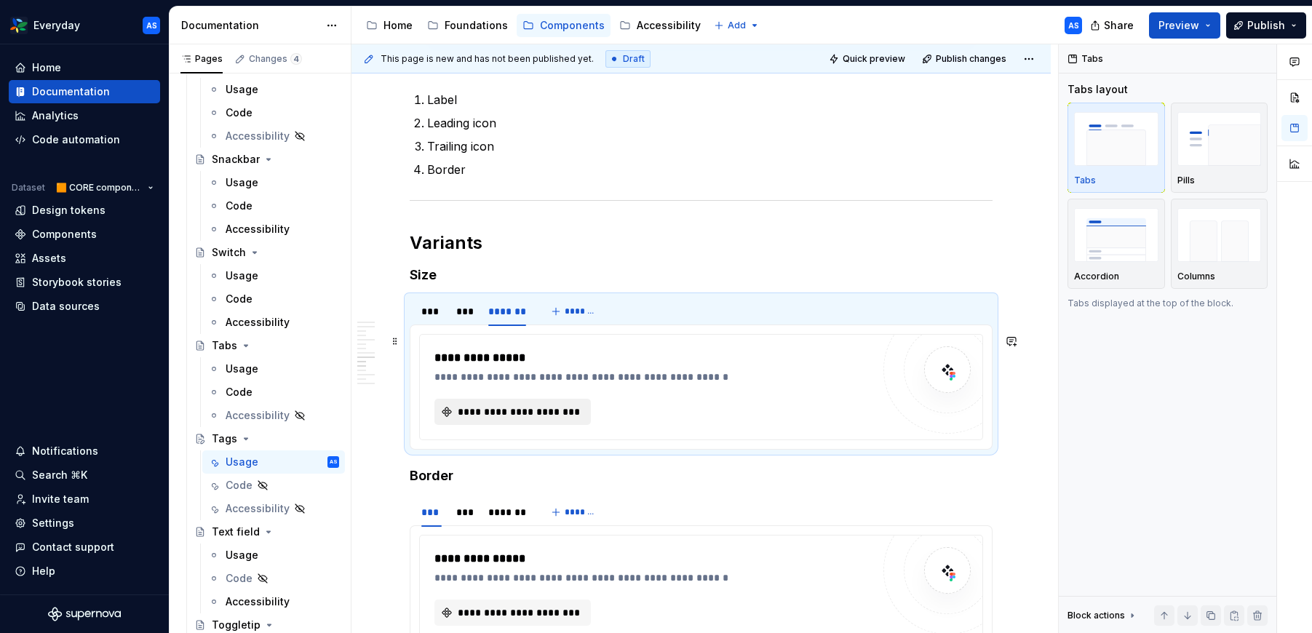
click at [570, 408] on span "**********" at bounding box center [518, 411] width 126 height 15
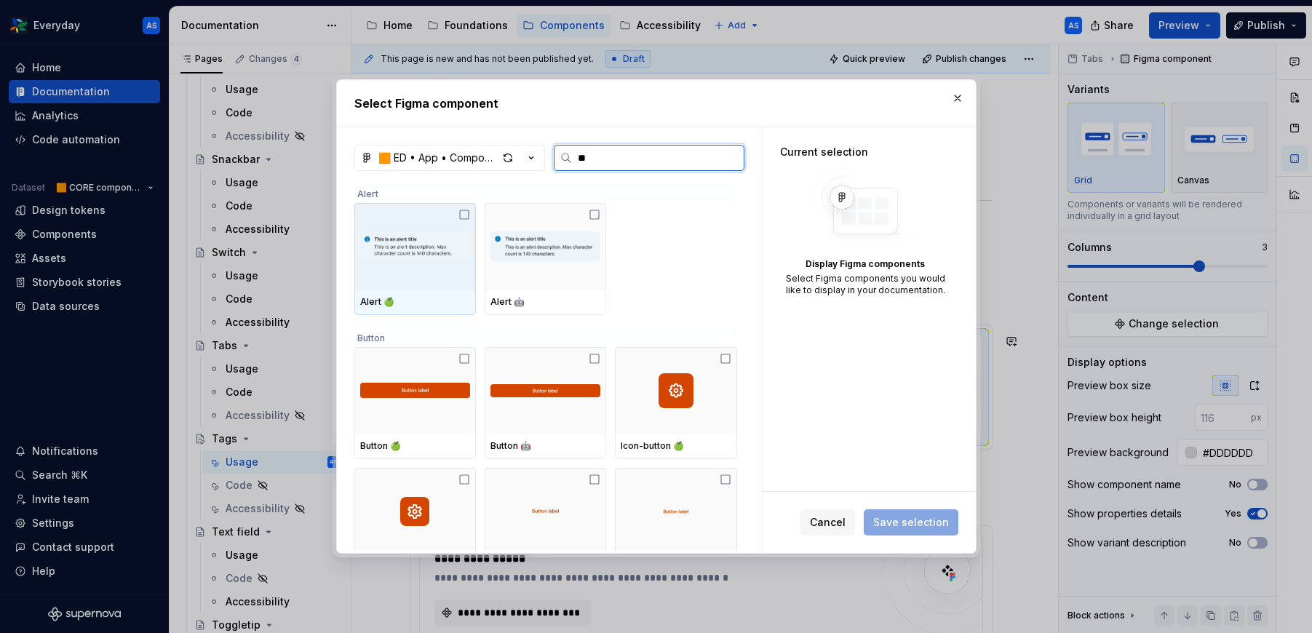
type input "***"
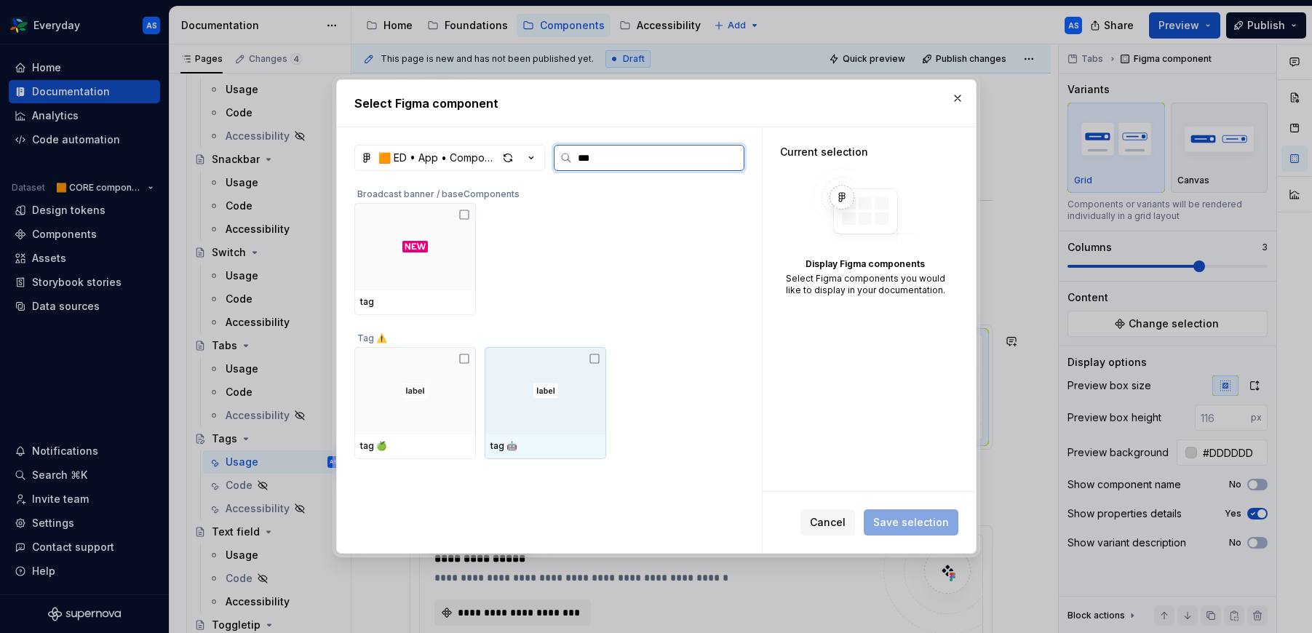
click at [571, 403] on div at bounding box center [544, 390] width 121 height 87
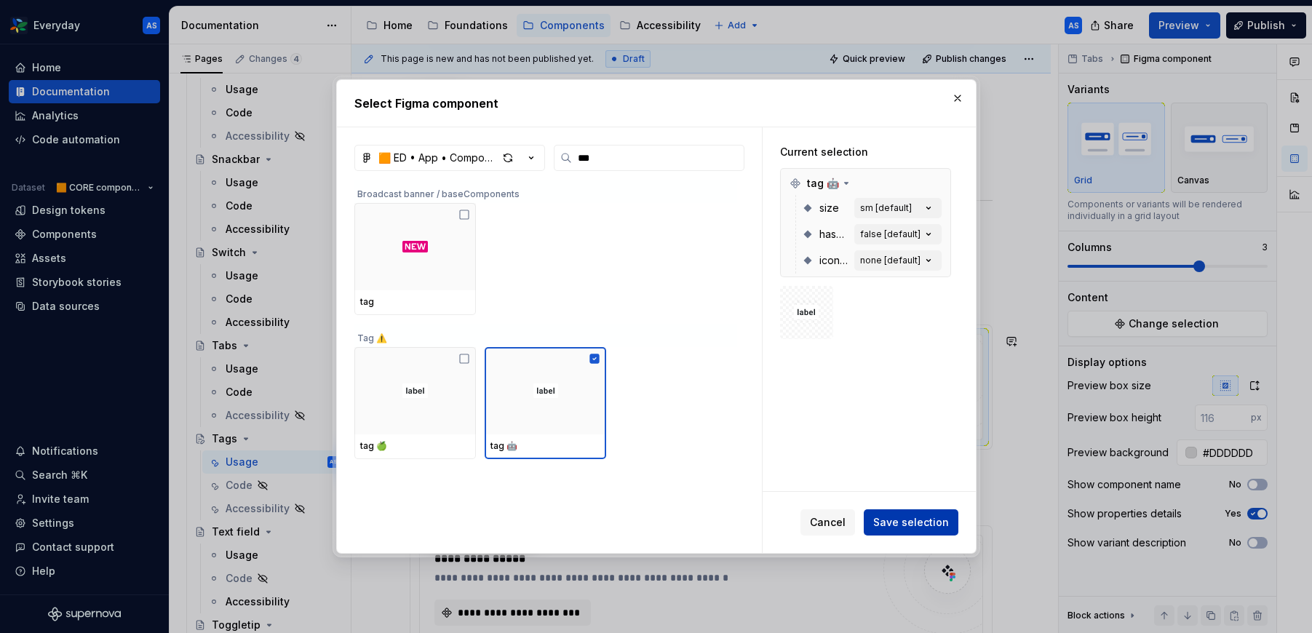
click at [933, 520] on span "Save selection" at bounding box center [911, 522] width 76 height 15
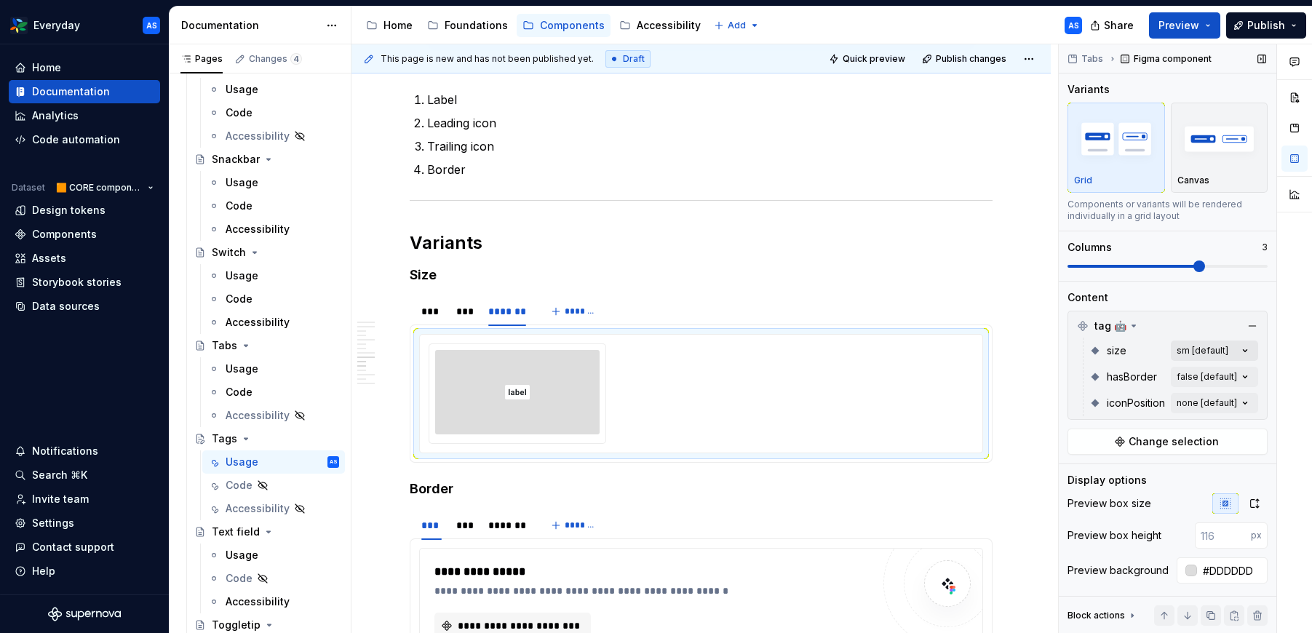
click at [1237, 351] on div "Comments Open comments No comments yet Select ‘Comment’ from the block context …" at bounding box center [1184, 338] width 253 height 589
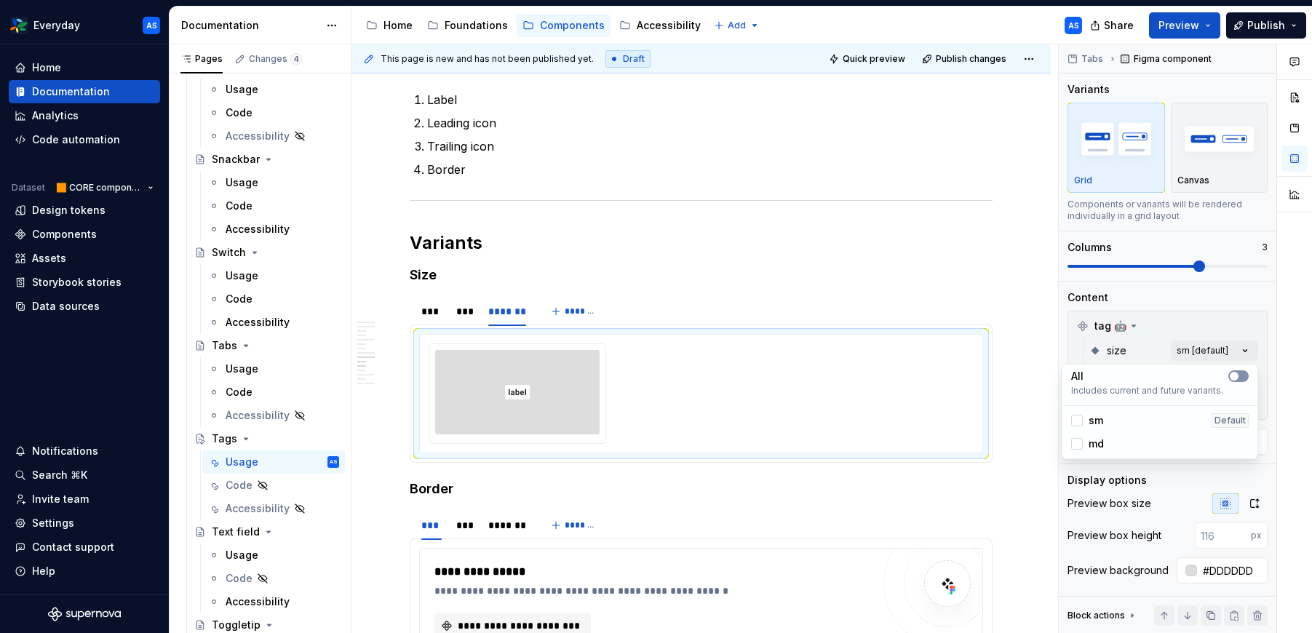
click at [1239, 373] on icon "button" at bounding box center [1234, 376] width 12 height 9
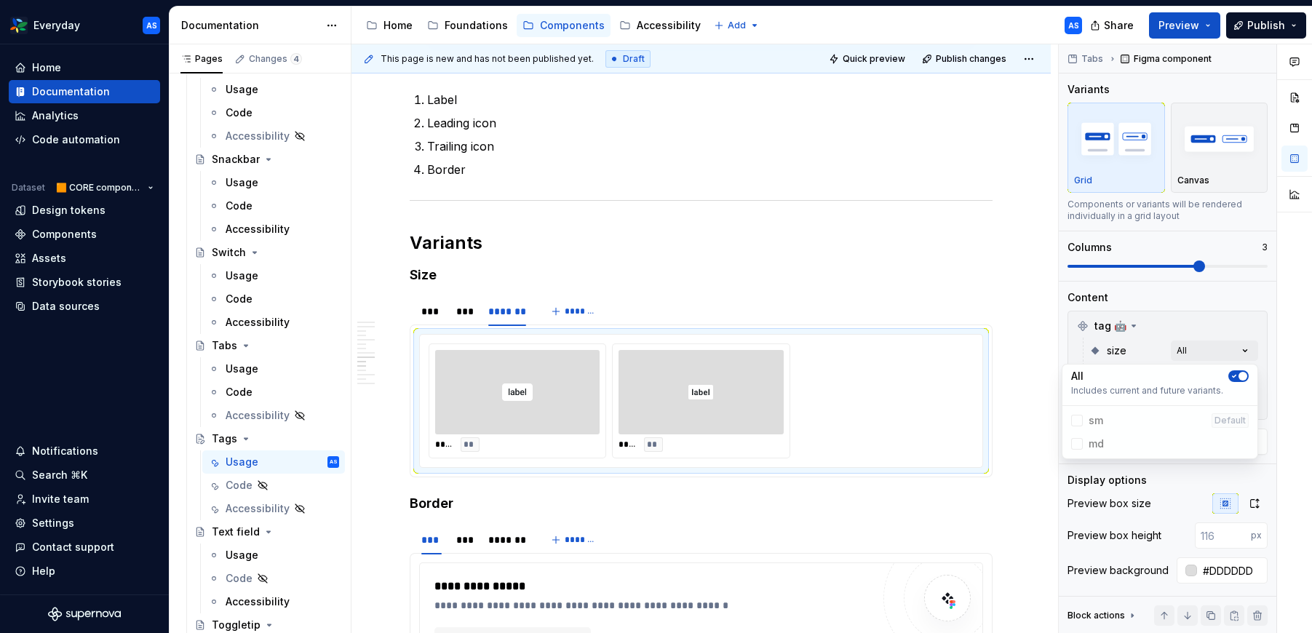
click at [746, 376] on html "Everyday AS Home Documentation Analytics Code automation Dataset 🟧 CORE compone…" at bounding box center [656, 316] width 1312 height 633
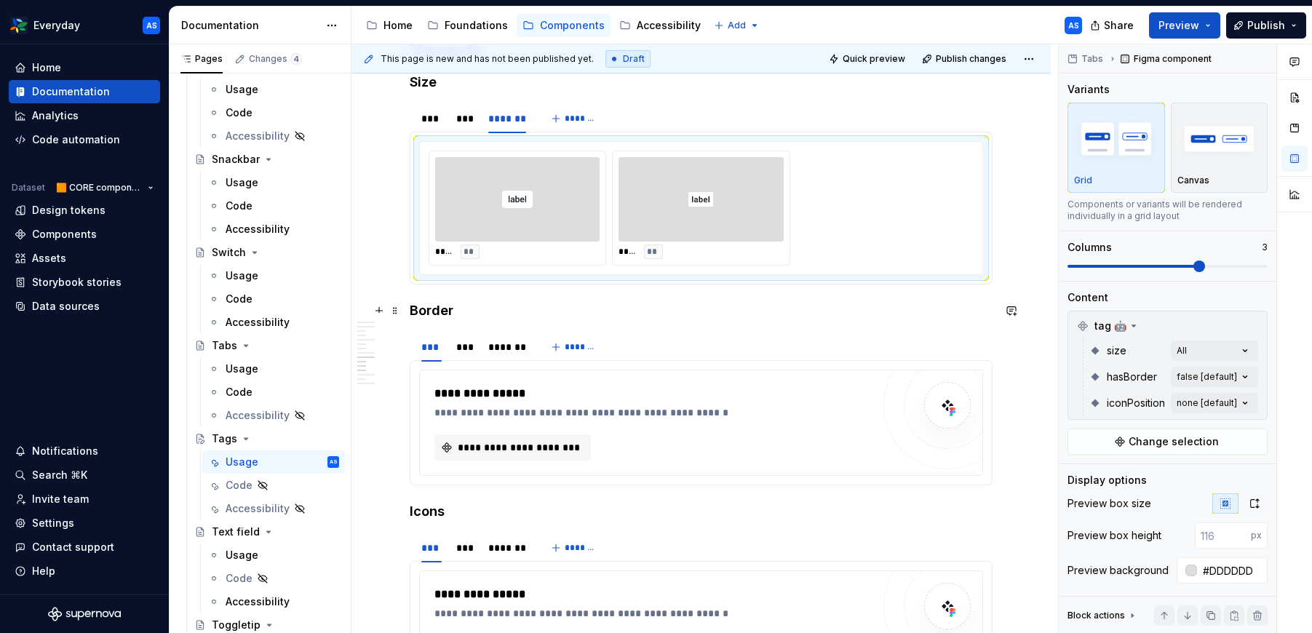
scroll to position [2059, 0]
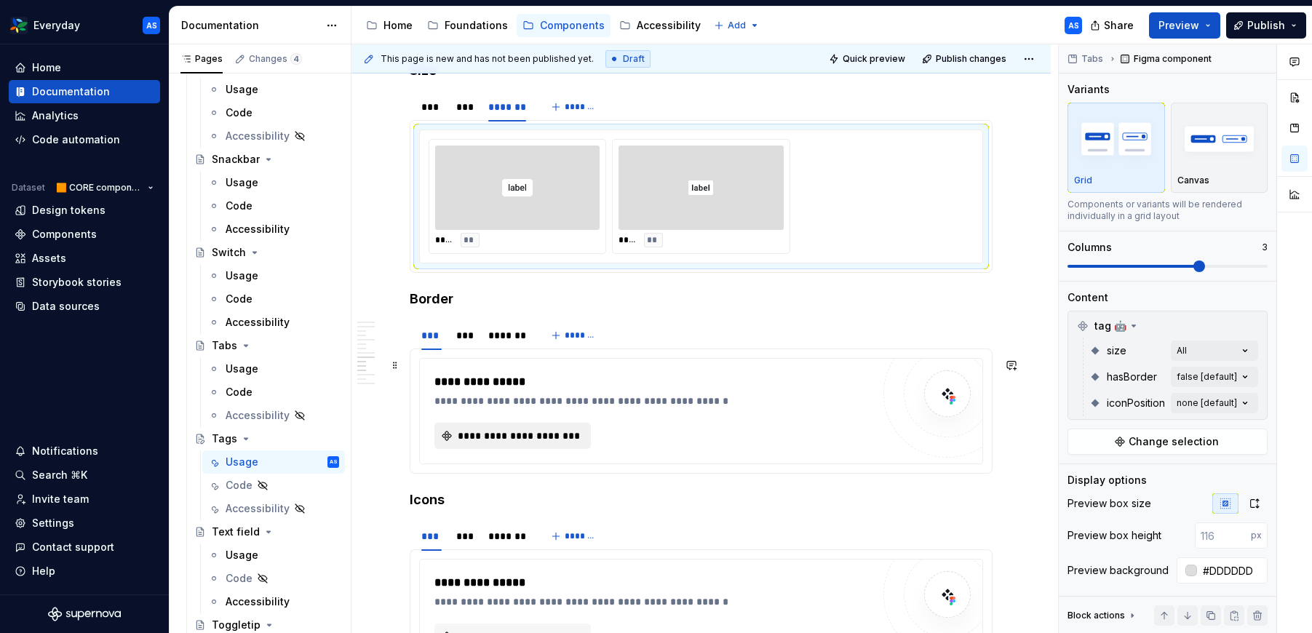
click at [483, 433] on span "**********" at bounding box center [518, 435] width 126 height 15
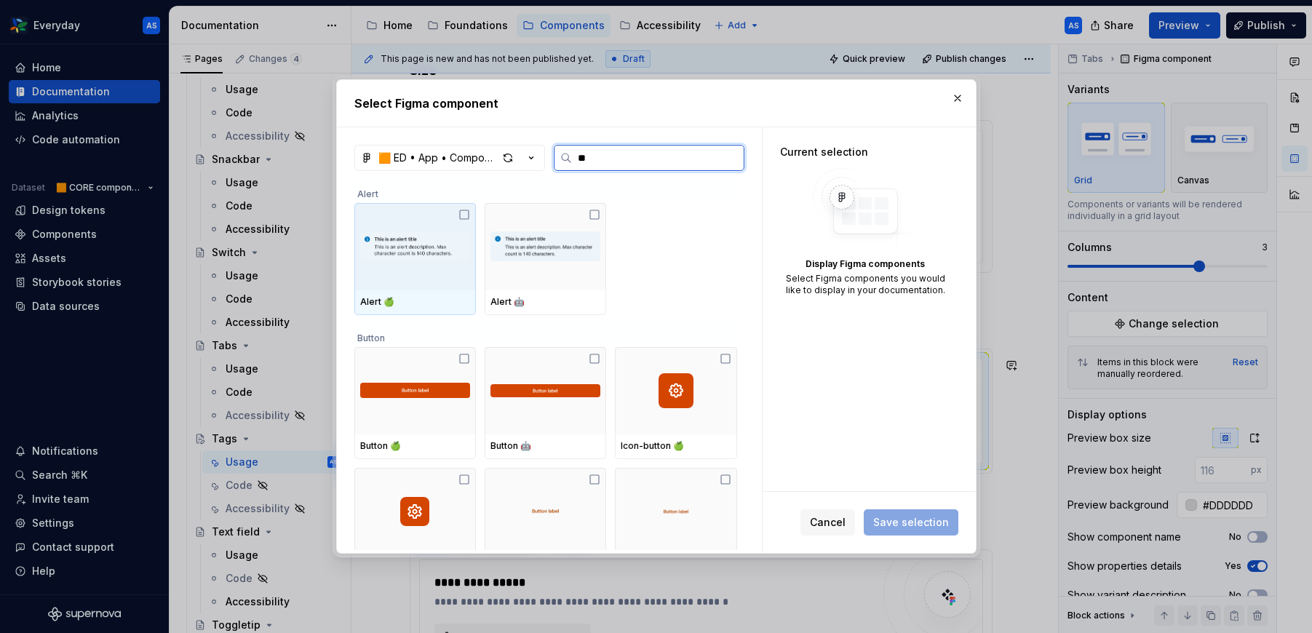
type input "***"
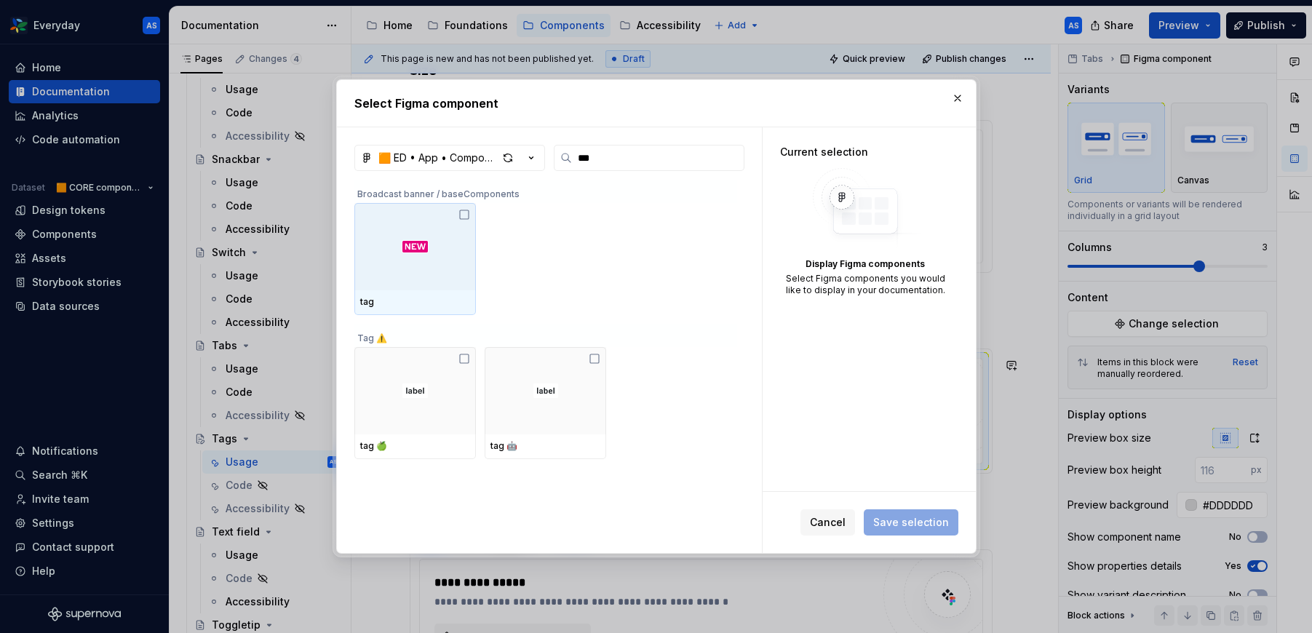
click at [546, 164] on div "🟧 ED • App • Component Library for Everyday (CORE) ***" at bounding box center [549, 158] width 390 height 26
click at [533, 159] on icon "button" at bounding box center [531, 158] width 15 height 15
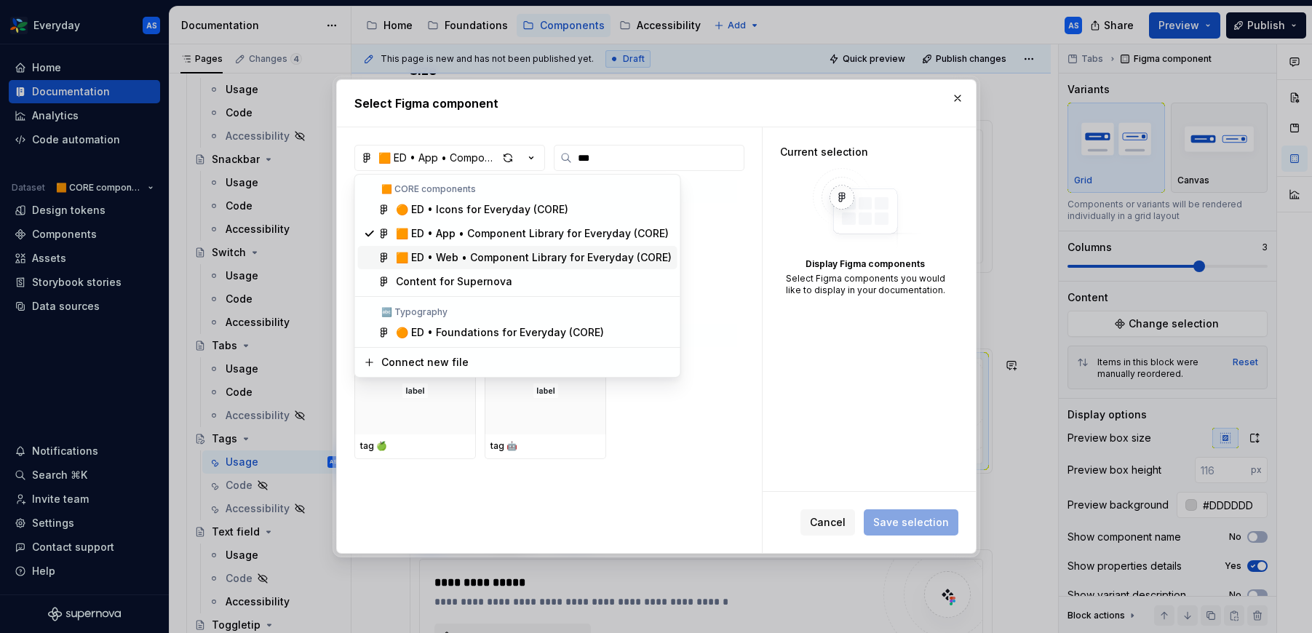
click at [490, 258] on div "🟧 ED • Web • Component Library for Everyday (CORE)" at bounding box center [534, 257] width 276 height 15
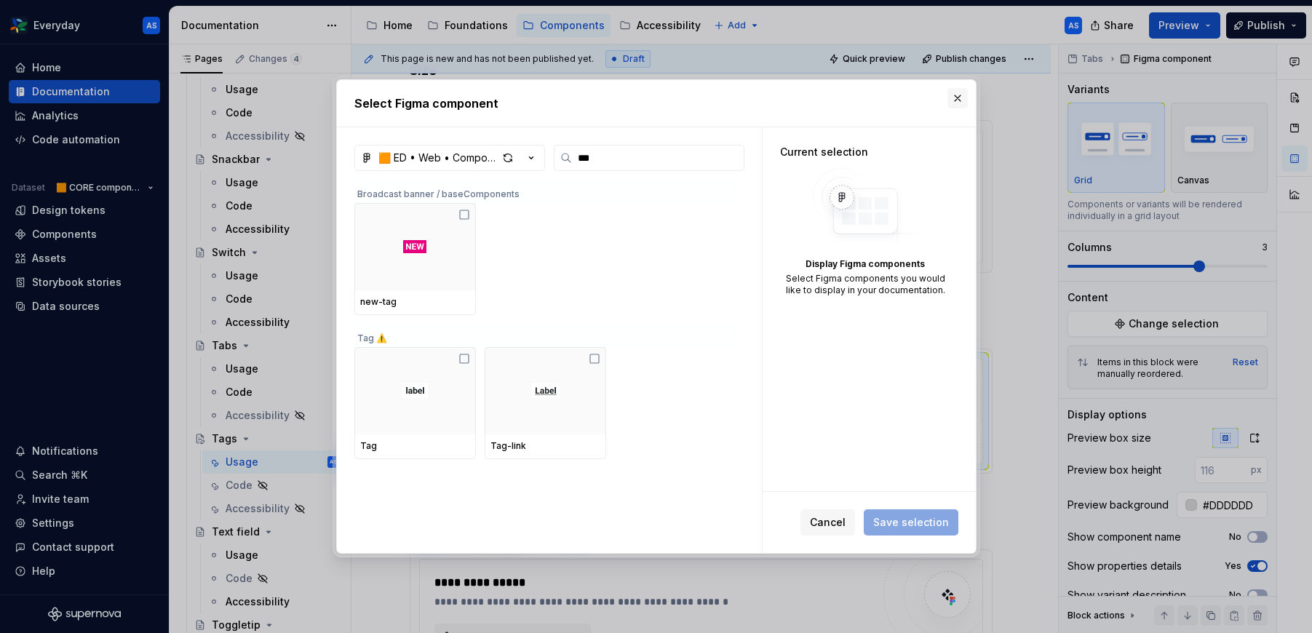
click at [952, 100] on button "button" at bounding box center [957, 98] width 20 height 20
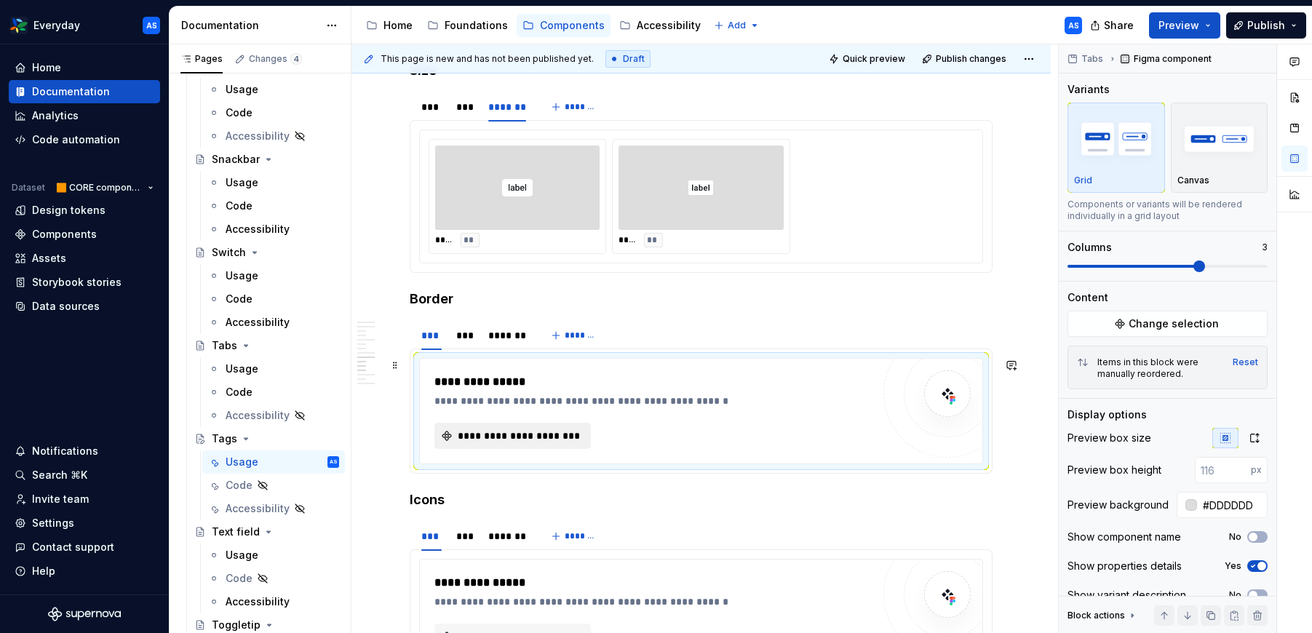
click at [527, 431] on span "**********" at bounding box center [518, 435] width 126 height 15
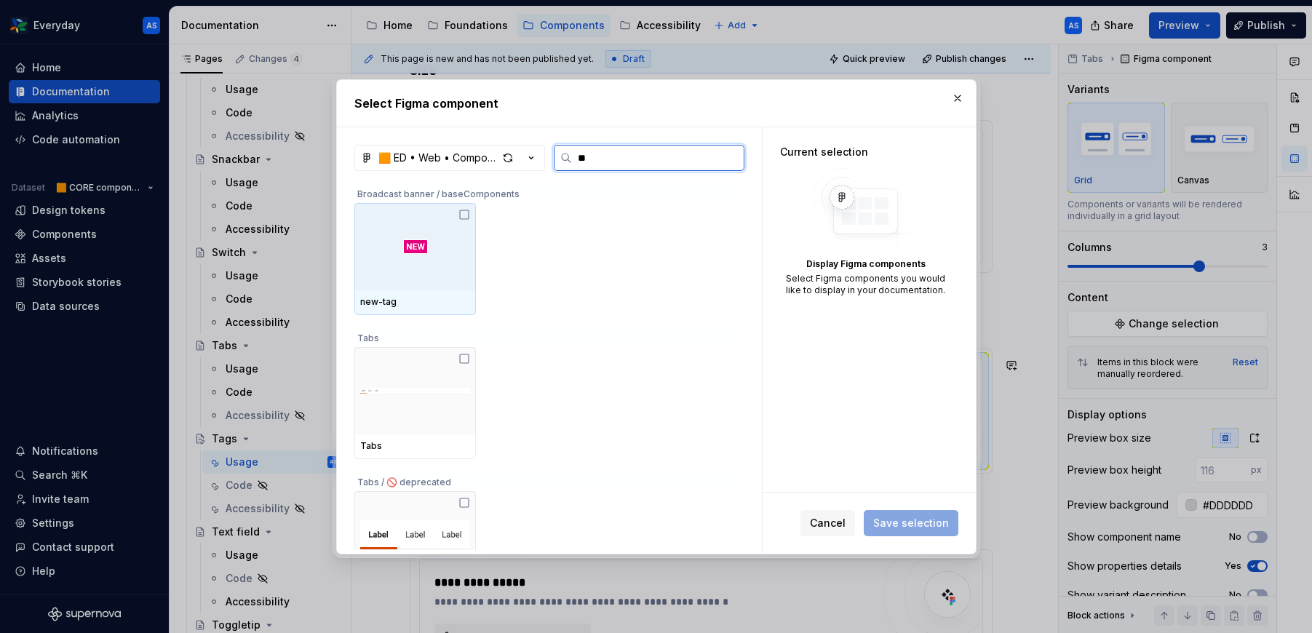
type input "***"
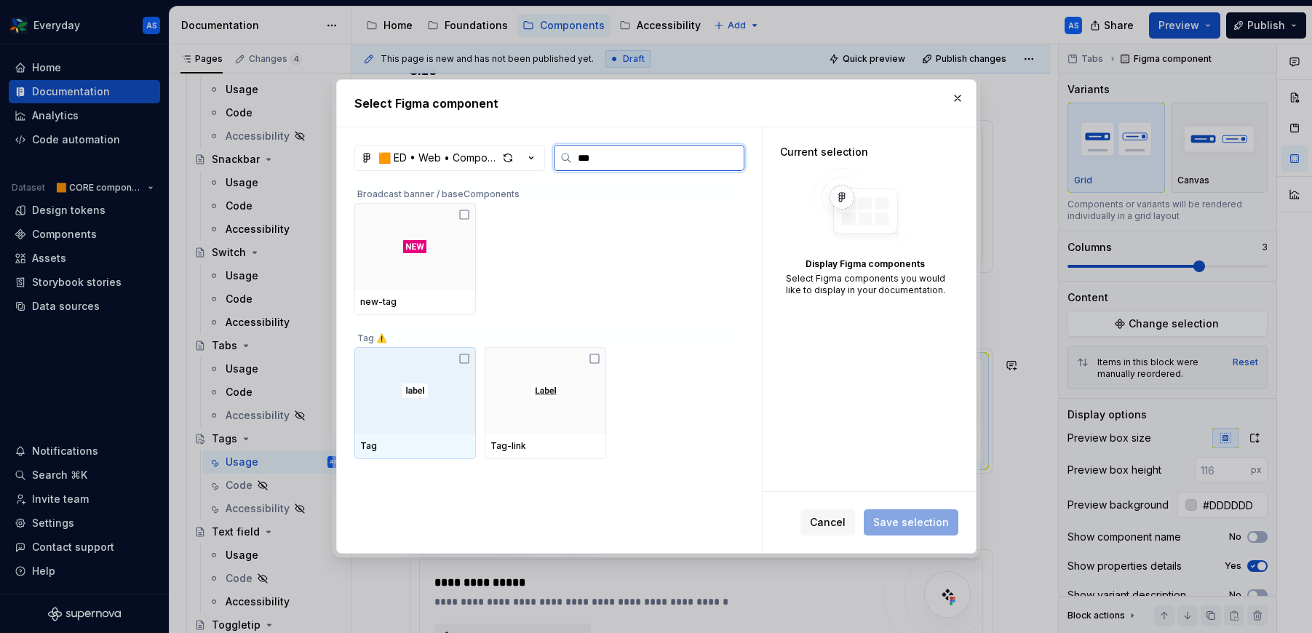
click at [415, 415] on div at bounding box center [414, 390] width 121 height 87
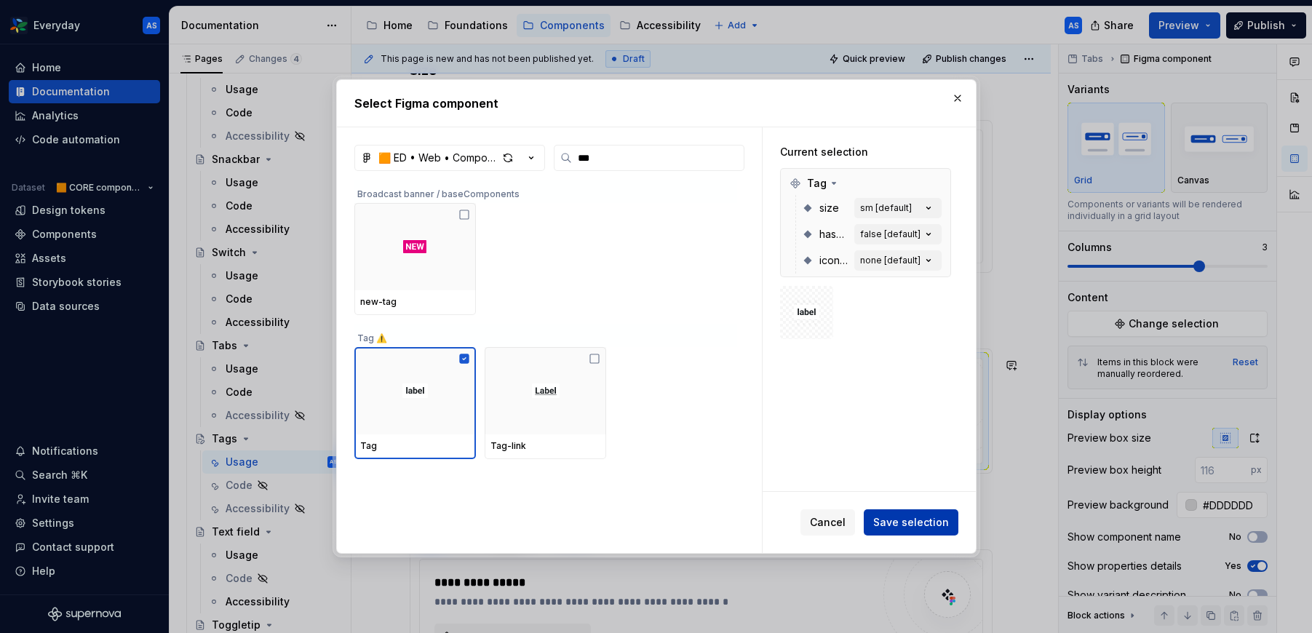
click at [908, 516] on span "Save selection" at bounding box center [911, 522] width 76 height 15
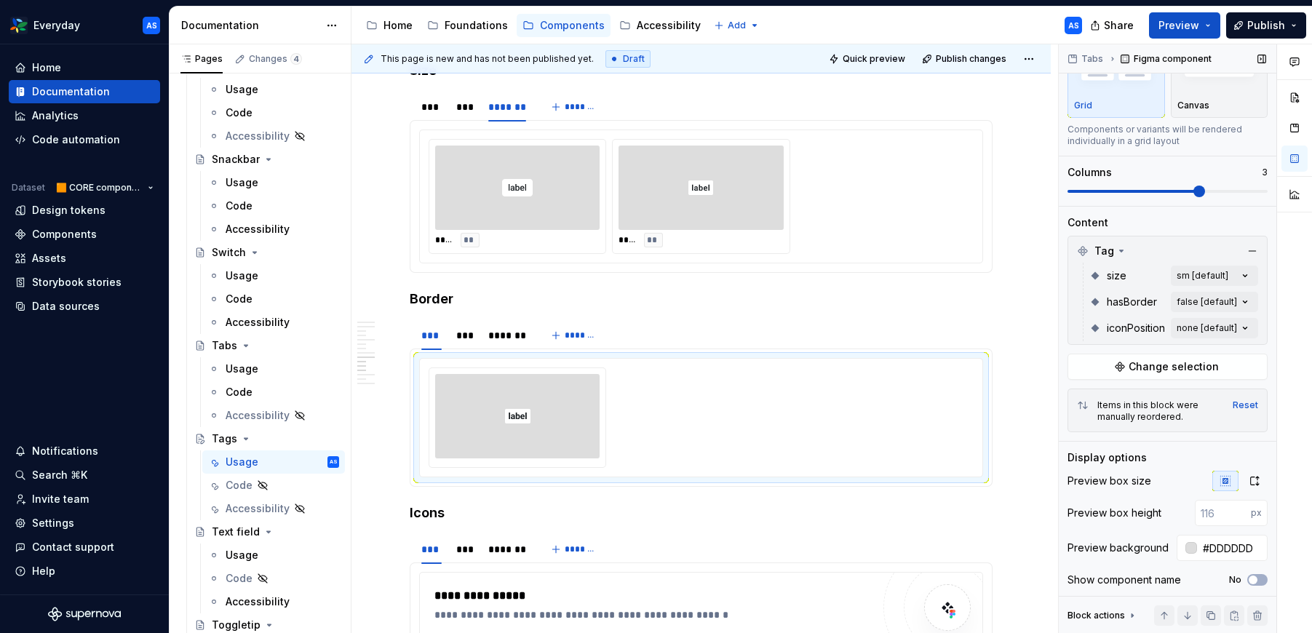
scroll to position [114, 0]
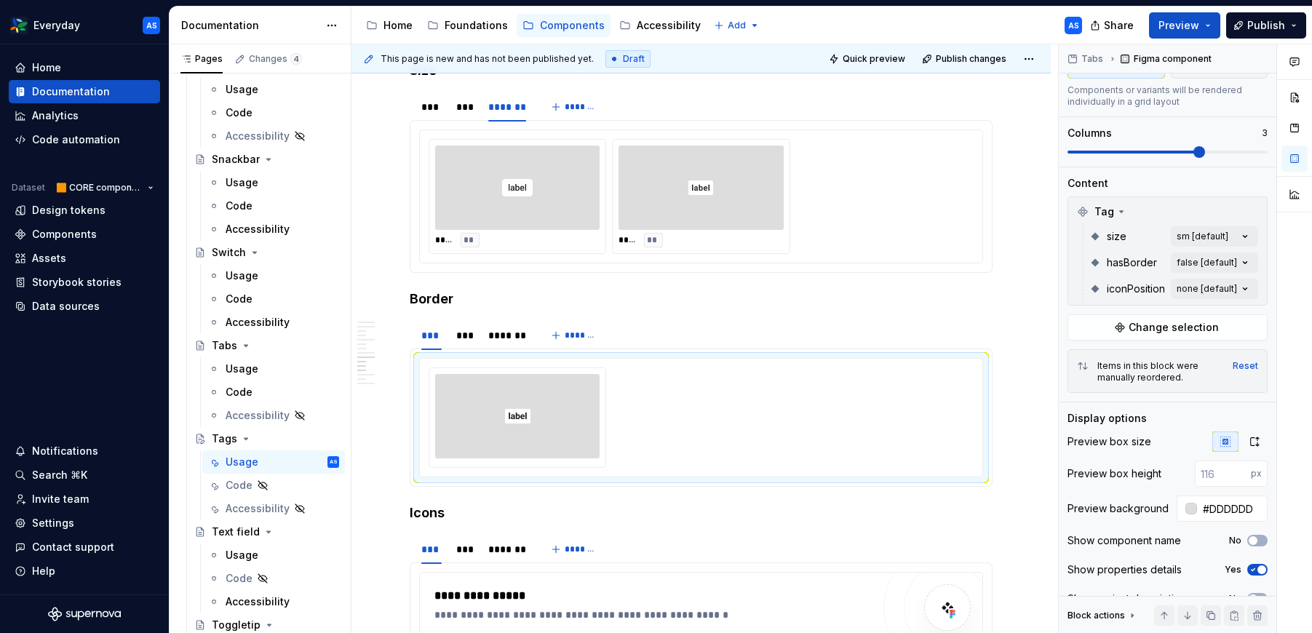
click at [1230, 266] on div "Comments Open comments No comments yet Select ‘Comment’ from the block context …" at bounding box center [1184, 338] width 253 height 589
click at [1231, 291] on span "button" at bounding box center [1233, 288] width 9 height 9
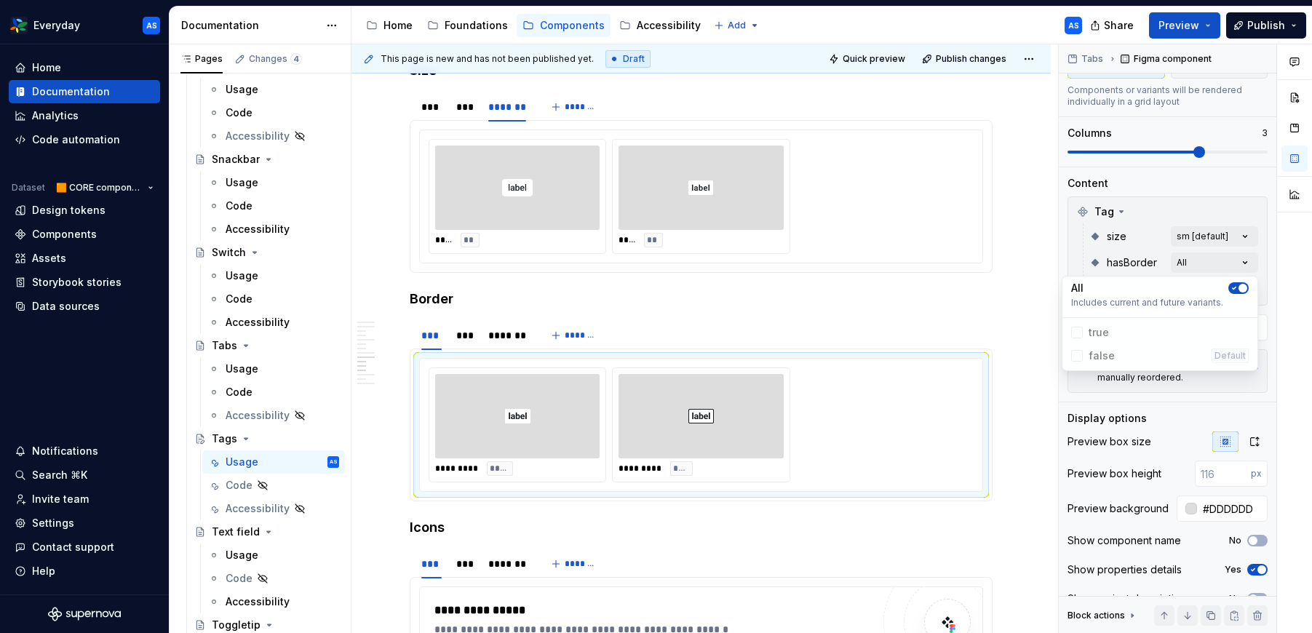
click at [906, 292] on html "Everyday AS Home Documentation Analytics Code automation Dataset 🟧 CORE compone…" at bounding box center [656, 316] width 1312 height 633
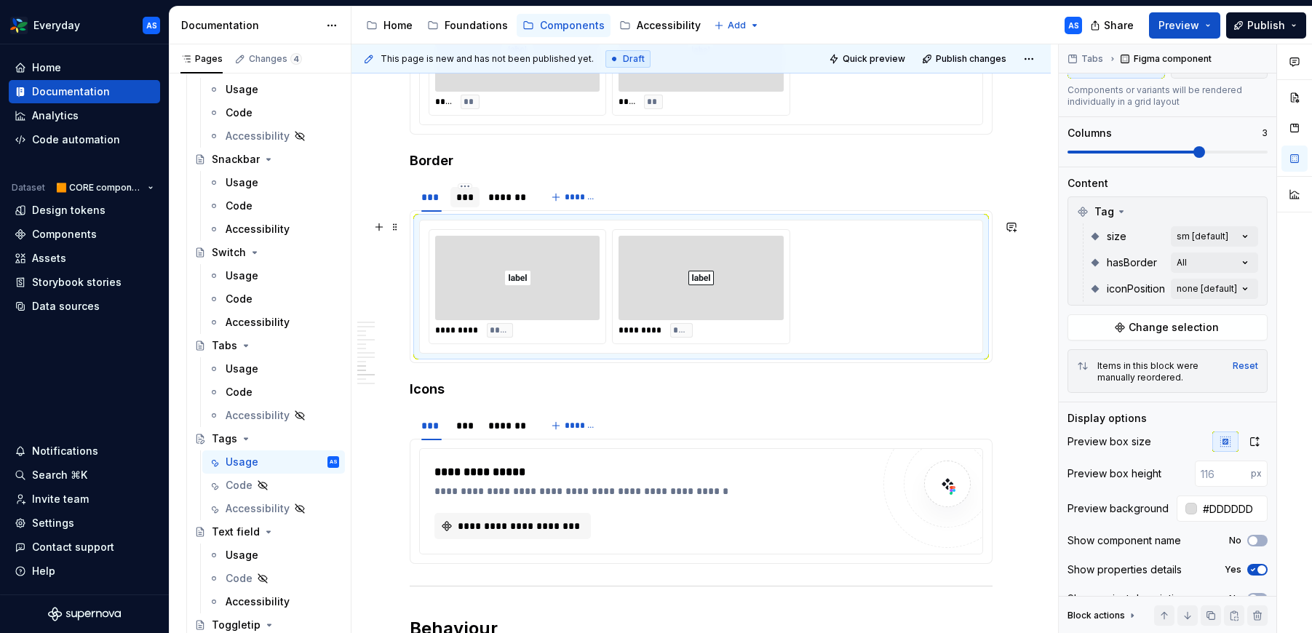
scroll to position [2311, 0]
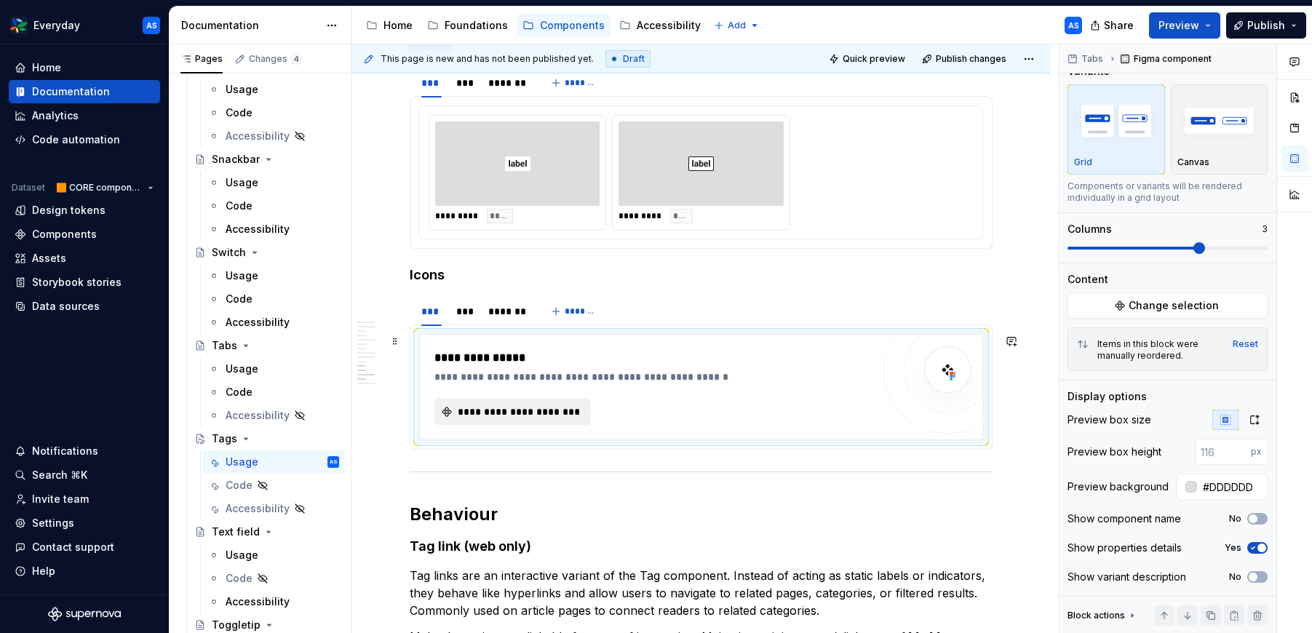
click at [538, 410] on span "**********" at bounding box center [518, 411] width 126 height 15
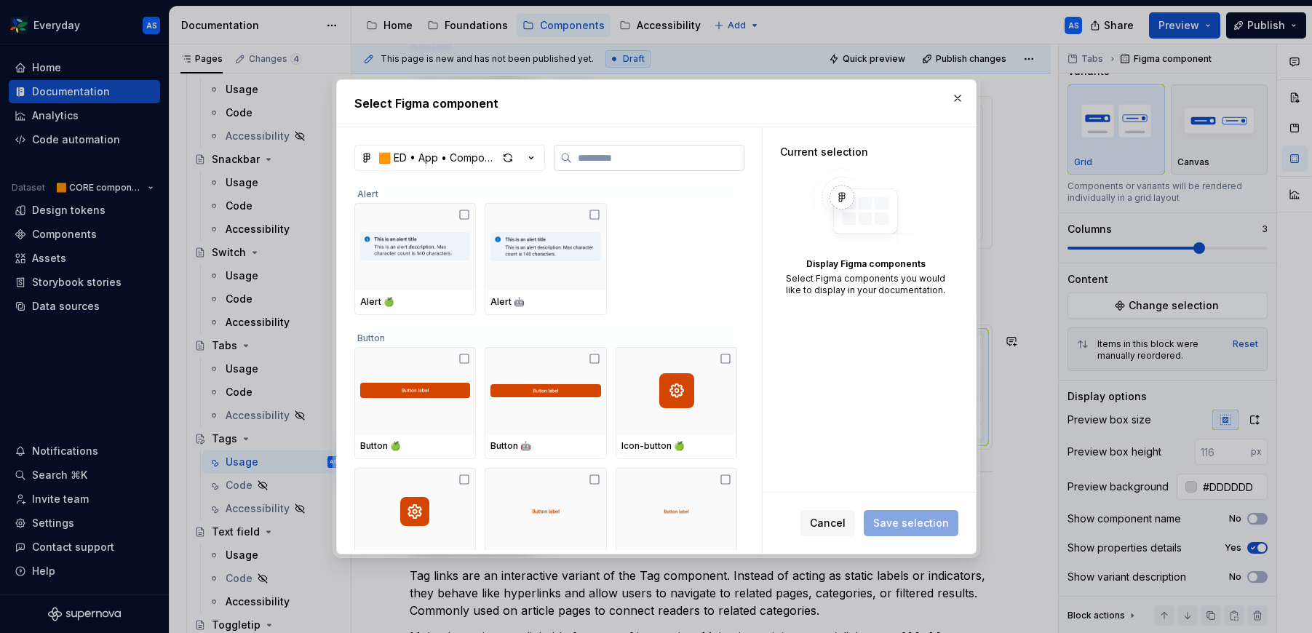
type textarea "*"
click at [528, 157] on icon "button" at bounding box center [531, 158] width 15 height 15
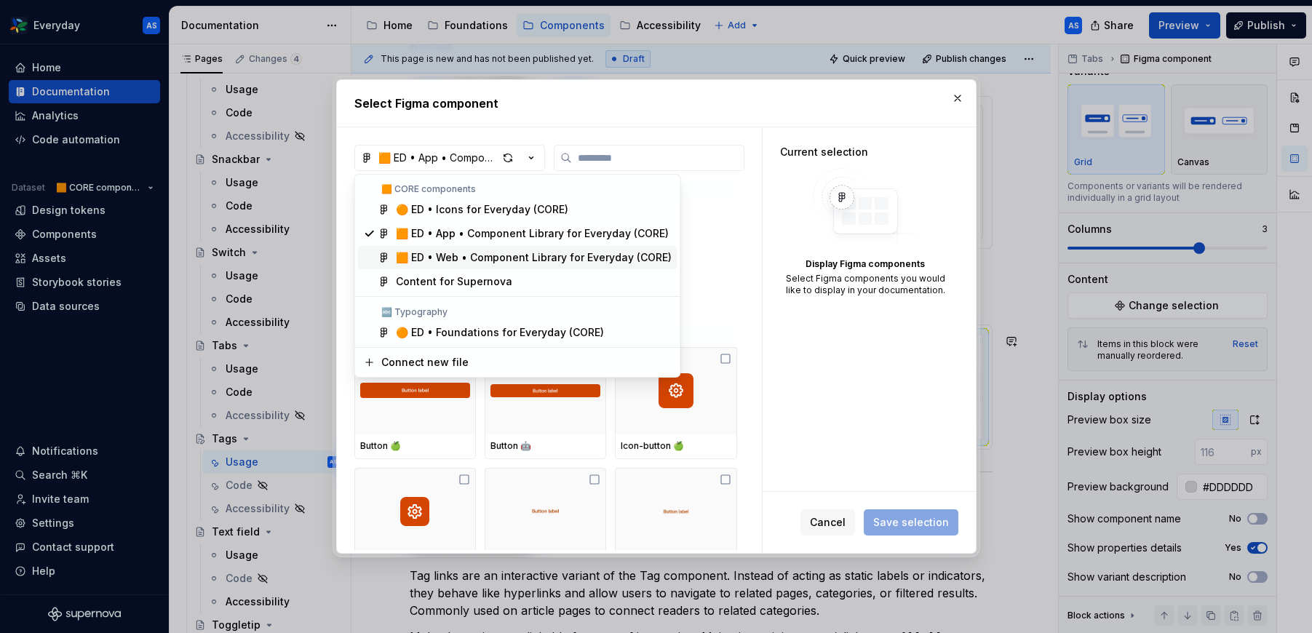
click at [511, 255] on div "🟧 ED • Web • Component Library for Everyday (CORE)" at bounding box center [534, 257] width 276 height 15
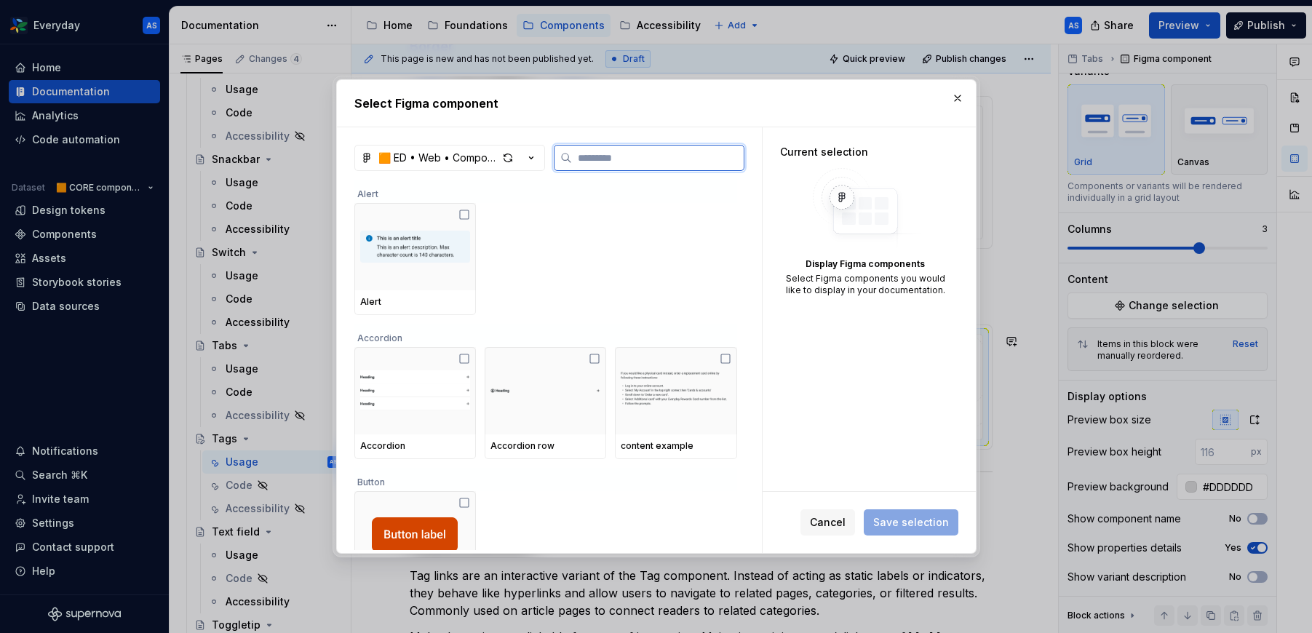
click at [613, 159] on input "search" at bounding box center [658, 158] width 172 height 15
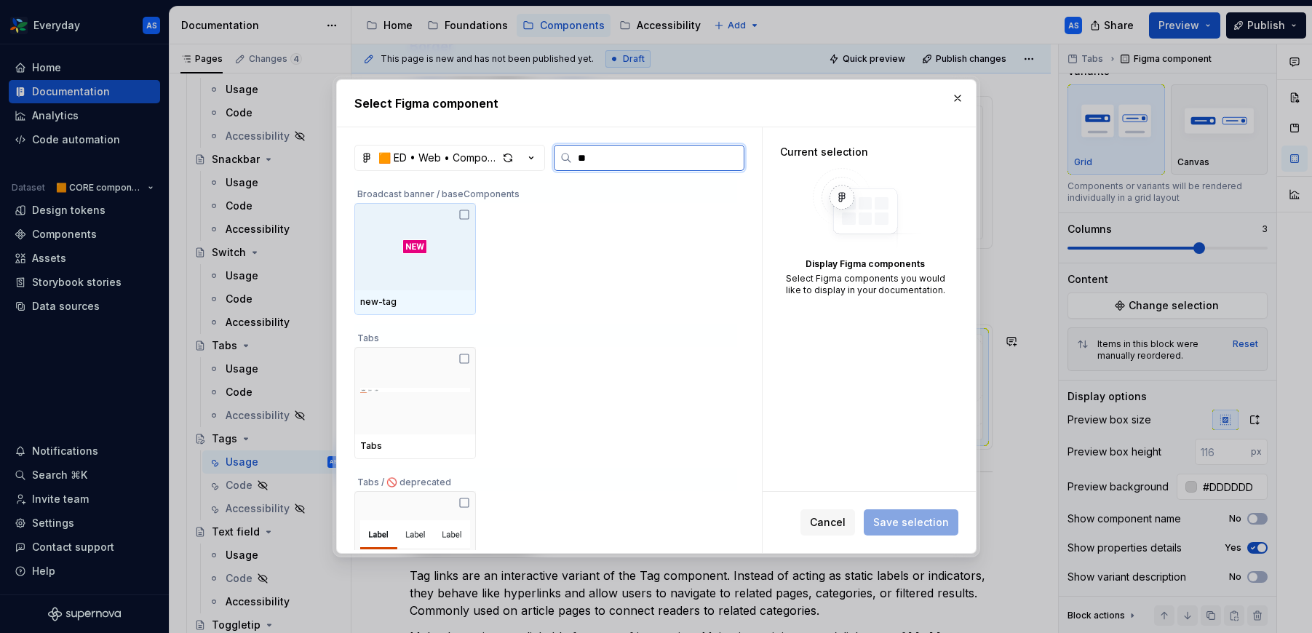
type input "***"
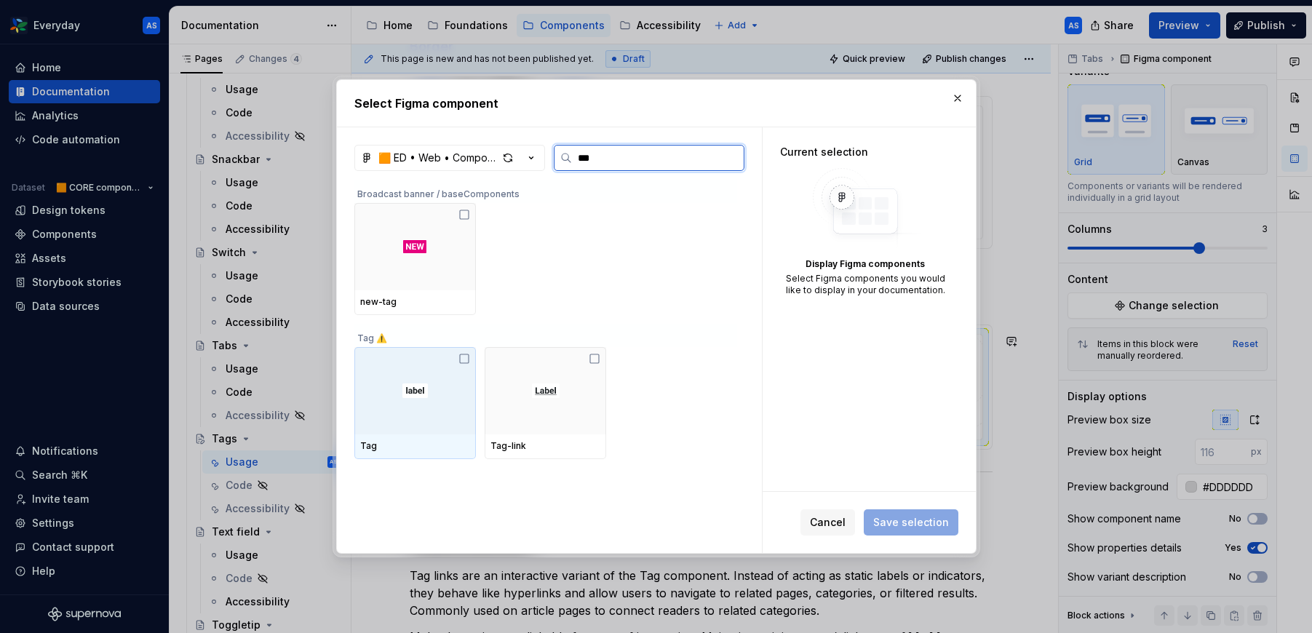
click at [441, 401] on div at bounding box center [414, 390] width 121 height 87
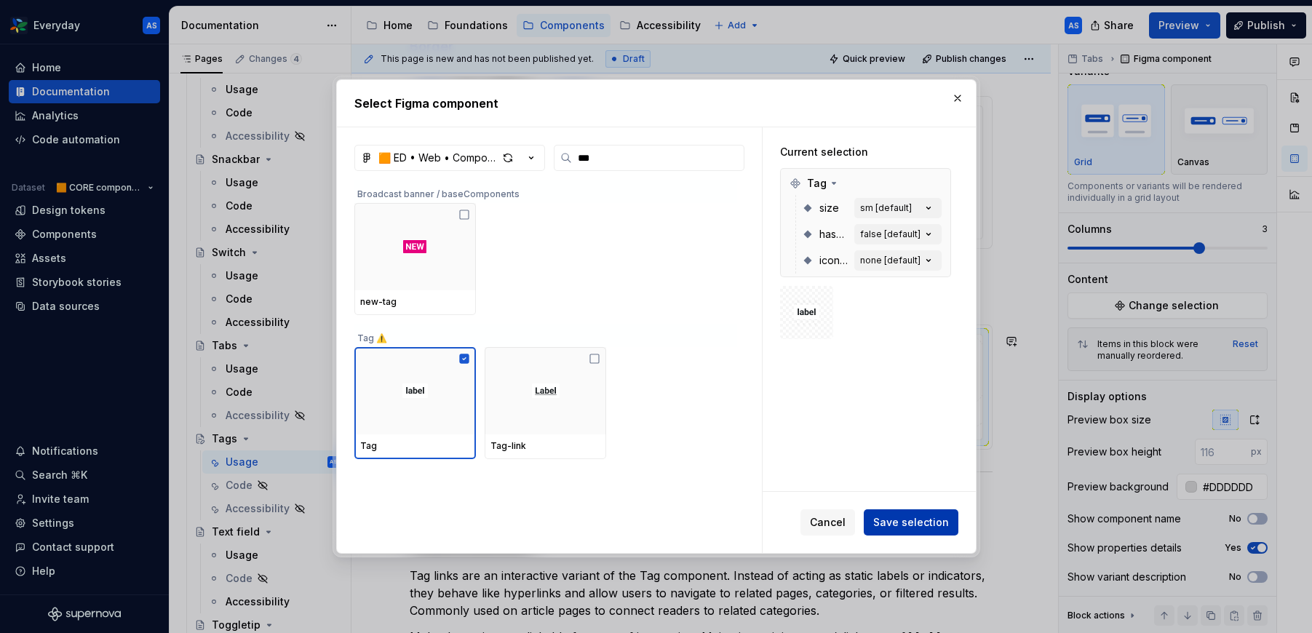
click at [915, 523] on span "Save selection" at bounding box center [911, 522] width 76 height 15
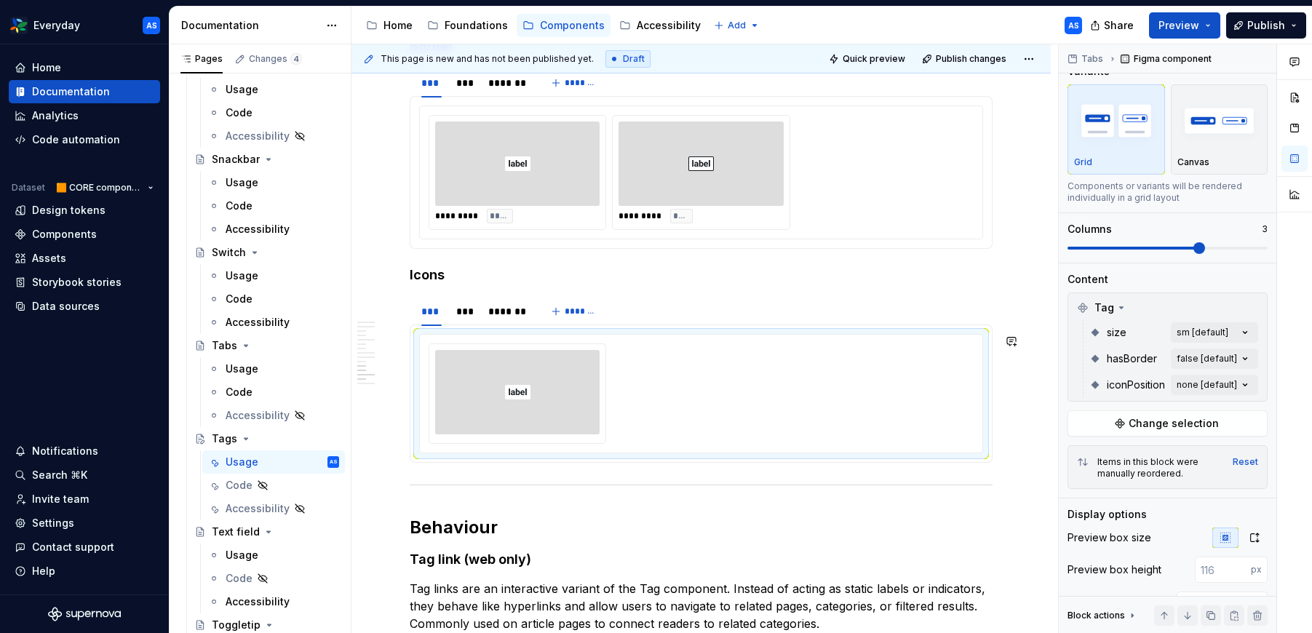
scroll to position [114, 0]
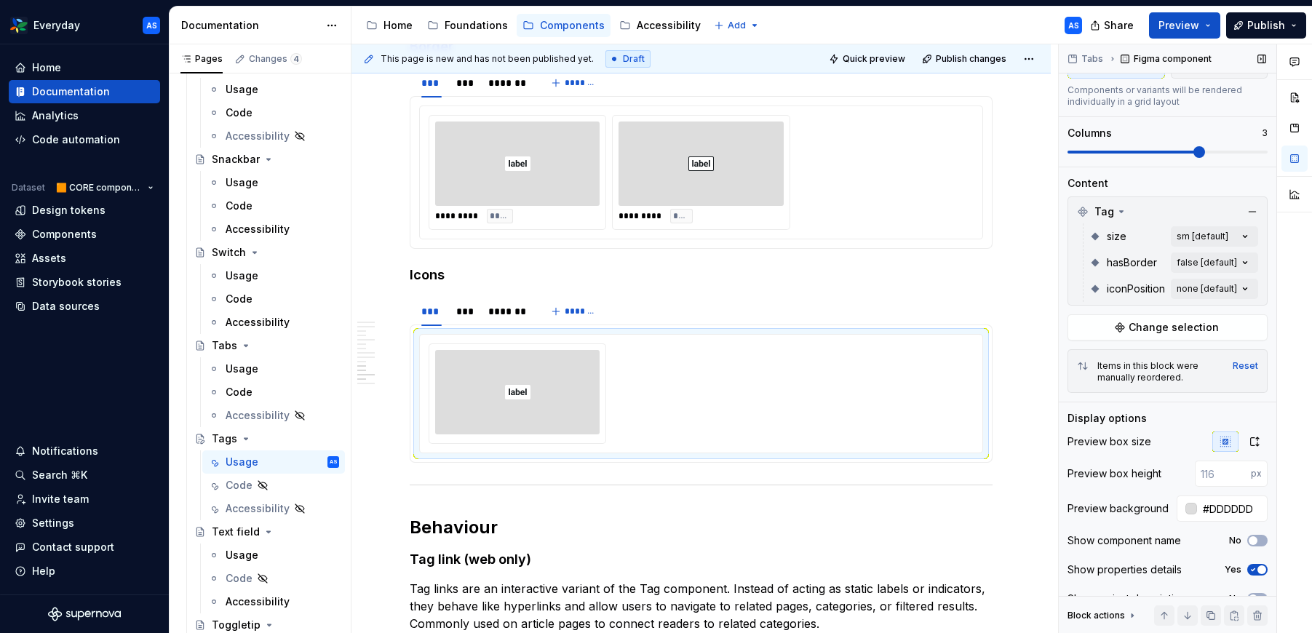
click at [1201, 251] on div "hasBorder false [default]" at bounding box center [1173, 263] width 169 height 26
click at [1200, 261] on div "Comments Open comments No comments yet Select ‘Comment’ from the block context …" at bounding box center [1184, 338] width 253 height 589
click at [1221, 281] on div "Comments Open comments No comments yet Select ‘Comment’ from the block context …" at bounding box center [1184, 338] width 253 height 589
click at [1235, 308] on button "button" at bounding box center [1238, 314] width 20 height 12
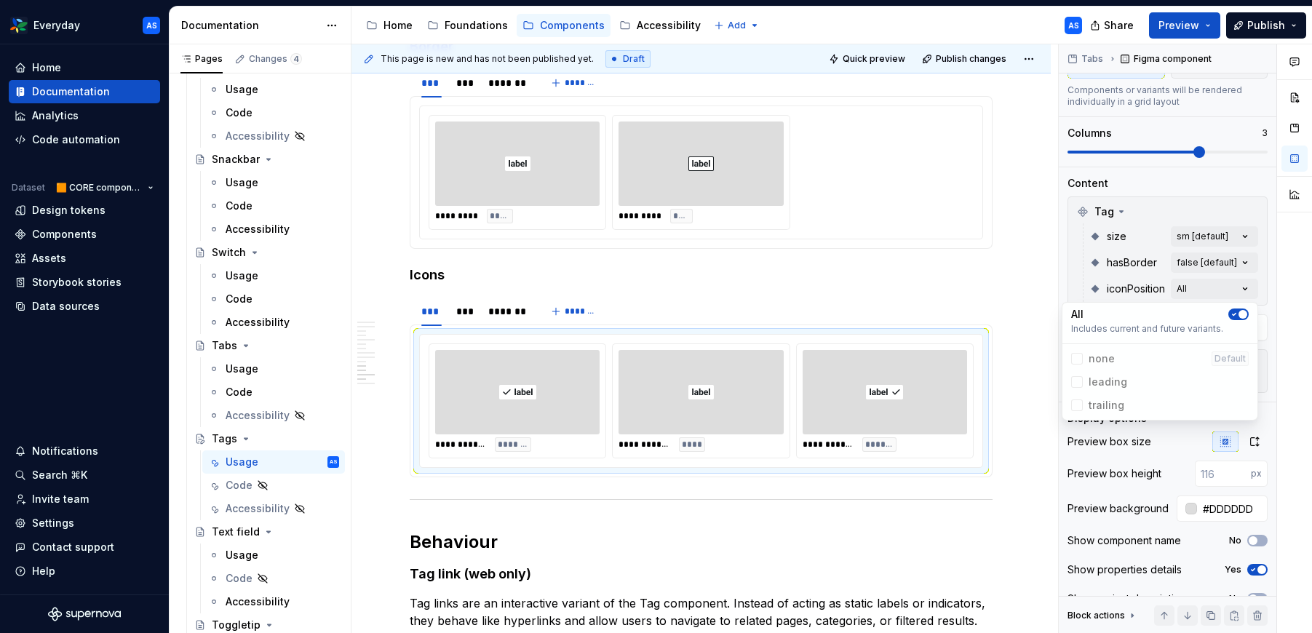
click at [744, 400] on html "Everyday AS Home Documentation Analytics Code automation Dataset 🟧 CORE compone…" at bounding box center [656, 316] width 1312 height 633
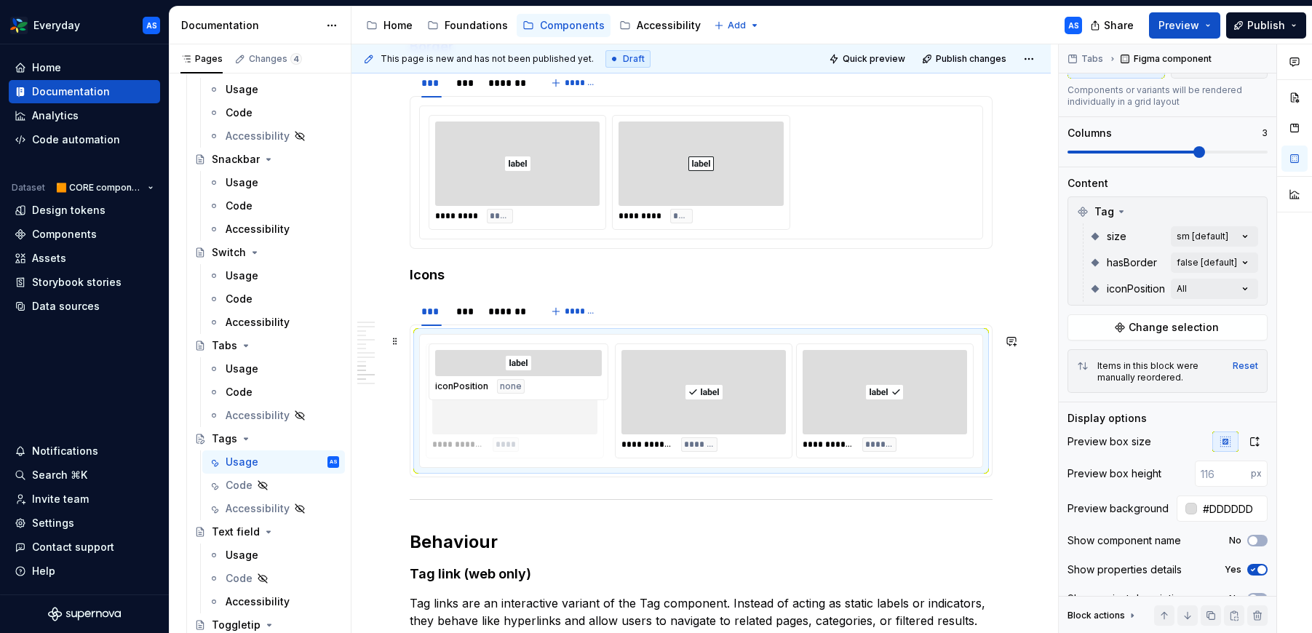
drag, startPoint x: 748, startPoint y: 386, endPoint x: 562, endPoint y: 394, distance: 185.7
click at [562, 394] on body "Everyday AS Home Documentation Analytics Code automation Dataset 🟧 CORE compone…" at bounding box center [656, 316] width 1312 height 633
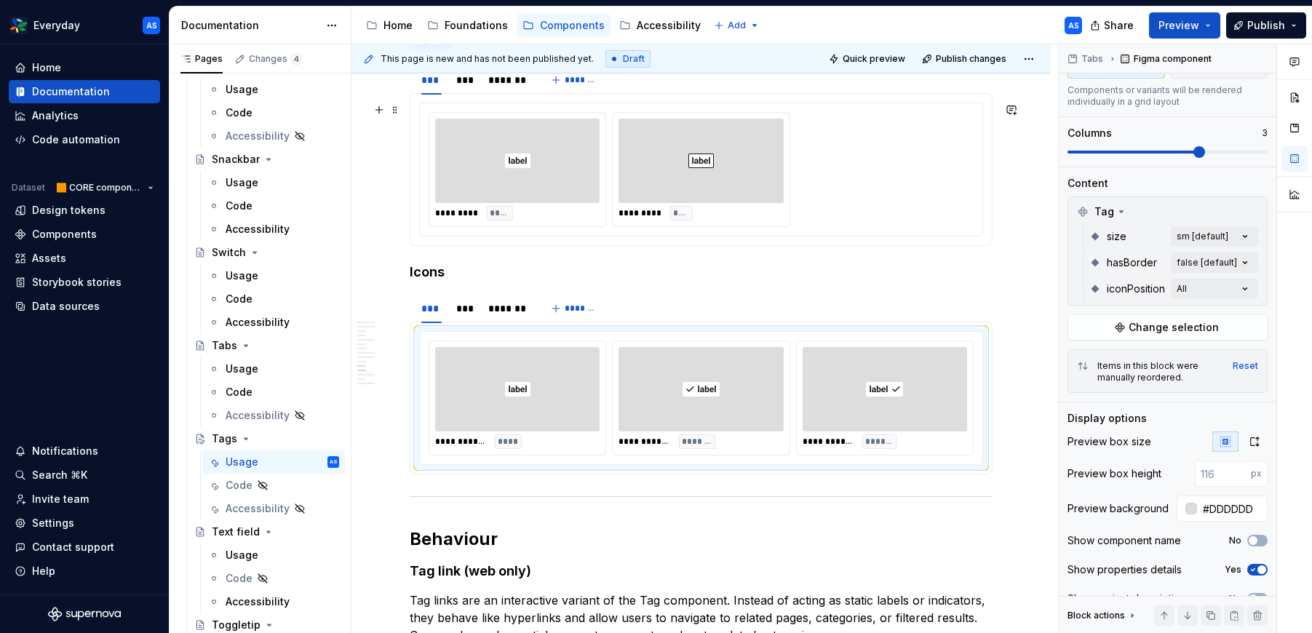
scroll to position [2052, 0]
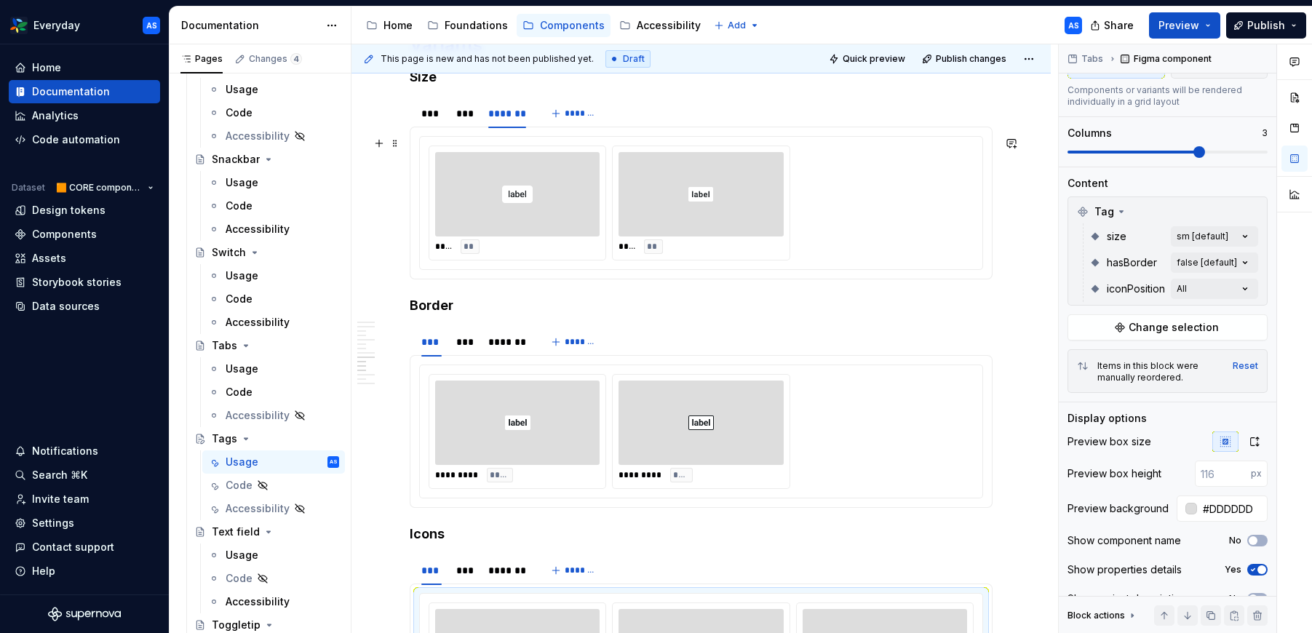
click at [743, 228] on div at bounding box center [700, 194] width 164 height 84
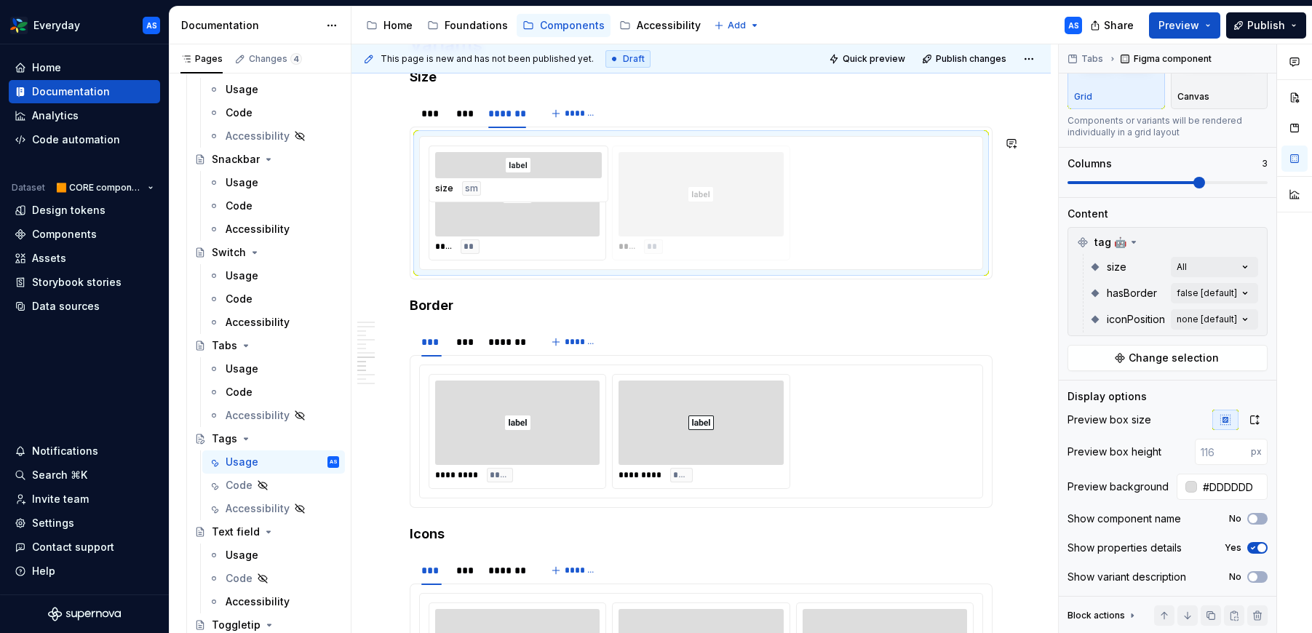
drag, startPoint x: 751, startPoint y: 209, endPoint x: 583, endPoint y: 215, distance: 167.4
click at [583, 215] on body "Everyday AS Home Documentation Analytics Code automation Dataset 🟧 CORE compone…" at bounding box center [656, 316] width 1312 height 633
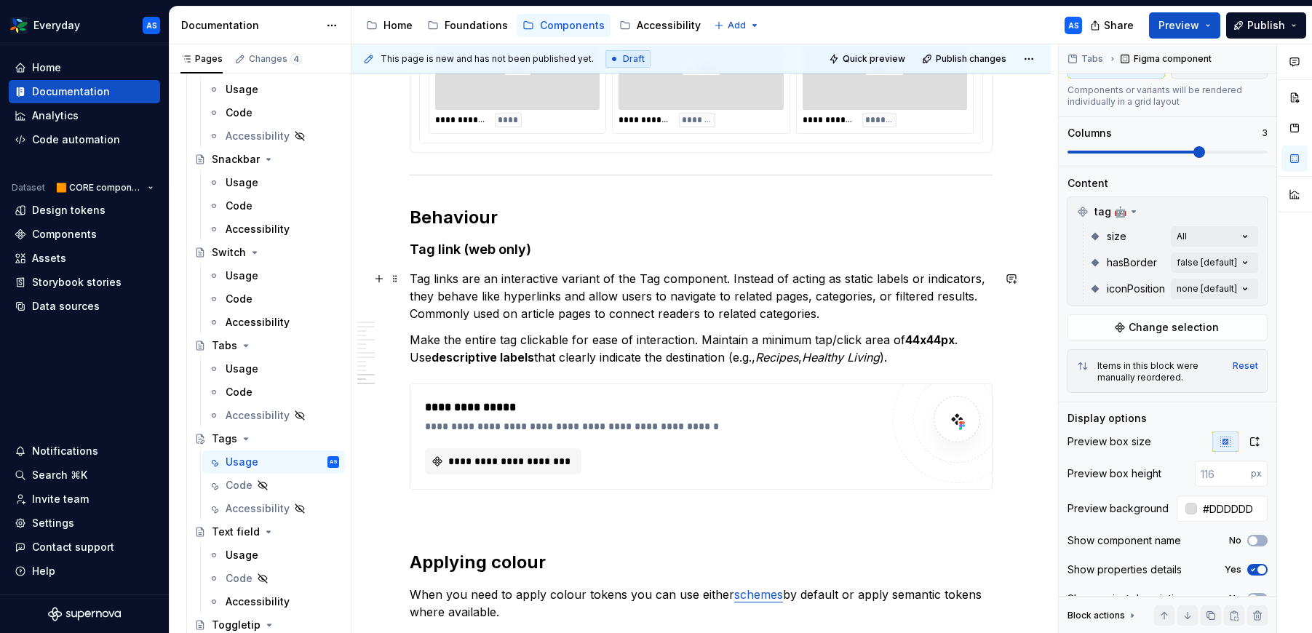
scroll to position [2697, 0]
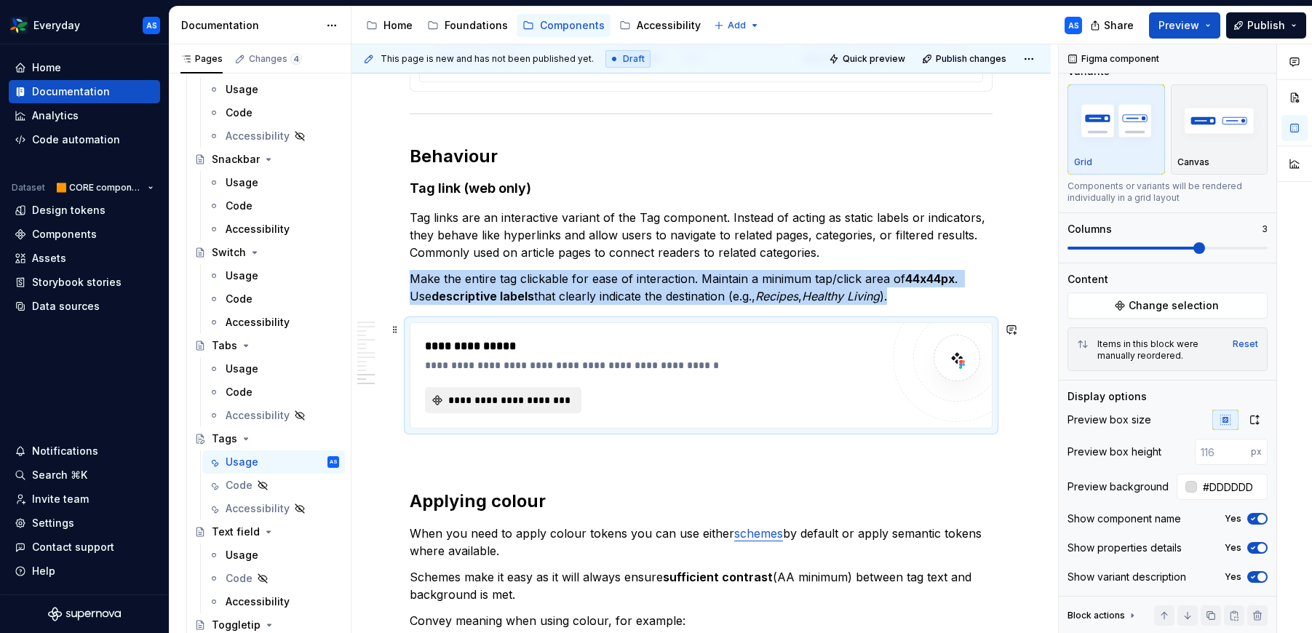
click at [516, 399] on span "**********" at bounding box center [509, 400] width 126 height 15
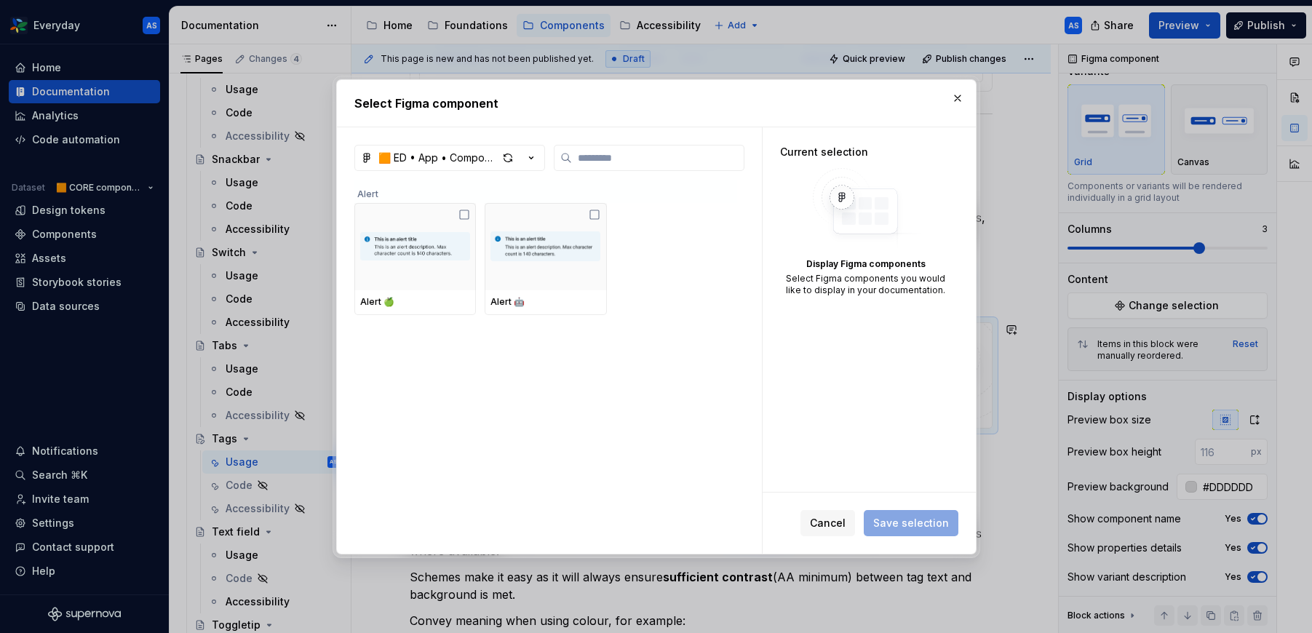
scroll to position [18, 0]
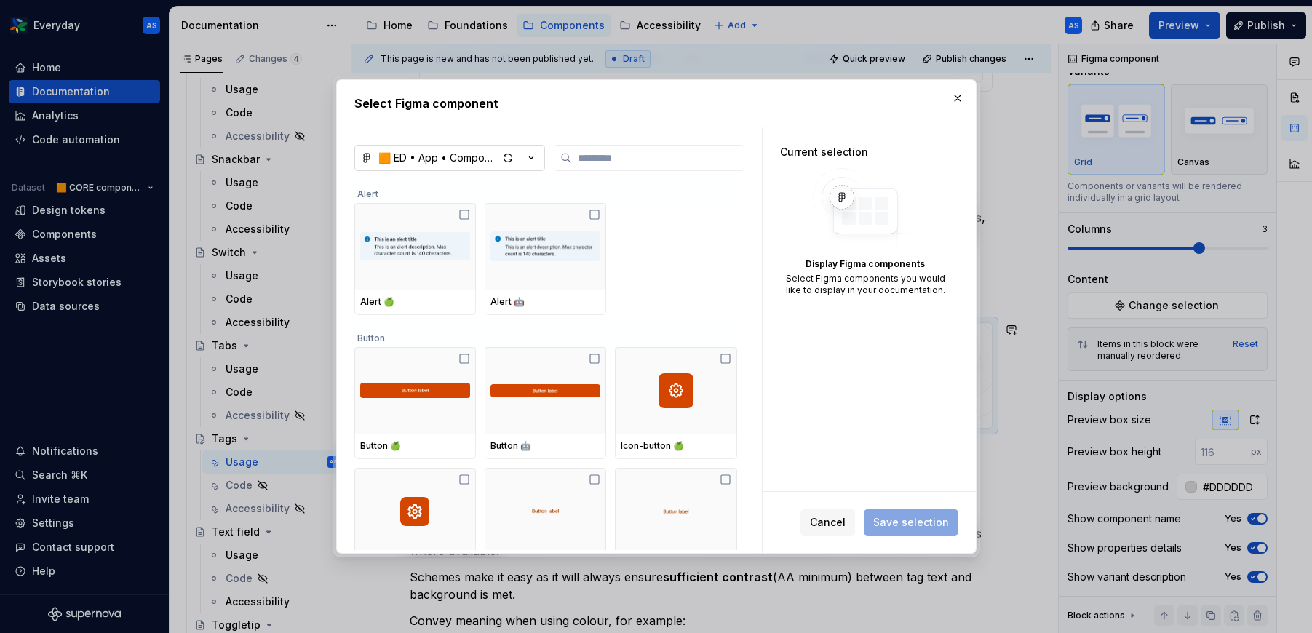
click at [522, 159] on div "button" at bounding box center [518, 158] width 41 height 20
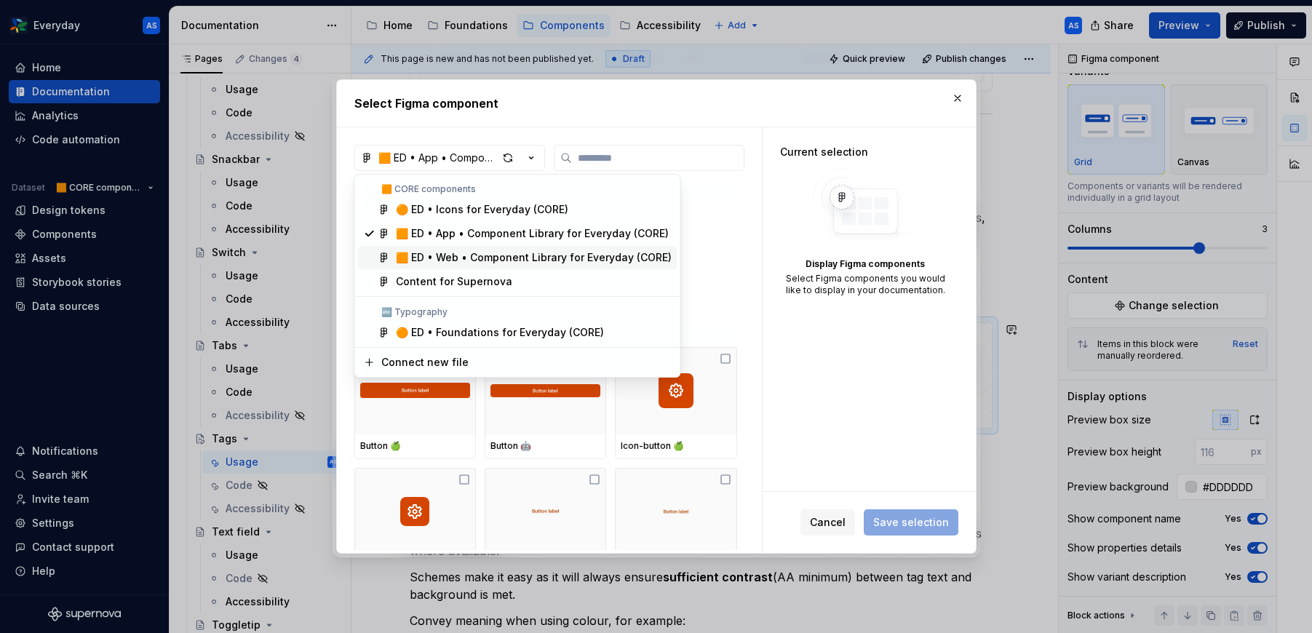
click at [513, 260] on div "🟧 ED • Web • Component Library for Everyday (CORE)" at bounding box center [534, 257] width 276 height 15
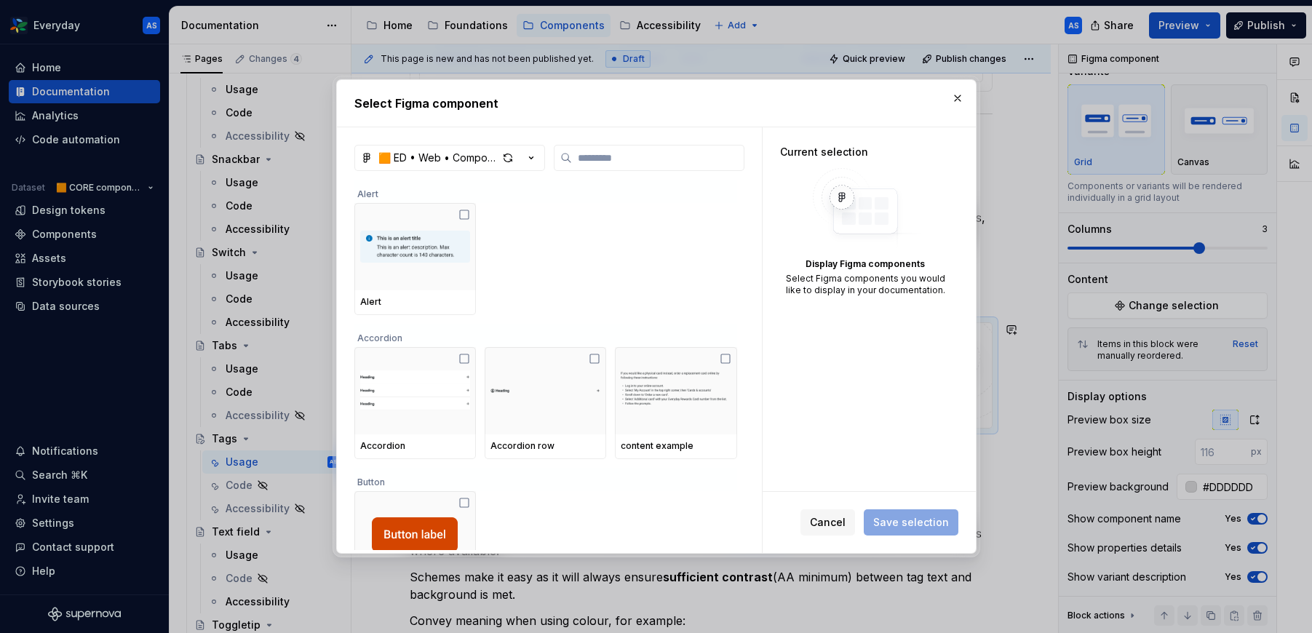
click at [604, 171] on div "🟧 ED • Web • Component Library for Everyday (CORE) Alert Alert Accordion Accord…" at bounding box center [549, 349] width 390 height 409
click at [616, 159] on input "search" at bounding box center [658, 158] width 172 height 15
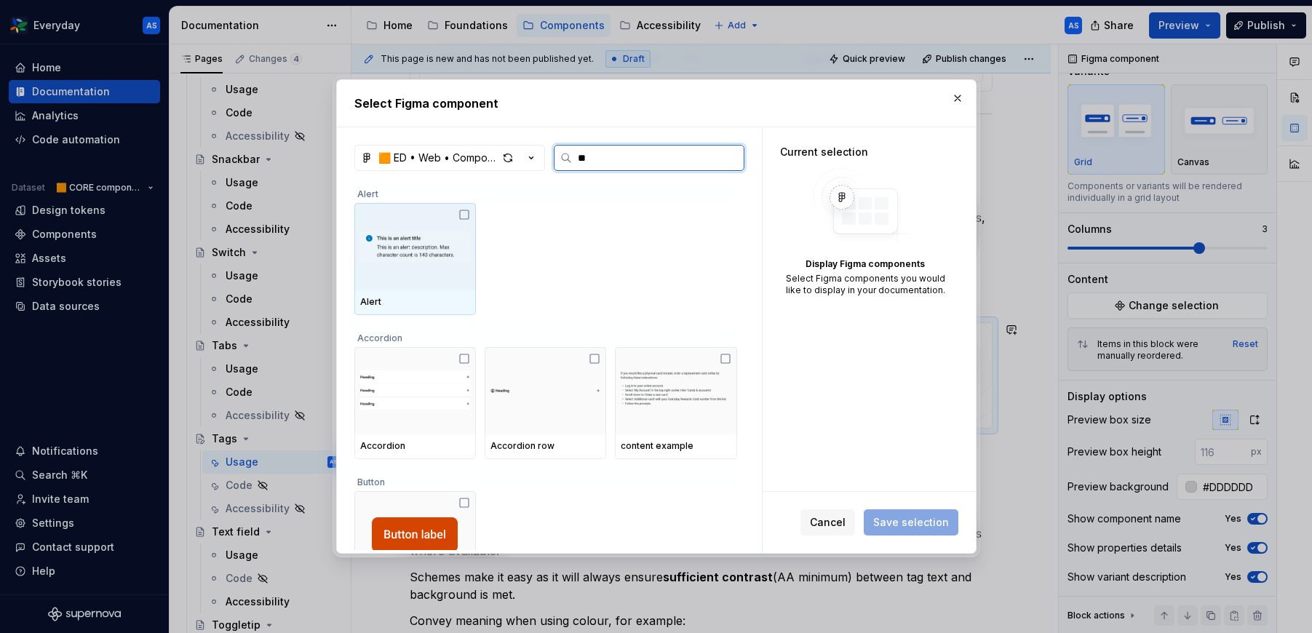
type input "***"
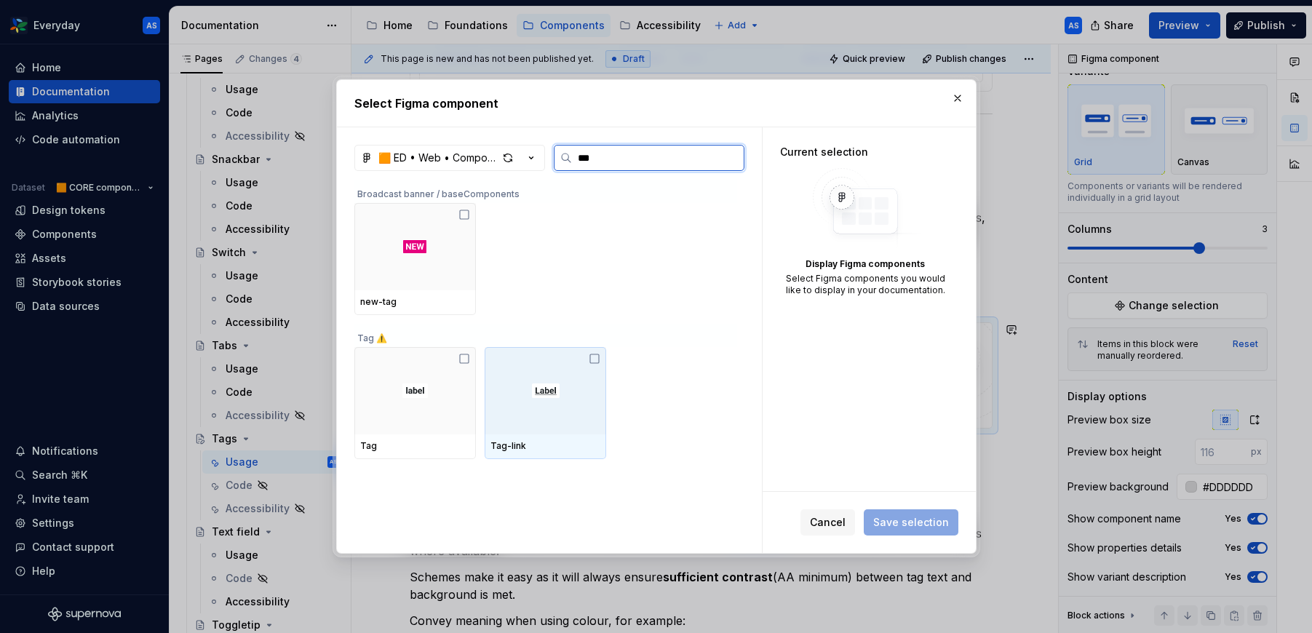
click at [572, 396] on div at bounding box center [544, 390] width 121 height 87
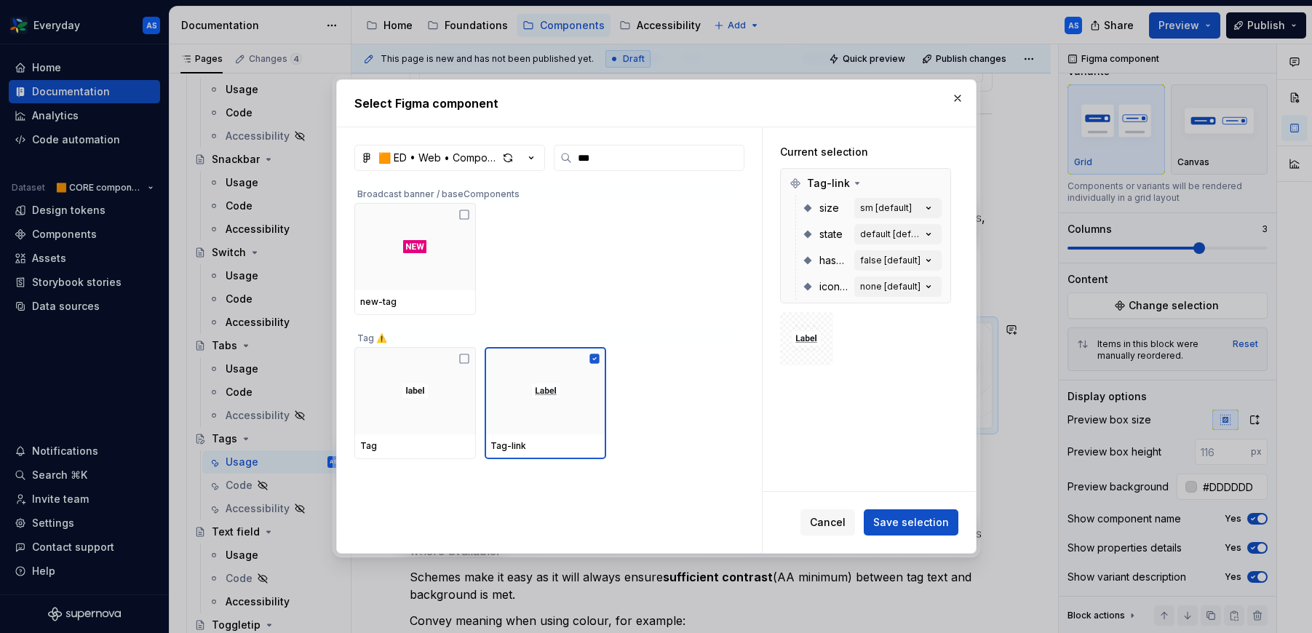
click at [924, 506] on div "Cancel Save selection" at bounding box center [868, 522] width 213 height 61
drag, startPoint x: 922, startPoint y: 515, endPoint x: 914, endPoint y: 514, distance: 8.0
click at [922, 515] on span "Save selection" at bounding box center [911, 522] width 76 height 15
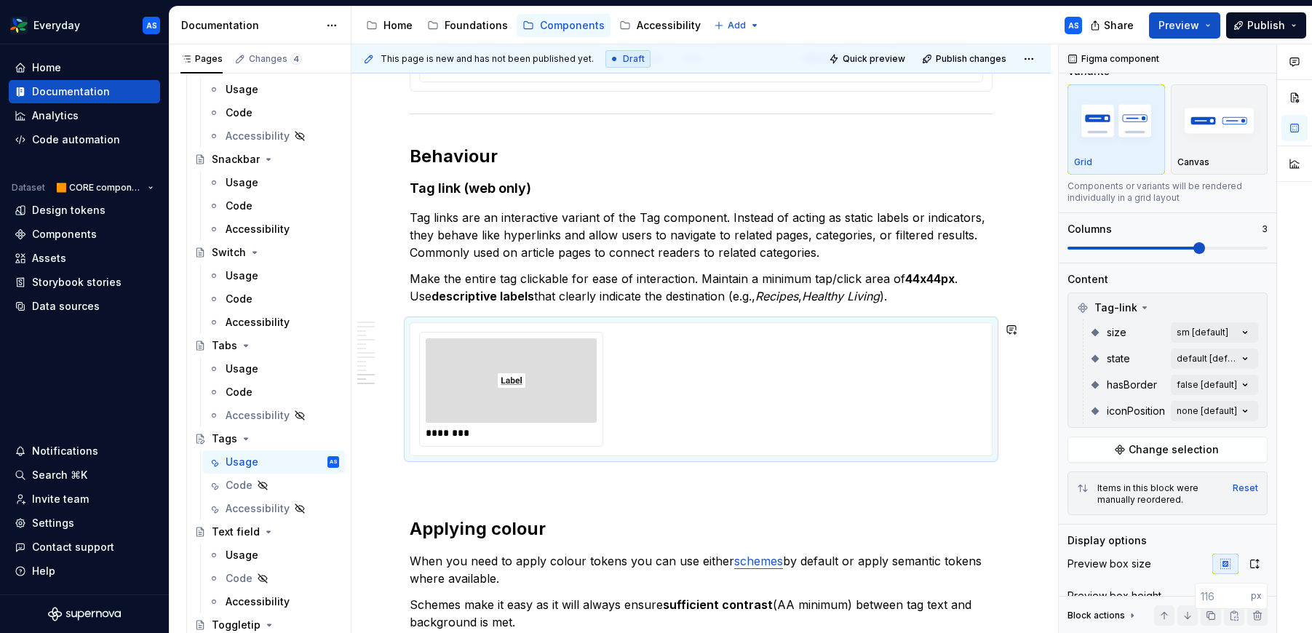
scroll to position [114, 0]
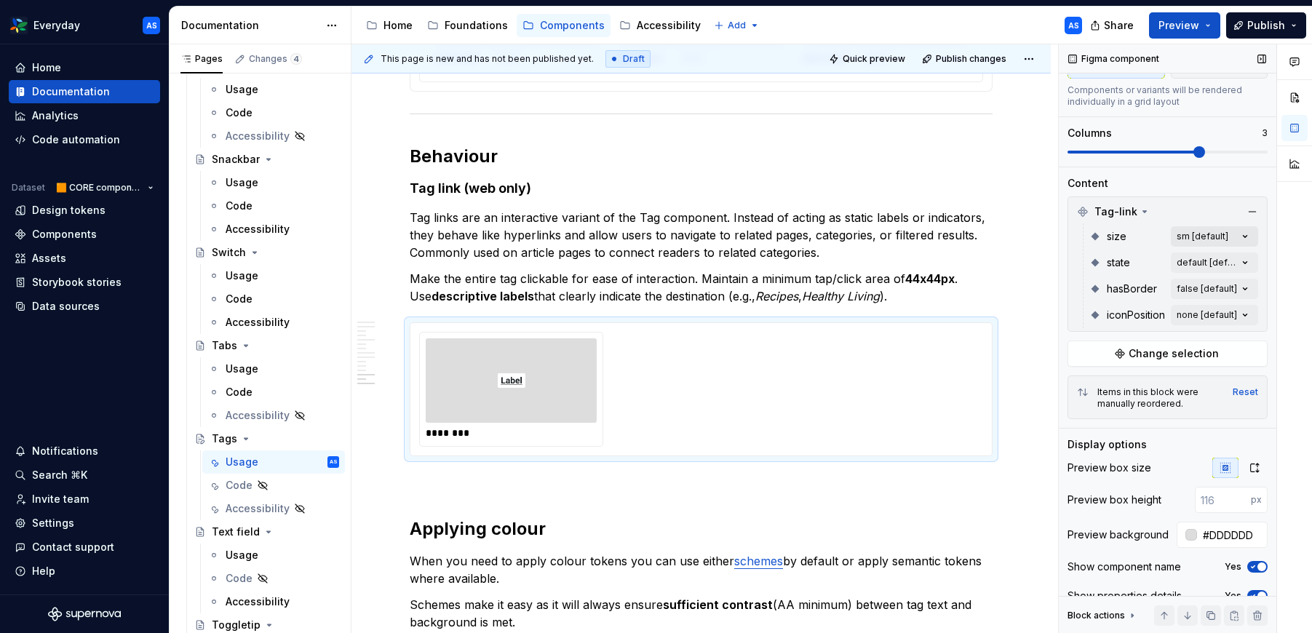
click at [1246, 234] on div "Comments Open comments No comments yet Select ‘Comment’ from the block context …" at bounding box center [1184, 338] width 253 height 589
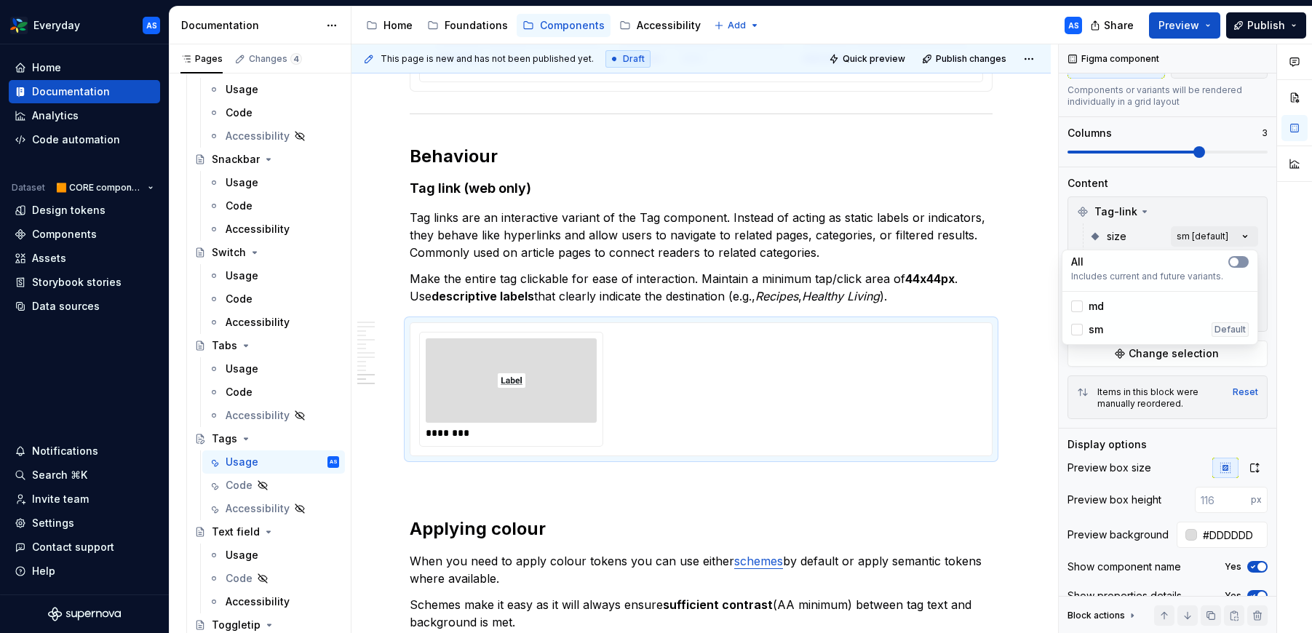
click at [1238, 266] on button "button" at bounding box center [1238, 262] width 20 height 12
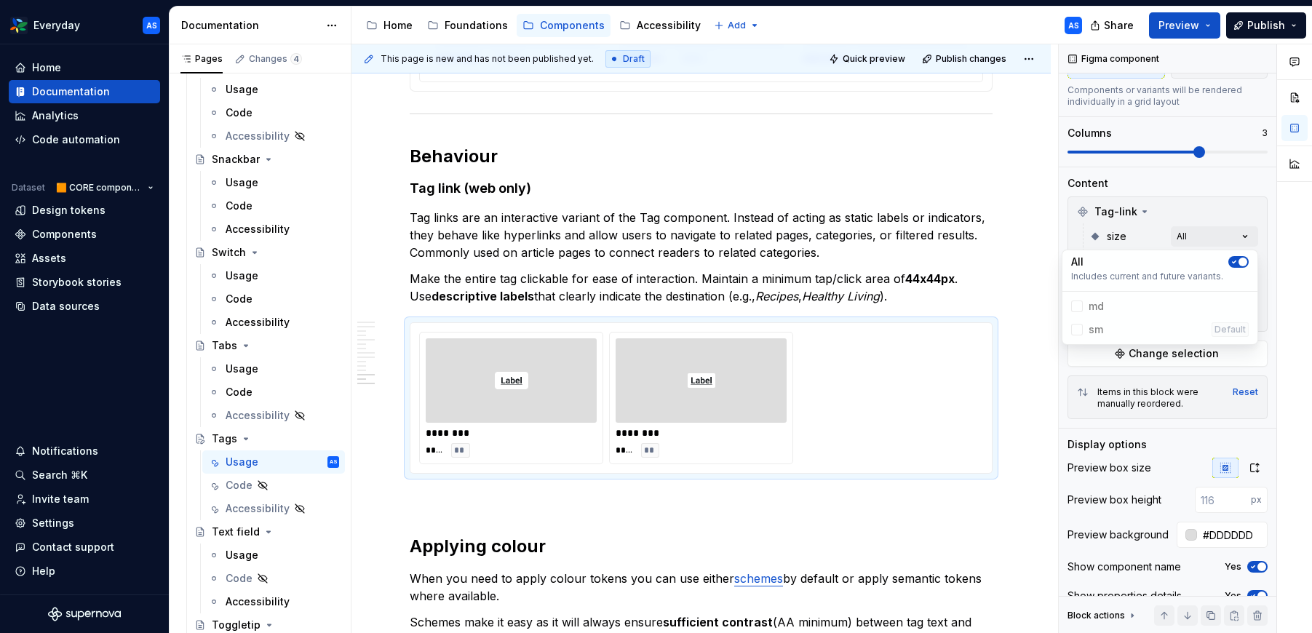
click at [851, 372] on html "Everyday AS Home Documentation Analytics Code automation Dataset 🟧 CORE compone…" at bounding box center [656, 316] width 1312 height 633
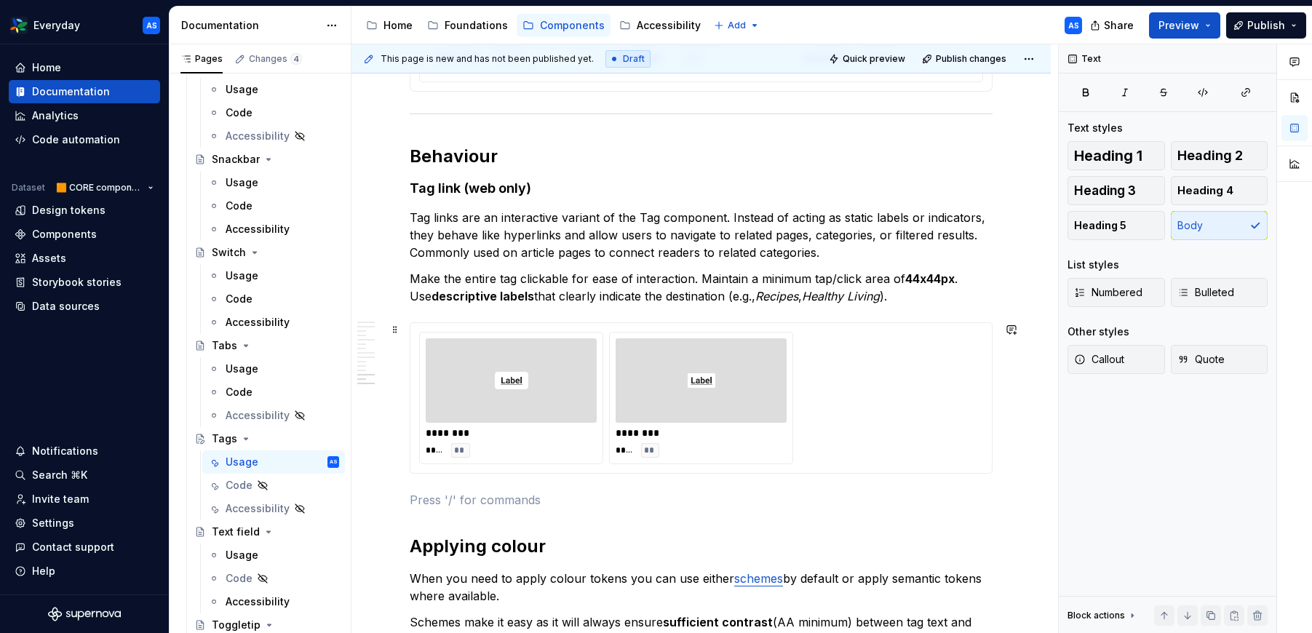
scroll to position [0, 0]
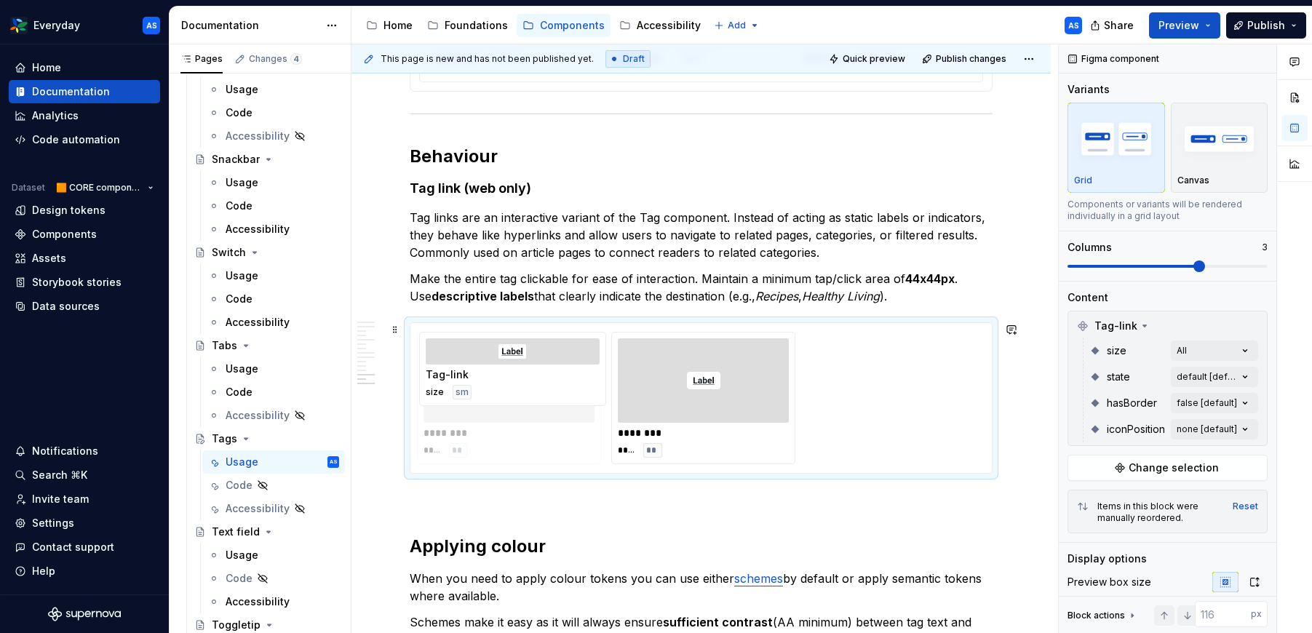
drag, startPoint x: 762, startPoint y: 373, endPoint x: 531, endPoint y: 391, distance: 231.3
click at [531, 391] on body "Everyday AS Home Documentation Analytics Code automation Dataset 🟧 CORE compone…" at bounding box center [656, 316] width 1312 height 633
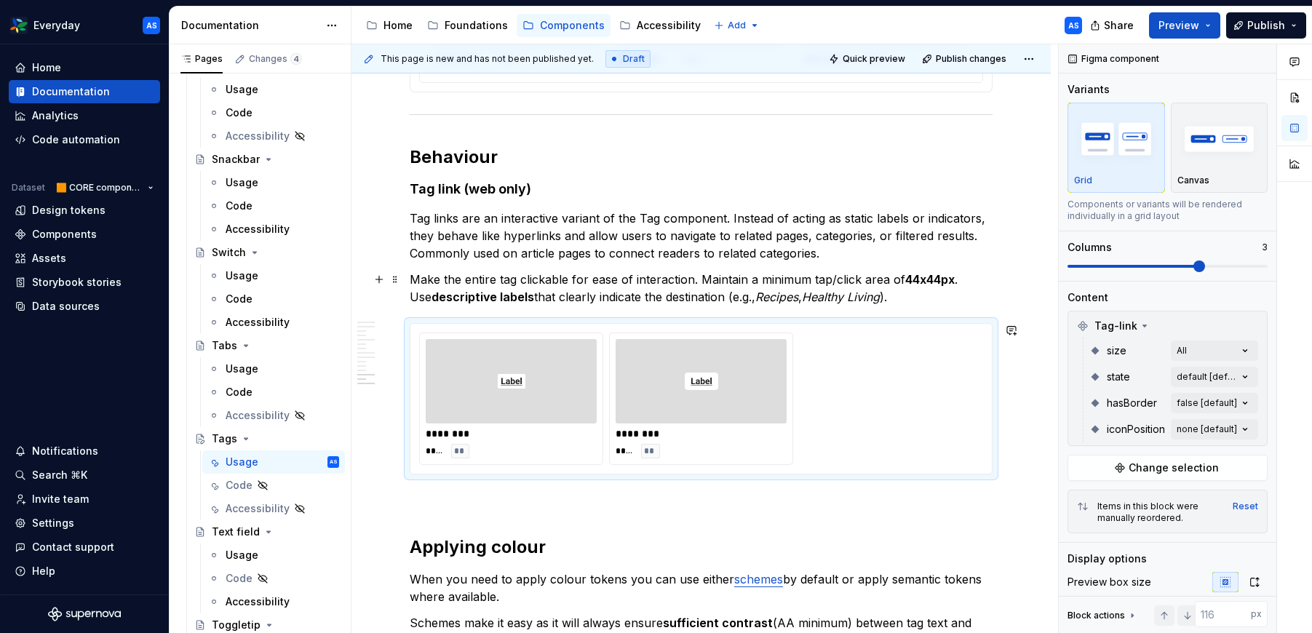
scroll to position [2555, 0]
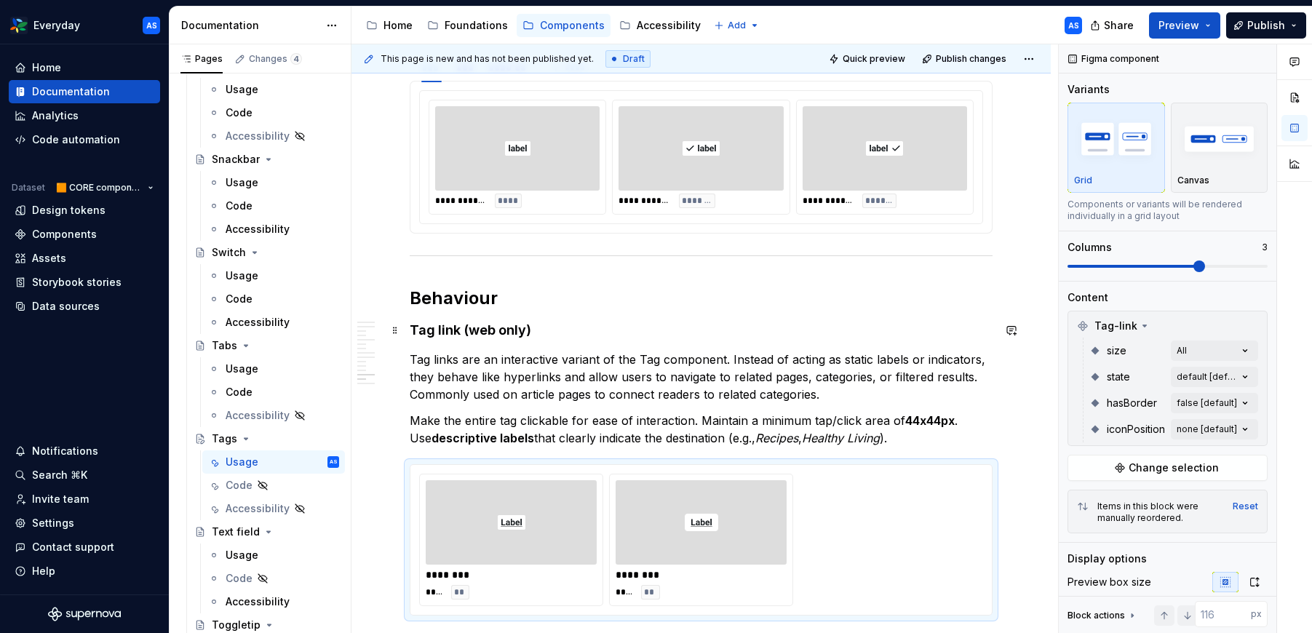
type textarea "*"
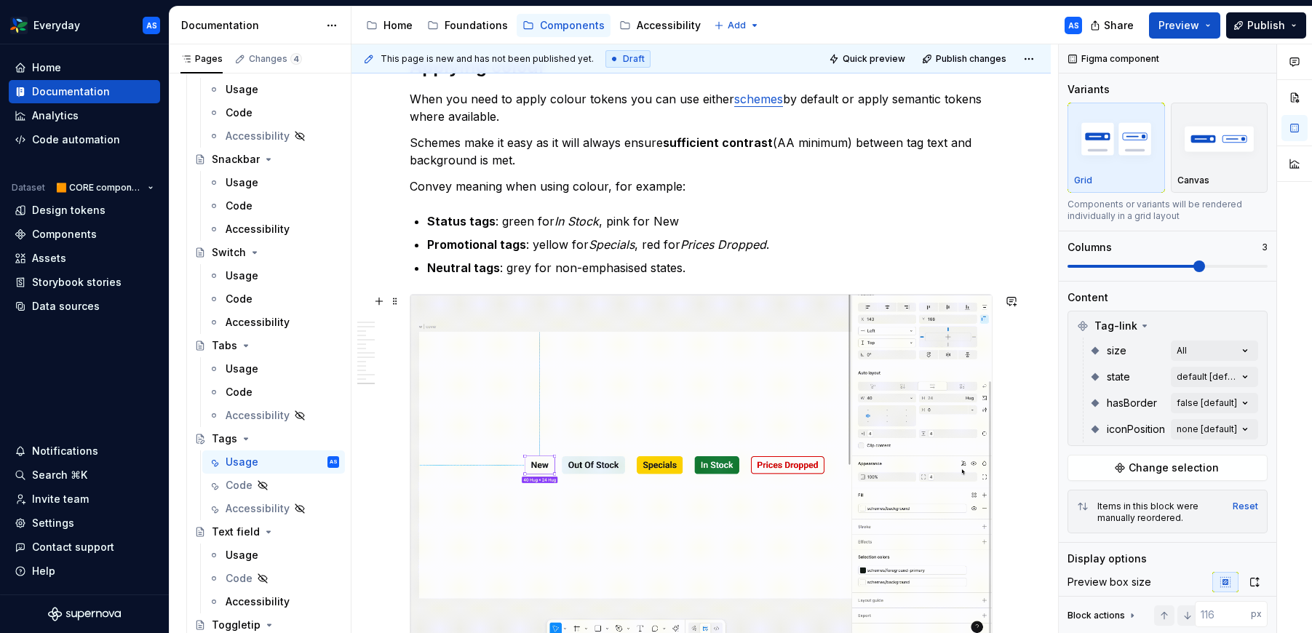
scroll to position [3179, 0]
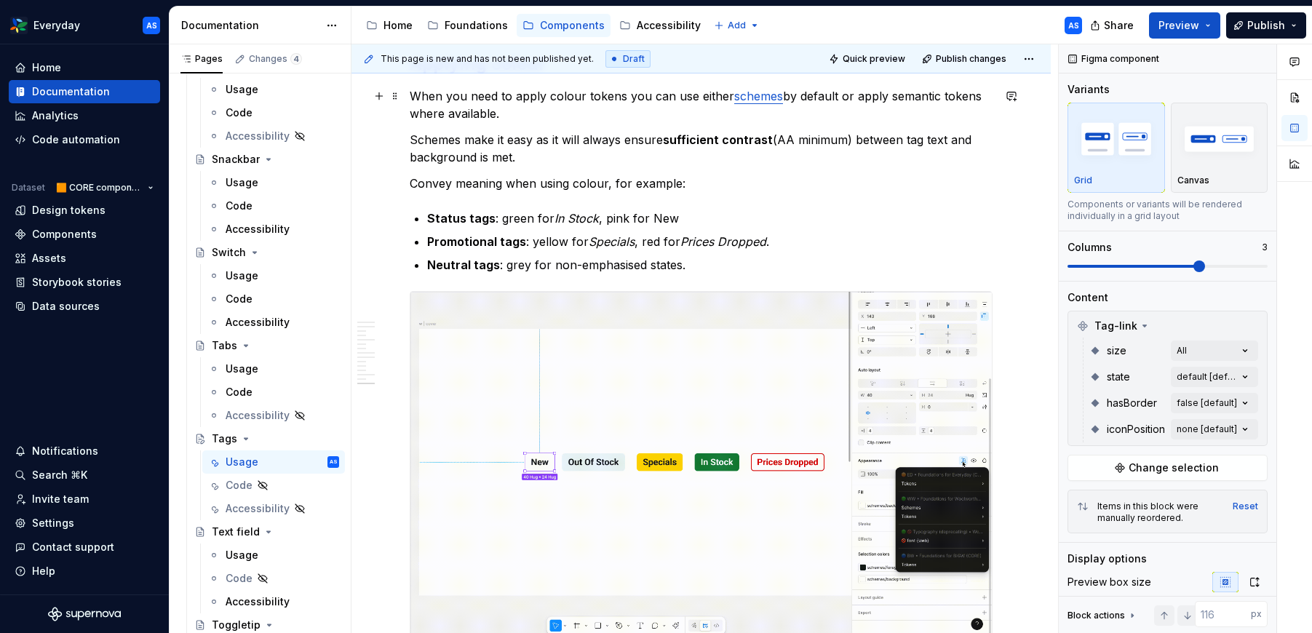
click at [755, 90] on link "schemes" at bounding box center [758, 96] width 49 height 15
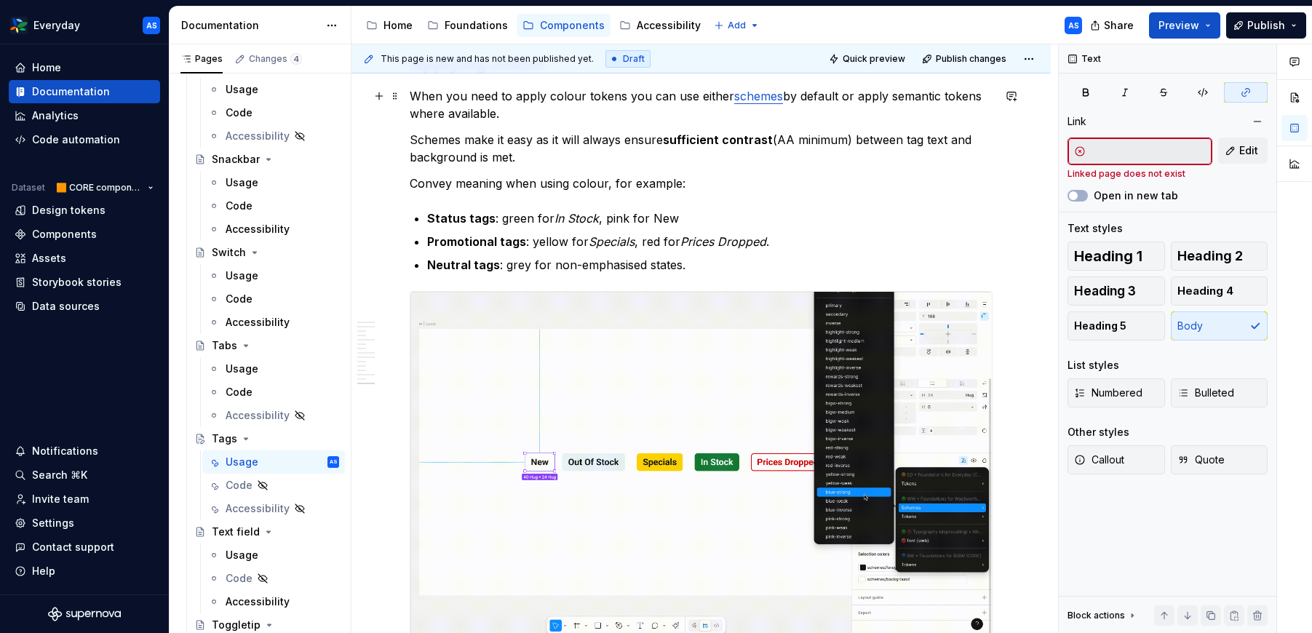
scroll to position [3175, 0]
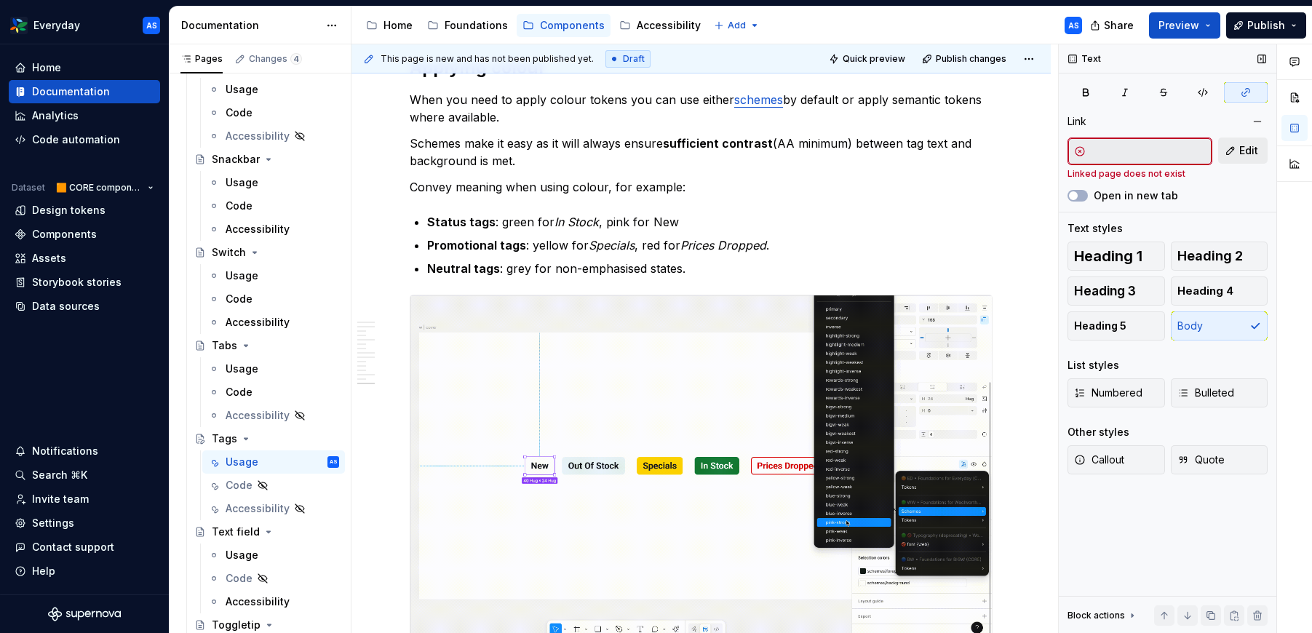
click at [1252, 144] on span "Edit" at bounding box center [1248, 150] width 19 height 15
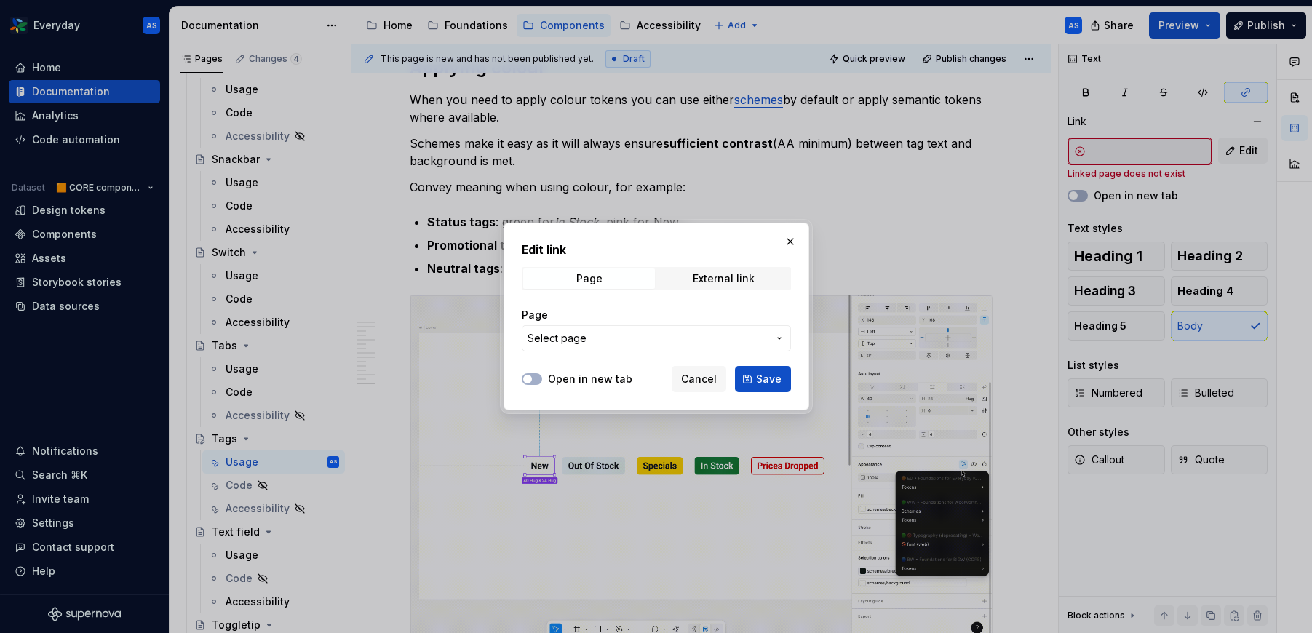
click at [681, 338] on span "Select page" at bounding box center [647, 338] width 240 height 15
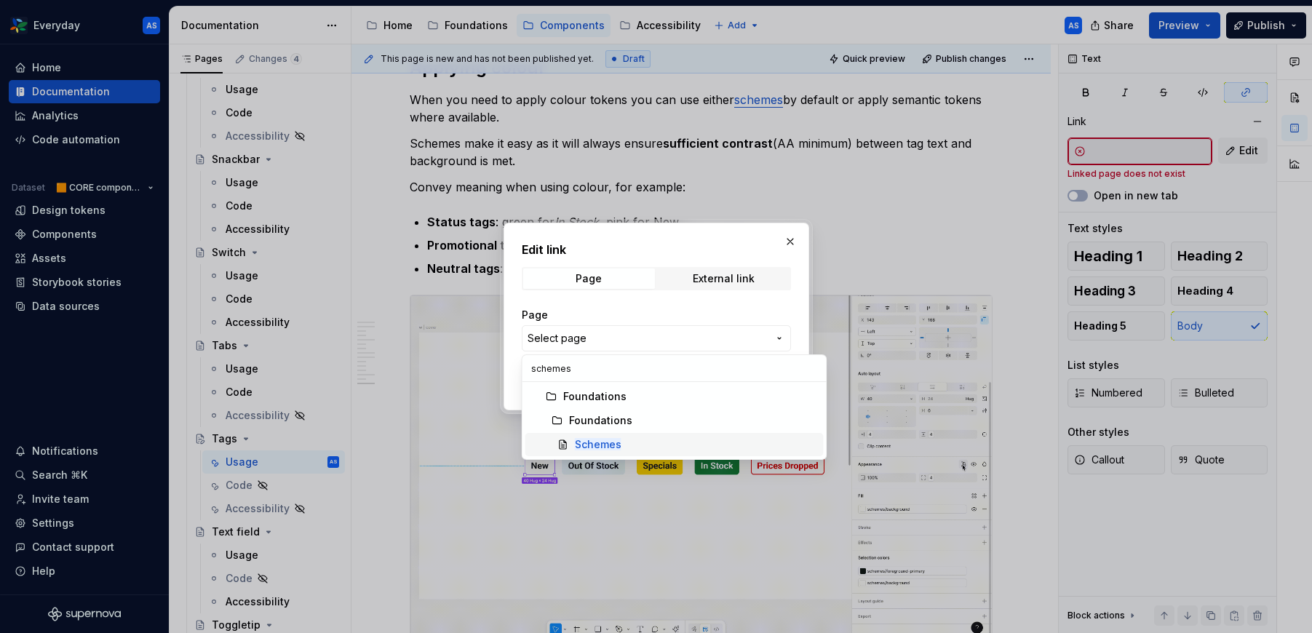
type input "schemes"
click at [604, 436] on span "Schemes" at bounding box center [674, 444] width 298 height 23
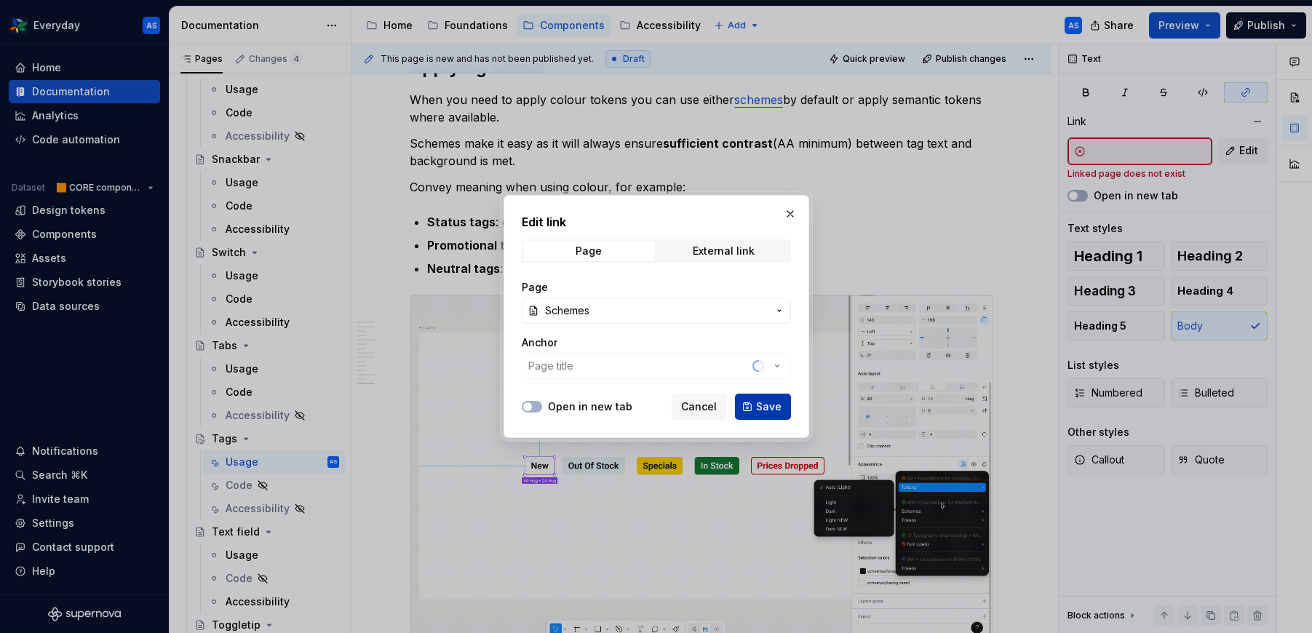
click at [759, 404] on span "Save" at bounding box center [768, 406] width 25 height 15
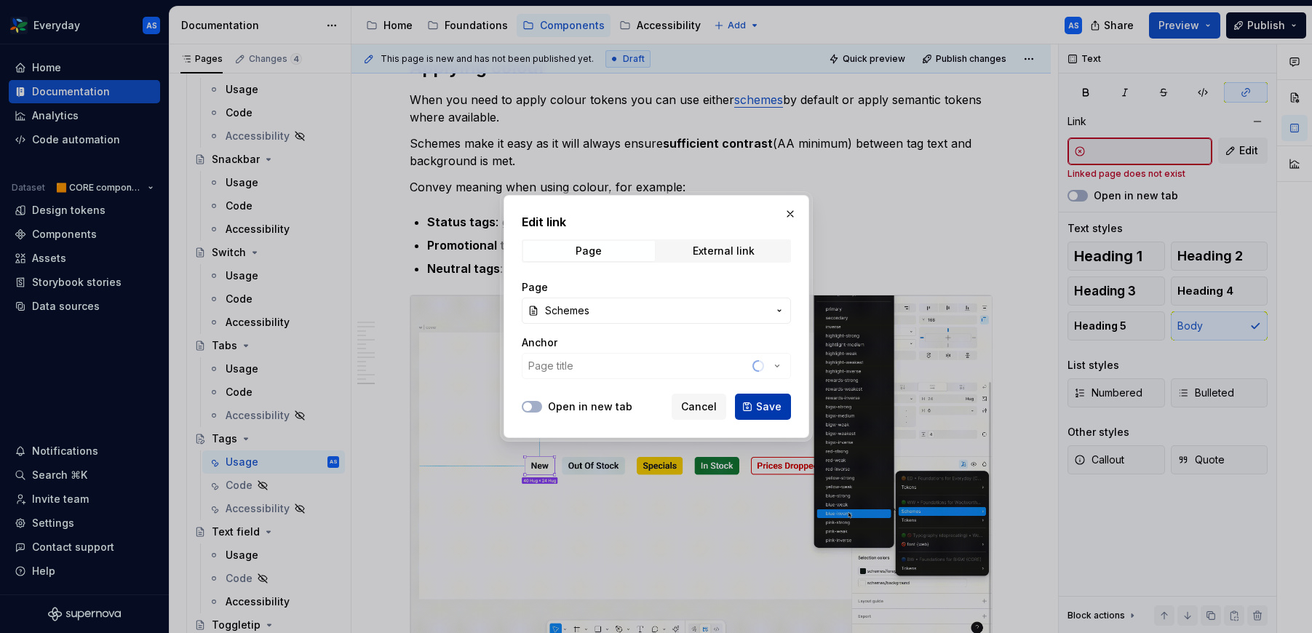
type input "Foundations / Schemes"
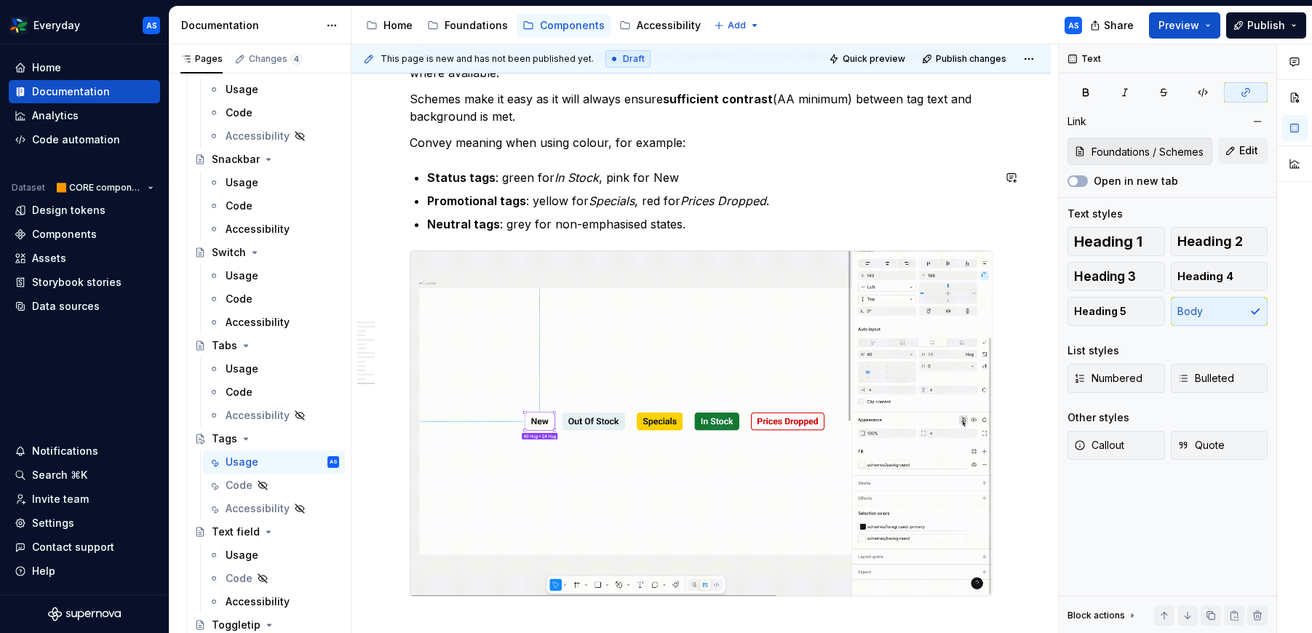
scroll to position [3100, 0]
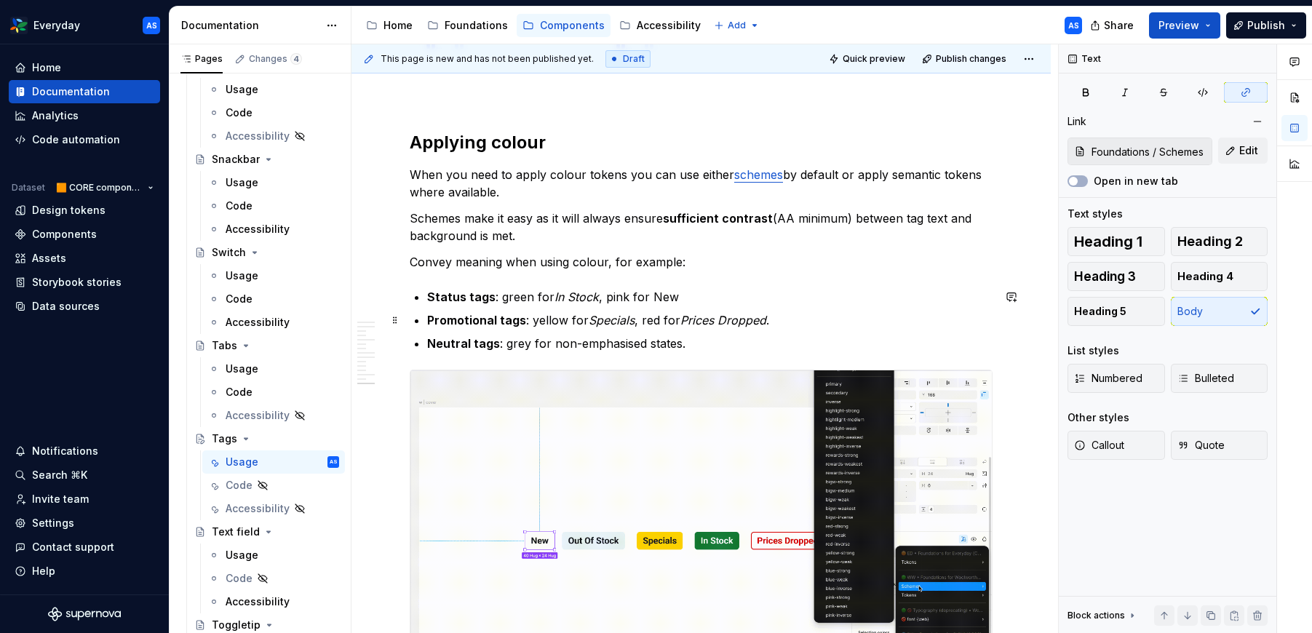
click at [778, 319] on p "Promotional tags : yellow for Specials , red for Prices Dropped ." at bounding box center [709, 319] width 565 height 17
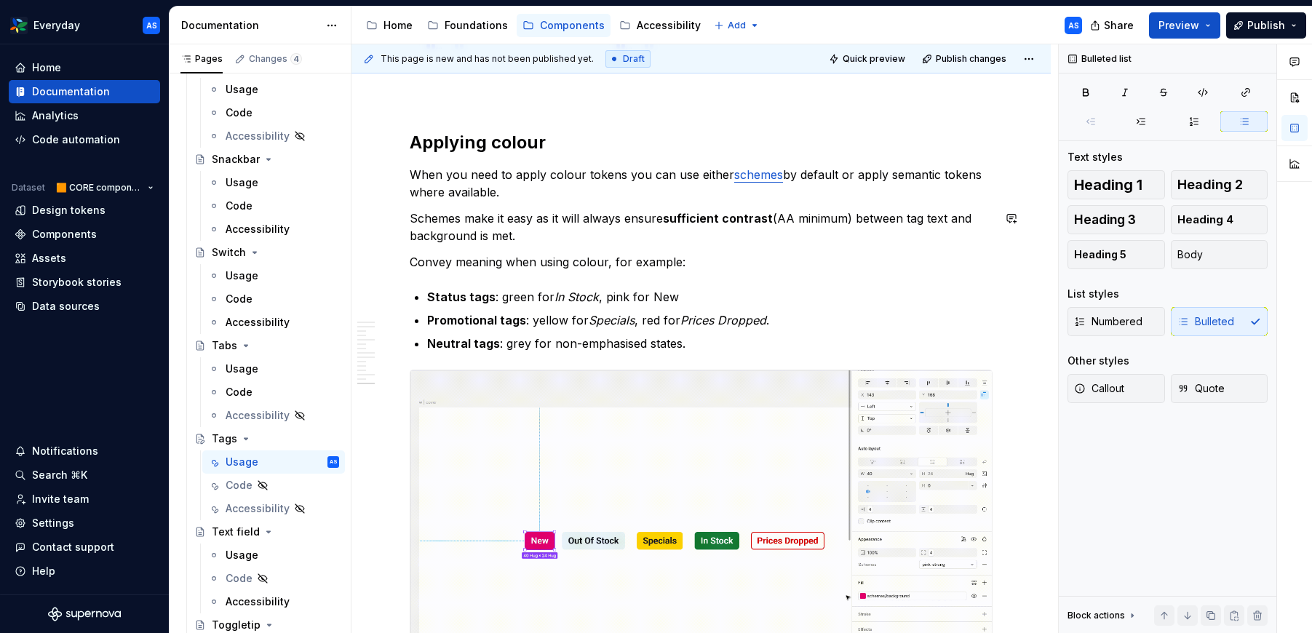
type textarea "*"
